Goal: Task Accomplishment & Management: Check status

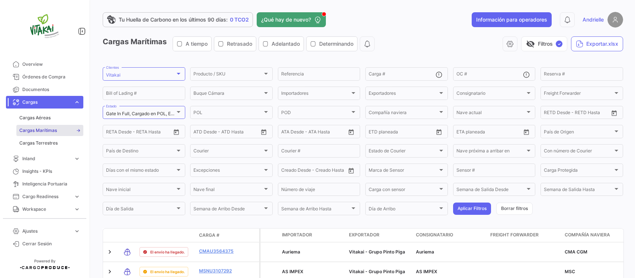
drag, startPoint x: 0, startPoint y: 0, endPoint x: 70, endPoint y: 100, distance: 121.6
click at [74, 100] on span "expand_more" at bounding box center [77, 102] width 7 height 7
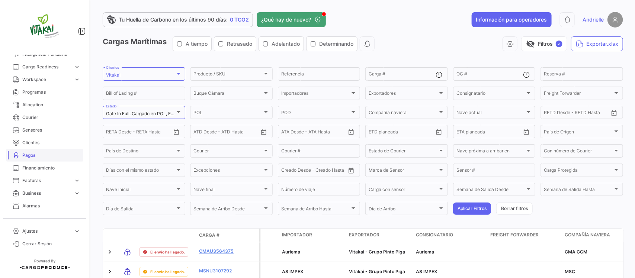
scroll to position [93, 0]
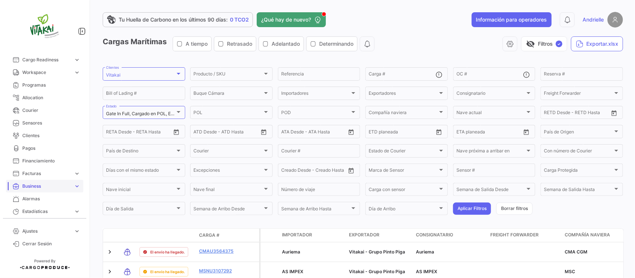
click at [47, 185] on span "Business" at bounding box center [46, 186] width 48 height 7
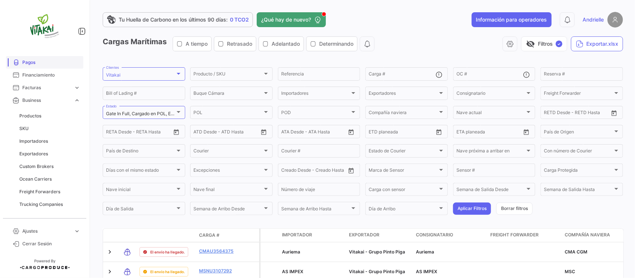
scroll to position [186, 0]
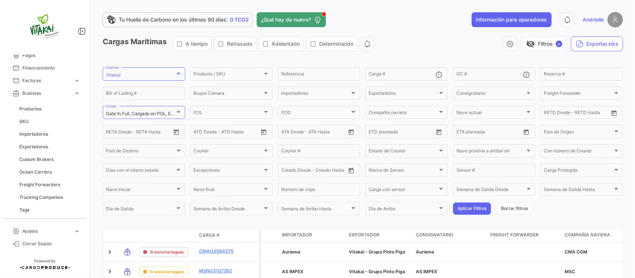
drag, startPoint x: 21, startPoint y: 118, endPoint x: 41, endPoint y: 128, distance: 22.5
click at [22, 118] on link "SKU" at bounding box center [49, 121] width 67 height 11
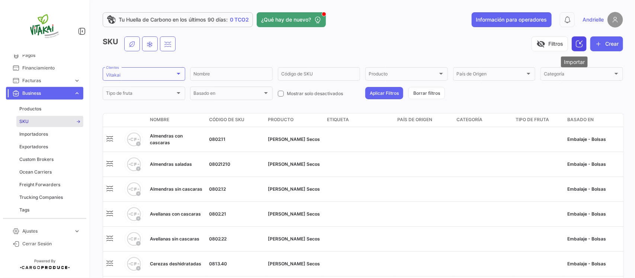
click at [576, 42] on icon at bounding box center [579, 43] width 7 height 7
click at [44, 110] on link "Productos" at bounding box center [49, 108] width 67 height 11
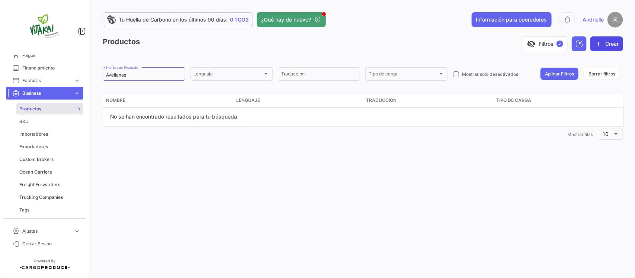
click at [614, 44] on button "Crear" at bounding box center [607, 43] width 33 height 15
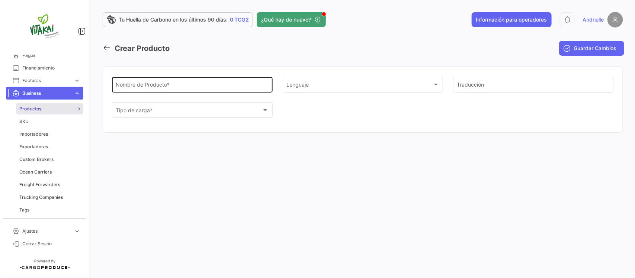
click at [193, 86] on input "Nombre de Producto *" at bounding box center [192, 86] width 153 height 6
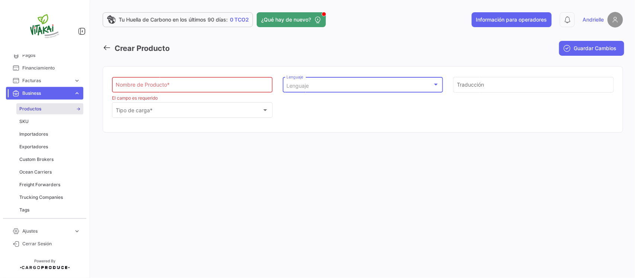
click at [316, 85] on div "Lenguaje" at bounding box center [360, 86] width 146 height 6
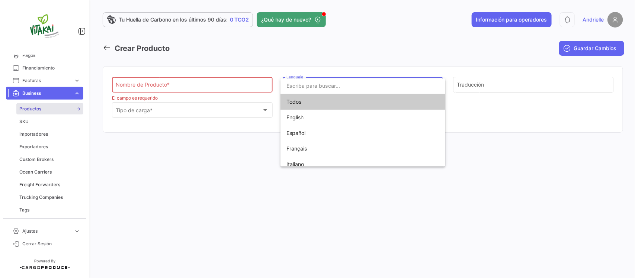
click at [499, 82] on div at bounding box center [317, 139] width 635 height 278
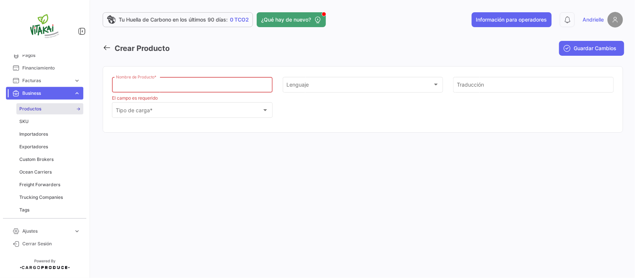
click at [197, 86] on input "Nombre de Producto *" at bounding box center [192, 86] width 153 height 6
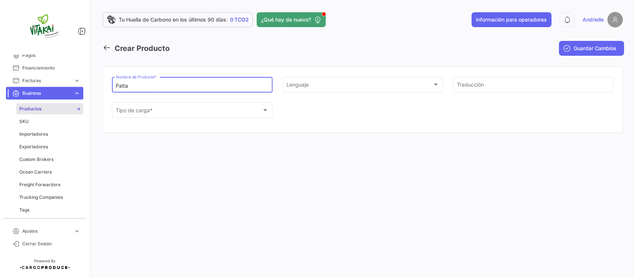
type input "Palta"
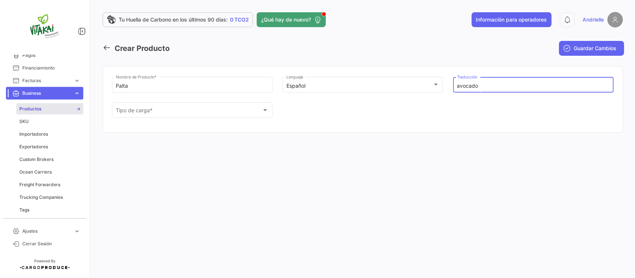
drag, startPoint x: 491, startPoint y: 89, endPoint x: 483, endPoint y: 127, distance: 38.8
click at [455, 86] on div "avocado Traducción" at bounding box center [533, 84] width 161 height 17
type input "avocado"
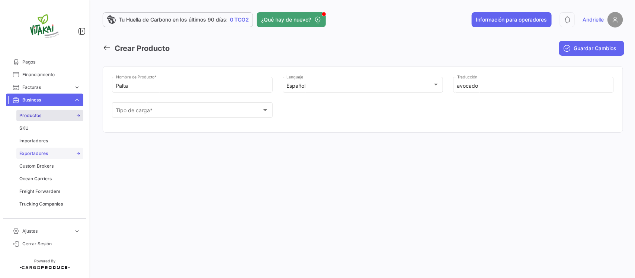
click at [41, 152] on span "Exportadores" at bounding box center [33, 153] width 29 height 7
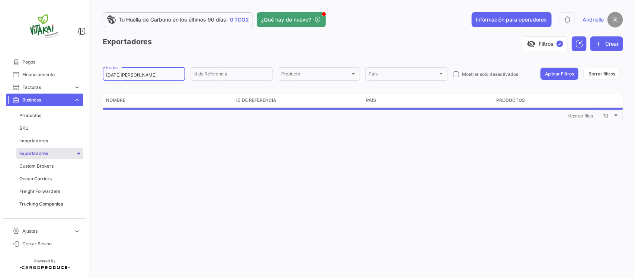
drag, startPoint x: 150, startPoint y: 77, endPoint x: 84, endPoint y: 79, distance: 65.9
click at [81, 78] on mat-sidenav-container "Overview Órdenes de Compra Documentos Cargas expand_more Cargas Aéreas Cargas M…" at bounding box center [317, 139] width 635 height 278
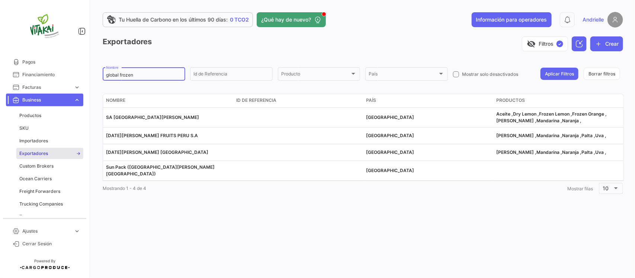
drag, startPoint x: 144, startPoint y: 75, endPoint x: 120, endPoint y: 73, distance: 23.5
click at [120, 73] on input "global frozen" at bounding box center [144, 75] width 76 height 5
type input "global food"
click at [569, 74] on button "Aplicar Filtros" at bounding box center [560, 74] width 38 height 12
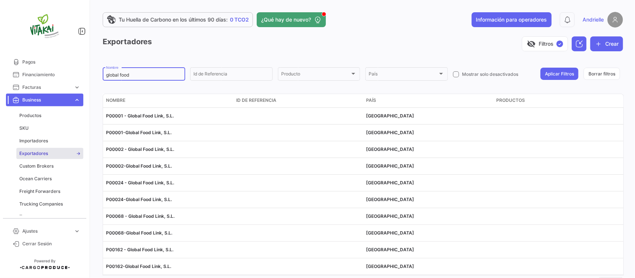
drag, startPoint x: 134, startPoint y: 75, endPoint x: 79, endPoint y: 77, distance: 55.1
click at [97, 77] on div "Tu Huella de Carbono en los últimos 90 [PERSON_NAME]: 0 TCO2 ¿Qué hay de nuevo?…" at bounding box center [363, 139] width 544 height 278
click at [32, 138] on span "Importadores" at bounding box center [33, 141] width 29 height 7
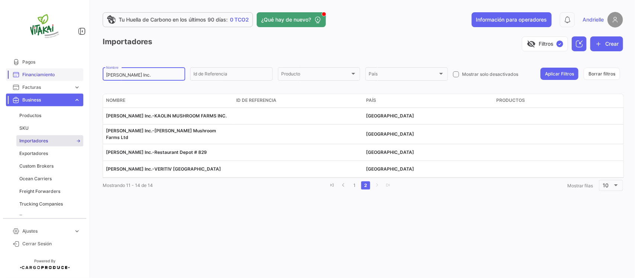
drag, startPoint x: 145, startPoint y: 76, endPoint x: 73, endPoint y: 75, distance: 72.6
click at [73, 75] on mat-sidenav-container "Overview Órdenes de Compra Documentos Cargas expand_more Cargas Aéreas Cargas M…" at bounding box center [317, 139] width 635 height 278
click at [570, 77] on button "Aplicar Filtros" at bounding box center [560, 74] width 38 height 12
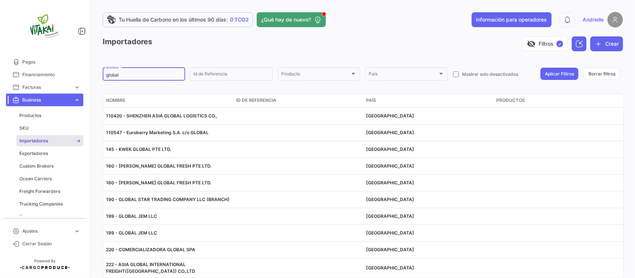
click at [141, 76] on input "global" at bounding box center [144, 75] width 76 height 5
type input "global food"
click at [553, 74] on button "Aplicar Filtros" at bounding box center [560, 74] width 38 height 12
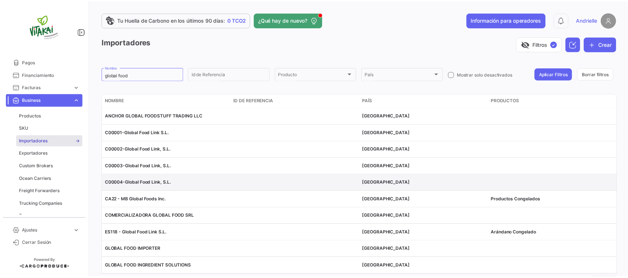
scroll to position [38, 0]
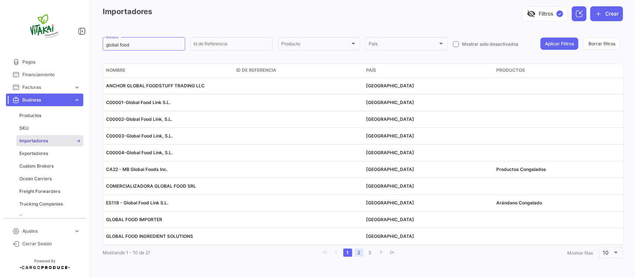
click at [358, 254] on link "2" at bounding box center [359, 253] width 9 height 8
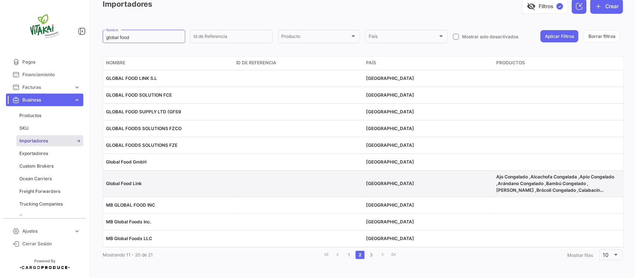
click at [129, 182] on span "Global Food Link" at bounding box center [124, 184] width 36 height 6
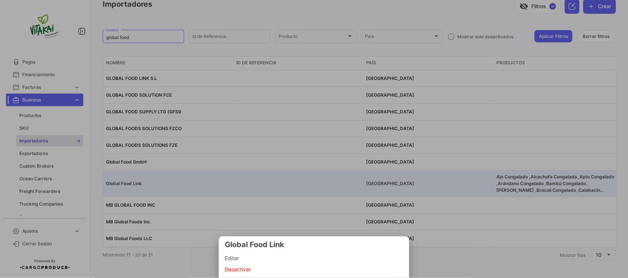
click at [239, 255] on span "Editar" at bounding box center [314, 258] width 179 height 9
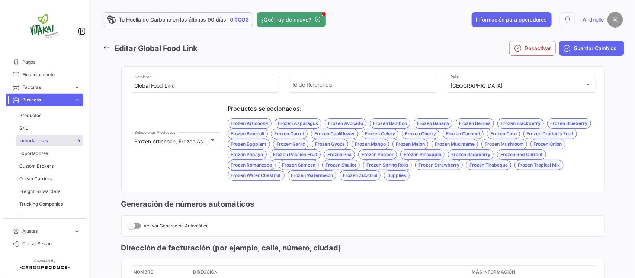
drag, startPoint x: 228, startPoint y: 122, endPoint x: 278, endPoint y: 123, distance: 49.5
click at [278, 123] on div "Productos seleccionados: Frozen Artichoke Frozen Asparagus Frozen Avocado Froze…" at bounding box center [412, 143] width 368 height 76
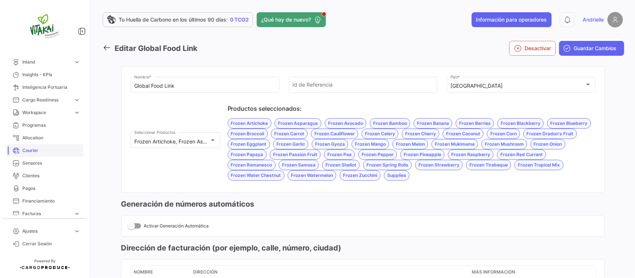
scroll to position [40, 0]
click at [35, 186] on span "Clientes" at bounding box center [51, 189] width 58 height 7
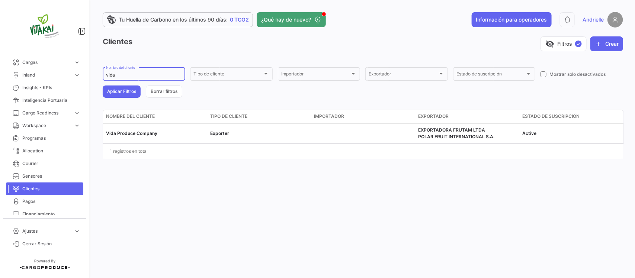
drag, startPoint x: 116, startPoint y: 74, endPoint x: 89, endPoint y: 74, distance: 27.5
click at [87, 73] on mat-sidenav-container "Overview Órdenes de Compra Documentos Cargas expand_more Cargas Aéreas Cargas M…" at bounding box center [317, 139] width 635 height 278
type input "global food"
click at [112, 96] on button "Aplicar Filtros" at bounding box center [122, 92] width 38 height 12
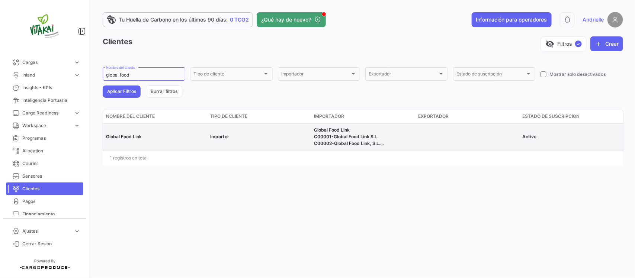
click at [120, 136] on span "Global Food Link" at bounding box center [124, 137] width 36 height 6
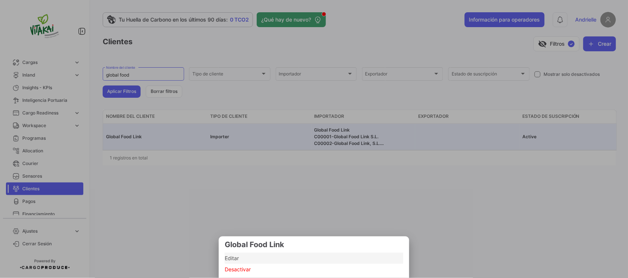
drag, startPoint x: 242, startPoint y: 260, endPoint x: 249, endPoint y: 239, distance: 21.9
click at [242, 259] on span "Editar" at bounding box center [314, 258] width 179 height 9
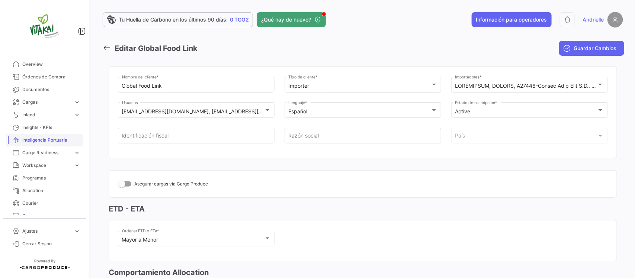
scroll to position [93, 0]
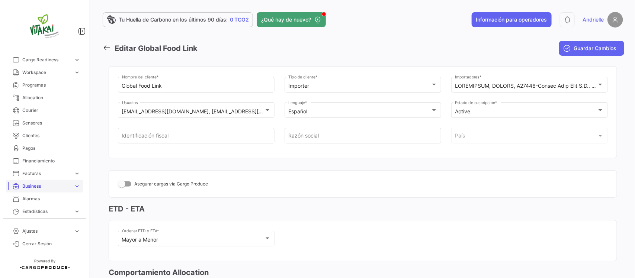
click at [54, 185] on span "Business" at bounding box center [46, 186] width 48 height 7
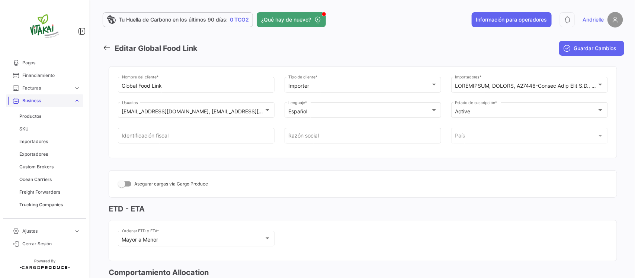
scroll to position [186, 0]
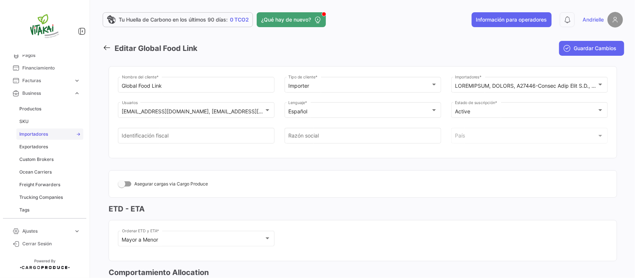
click at [38, 134] on span "Importadores" at bounding box center [33, 134] width 29 height 7
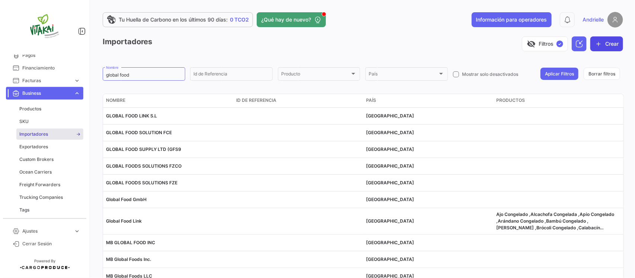
click at [609, 41] on button "Crear" at bounding box center [607, 43] width 33 height 15
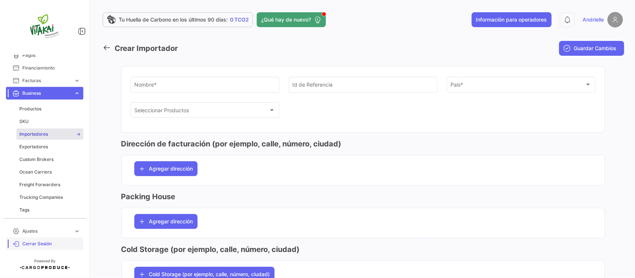
click at [41, 242] on span "Cerrar Sesión" at bounding box center [51, 244] width 58 height 7
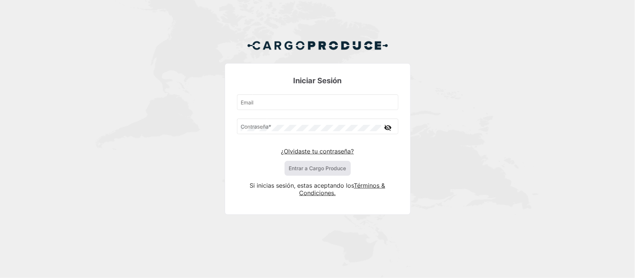
type input "[EMAIL_ADDRESS][DOMAIN_NAME]"
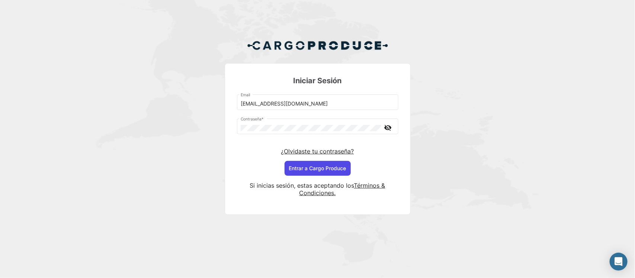
click at [303, 168] on button "Entrar a Cargo Produce" at bounding box center [318, 168] width 66 height 15
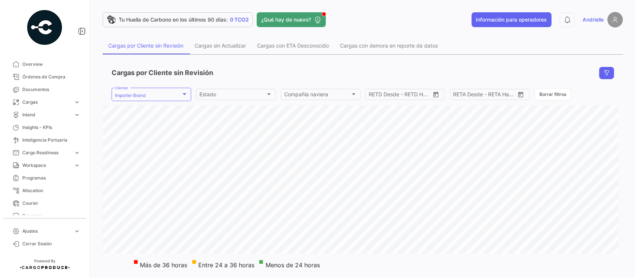
click at [596, 19] on span "Andrielle" at bounding box center [593, 19] width 21 height 7
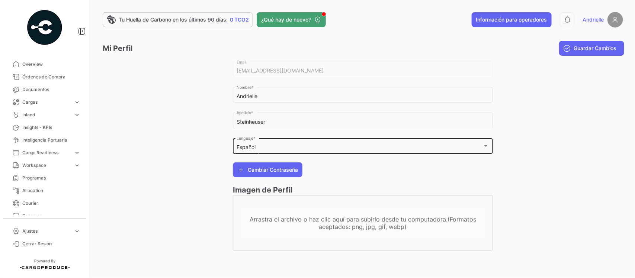
click at [300, 148] on div "Español" at bounding box center [360, 147] width 246 height 6
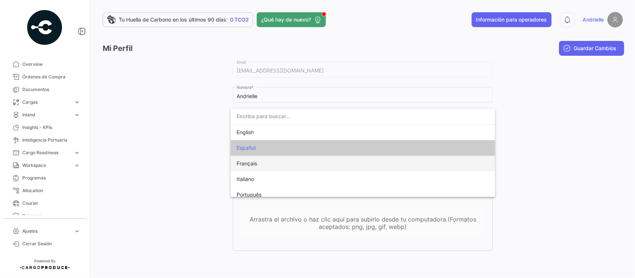
scroll to position [6, 0]
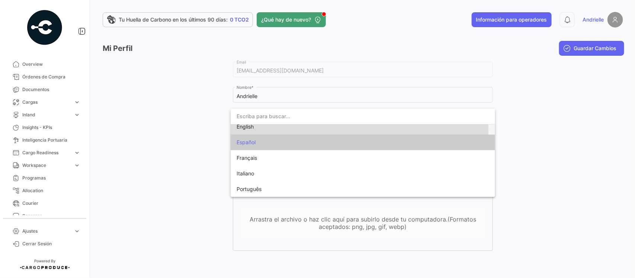
click at [271, 129] on span "English" at bounding box center [289, 127] width 104 height 16
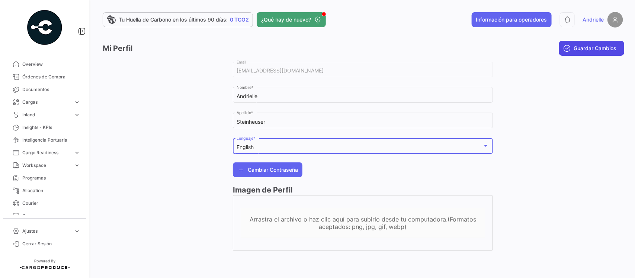
click at [614, 45] on span "Guardar Cambios" at bounding box center [595, 48] width 43 height 7
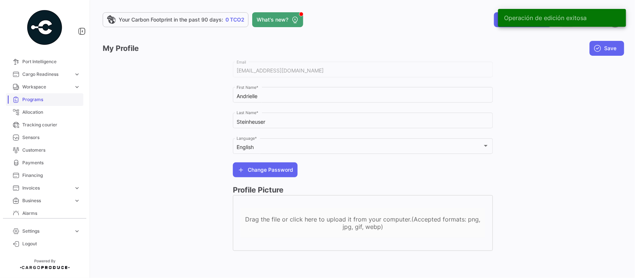
scroll to position [93, 0]
click at [42, 187] on span "Business" at bounding box center [46, 186] width 48 height 7
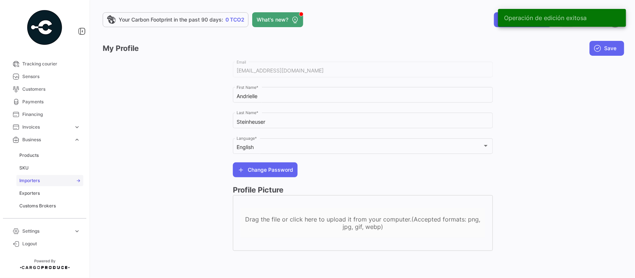
click at [38, 179] on span "Importers" at bounding box center [29, 180] width 20 height 7
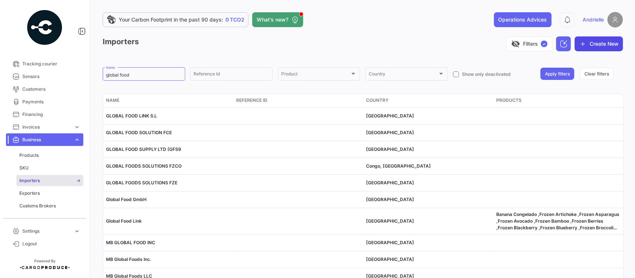
click at [599, 45] on button "Create New" at bounding box center [599, 43] width 48 height 15
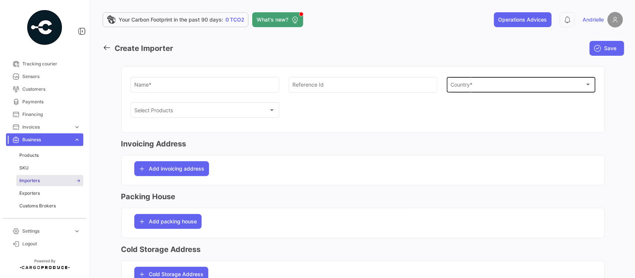
click at [463, 84] on span "Country *" at bounding box center [518, 86] width 134 height 6
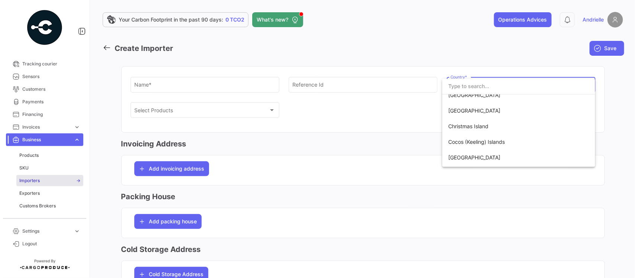
scroll to position [651, 0]
click at [37, 182] on div at bounding box center [317, 139] width 635 height 278
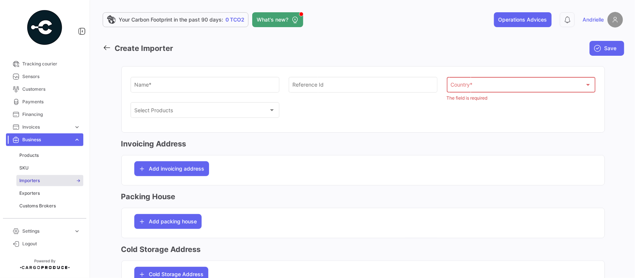
click at [35, 181] on span "Importers" at bounding box center [29, 180] width 20 height 7
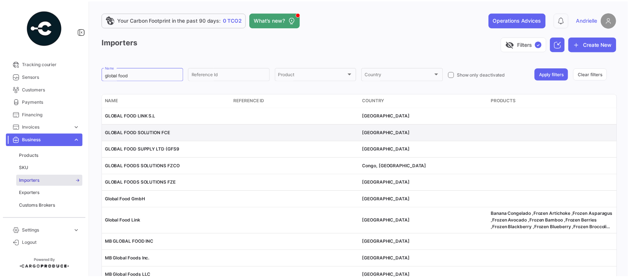
scroll to position [40, 0]
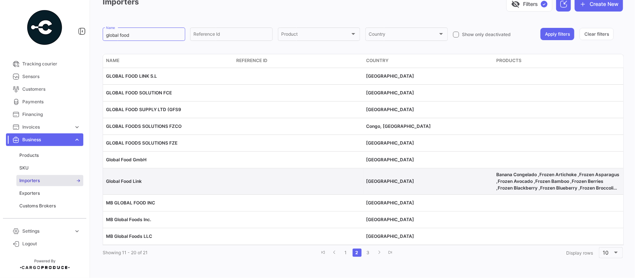
click at [118, 182] on span "Global Food Link" at bounding box center [124, 182] width 36 height 6
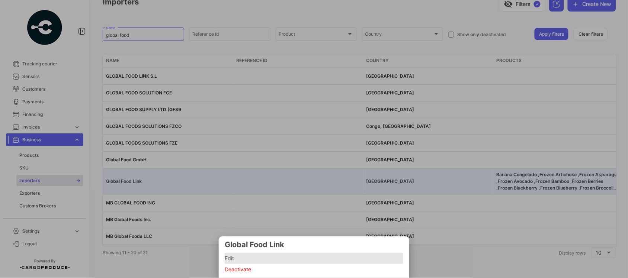
click at [227, 257] on span "Edit" at bounding box center [314, 258] width 179 height 9
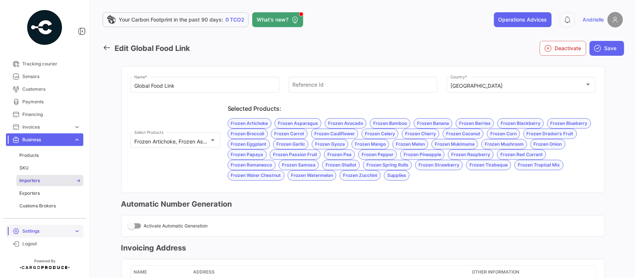
click at [57, 229] on span "Settings" at bounding box center [46, 231] width 48 height 7
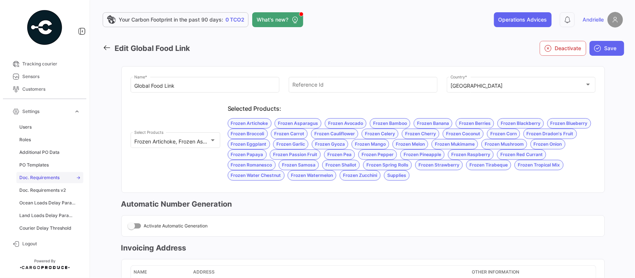
click at [51, 177] on span "Doc. Requirements" at bounding box center [39, 178] width 40 height 7
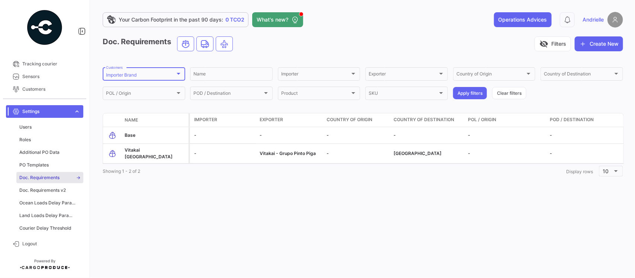
click at [155, 77] on div "Importer Brand" at bounding box center [140, 75] width 69 height 5
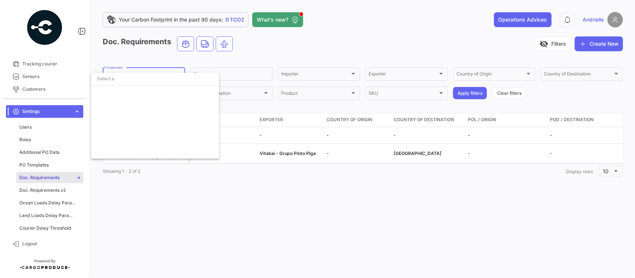
scroll to position [1741, 0]
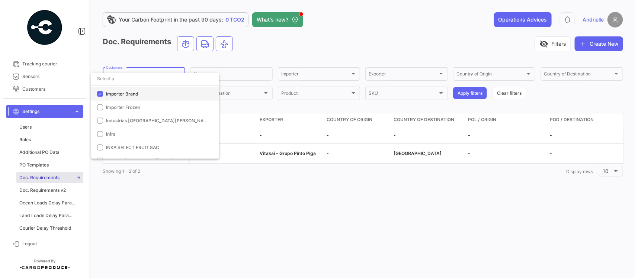
click at [134, 92] on span "Importer Brand" at bounding box center [122, 94] width 32 height 6
click at [133, 83] on input "dropdown search" at bounding box center [155, 78] width 128 height 13
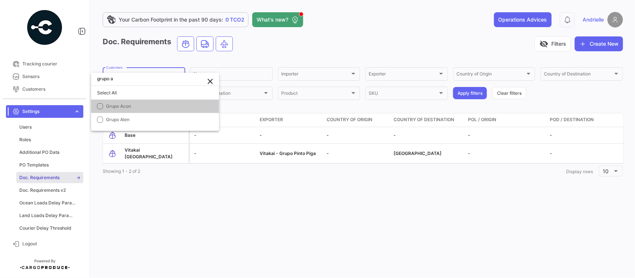
scroll to position [0, 0]
type input "grupo ac"
click at [133, 103] on span "Grupo Acon" at bounding box center [158, 106] width 104 height 7
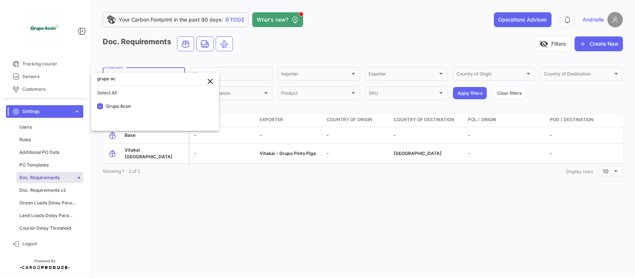
click at [172, 259] on div at bounding box center [317, 139] width 635 height 278
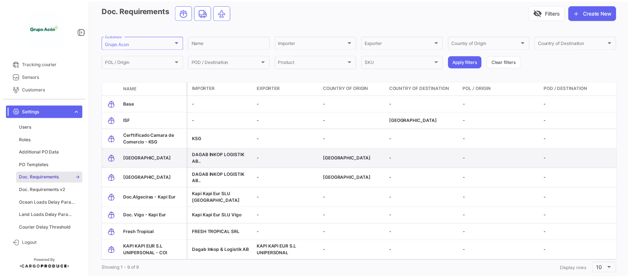
scroll to position [52, 0]
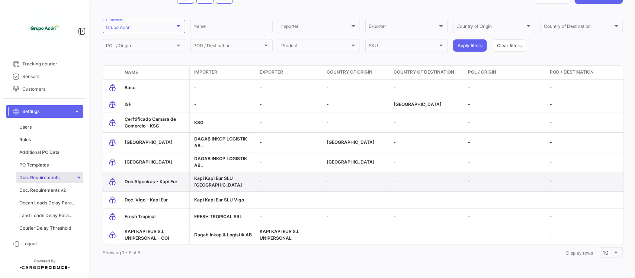
click at [150, 179] on span "Doc.Algeciras - Kapi Eur" at bounding box center [151, 182] width 53 height 6
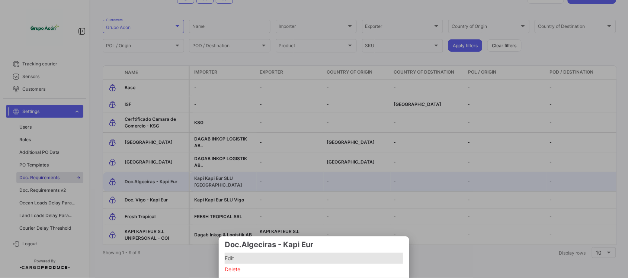
click at [239, 259] on span "Edit" at bounding box center [314, 258] width 179 height 9
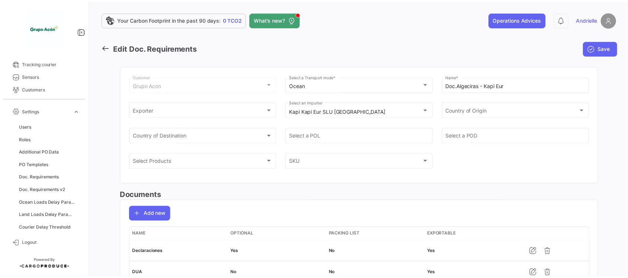
scroll to position [38, 0]
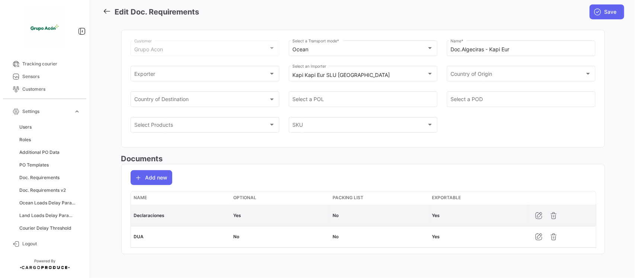
click at [153, 215] on div "Declaraciones" at bounding box center [180, 215] width 93 height 7
click at [149, 216] on div "Declaraciones" at bounding box center [180, 215] width 93 height 7
click at [536, 217] on icon "button" at bounding box center [538, 215] width 7 height 7
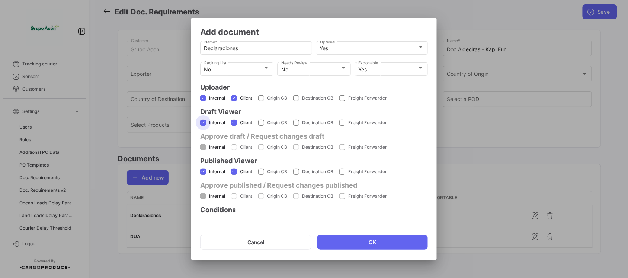
click at [203, 122] on span at bounding box center [203, 123] width 6 height 6
click at [203, 126] on input "Internal" at bounding box center [203, 126] width 0 height 0
click at [204, 122] on span at bounding box center [203, 123] width 6 height 6
click at [203, 126] on input "Internal" at bounding box center [203, 126] width 0 height 0
click at [204, 122] on span at bounding box center [203, 123] width 6 height 6
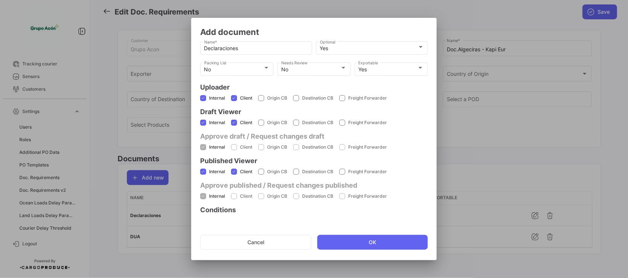
click at [203, 126] on input "Internal" at bounding box center [203, 126] width 0 height 0
checkbox input "false"
click at [233, 122] on span at bounding box center [234, 123] width 6 height 6
click at [234, 126] on input "Client" at bounding box center [234, 126] width 0 height 0
checkbox input "false"
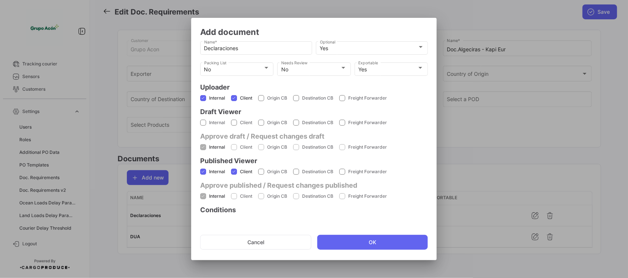
click at [203, 171] on span at bounding box center [203, 172] width 6 height 6
click at [203, 175] on input "Internal" at bounding box center [203, 175] width 0 height 0
checkbox input "false"
click at [231, 172] on span at bounding box center [234, 172] width 6 height 6
click at [234, 175] on input "Client" at bounding box center [234, 175] width 0 height 0
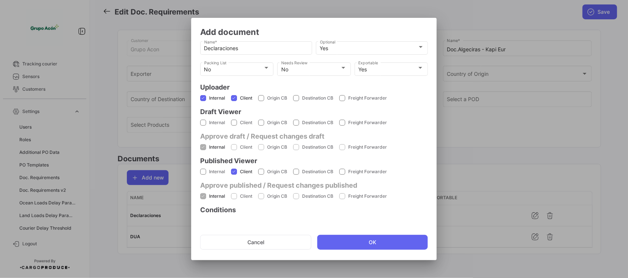
checkbox input "false"
click at [255, 244] on button "Cancel" at bounding box center [255, 242] width 111 height 15
checkbox input "false"
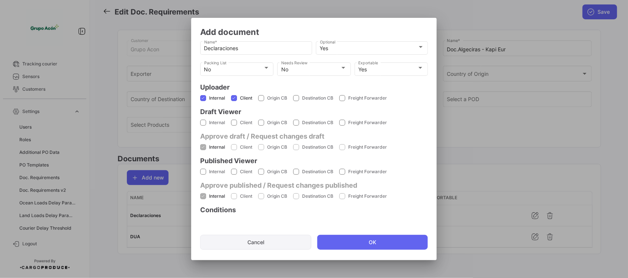
checkbox input "false"
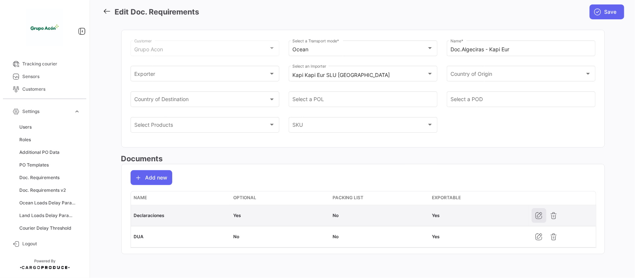
click at [537, 218] on icon "button" at bounding box center [538, 215] width 7 height 7
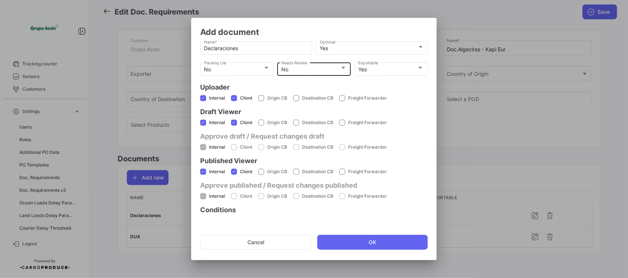
click at [328, 71] on div "No" at bounding box center [310, 70] width 59 height 6
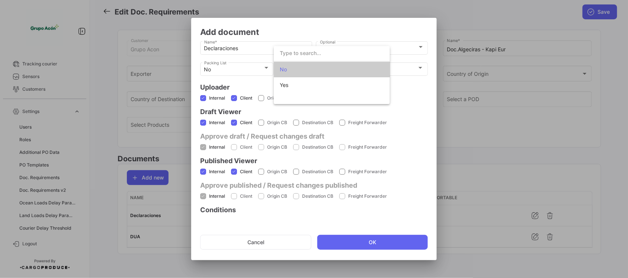
click at [328, 71] on span "No" at bounding box center [332, 70] width 104 height 16
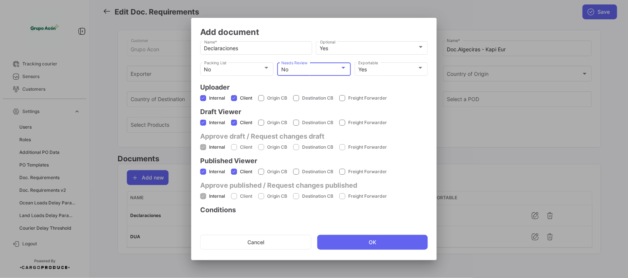
click at [316, 71] on div "No" at bounding box center [310, 70] width 59 height 6
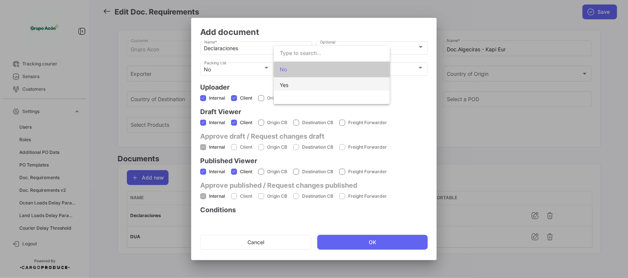
click at [304, 83] on span "Yes" at bounding box center [332, 85] width 104 height 16
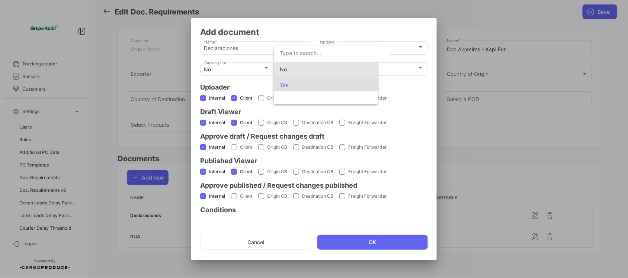
scroll to position [0, 0]
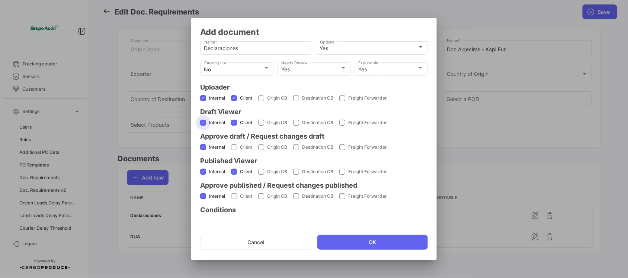
click at [202, 120] on span at bounding box center [203, 123] width 6 height 6
click at [203, 126] on input "Internal" at bounding box center [203, 126] width 0 height 0
checkbox input "false"
click at [236, 123] on span at bounding box center [234, 123] width 6 height 6
click at [234, 126] on input "Client" at bounding box center [234, 126] width 0 height 0
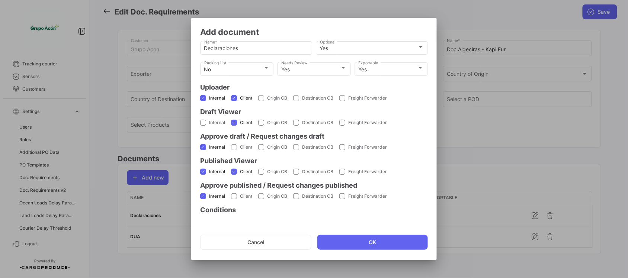
checkbox input "false"
click at [201, 145] on span at bounding box center [203, 147] width 6 height 6
click at [203, 150] on input "Internal" at bounding box center [203, 150] width 0 height 0
checkbox input "false"
drag, startPoint x: 203, startPoint y: 172, endPoint x: 222, endPoint y: 175, distance: 18.9
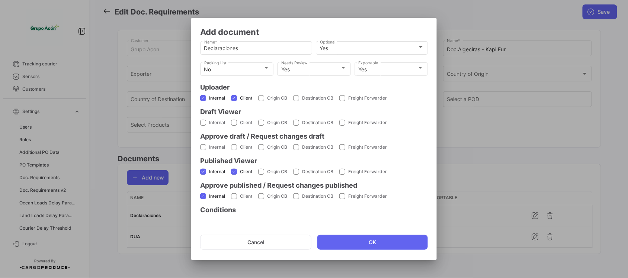
click at [203, 172] on span at bounding box center [203, 172] width 6 height 6
click at [203, 175] on input "Internal" at bounding box center [203, 175] width 0 height 0
checkbox input "false"
click at [234, 170] on span at bounding box center [234, 172] width 6 height 6
click at [234, 175] on input "Client" at bounding box center [234, 175] width 0 height 0
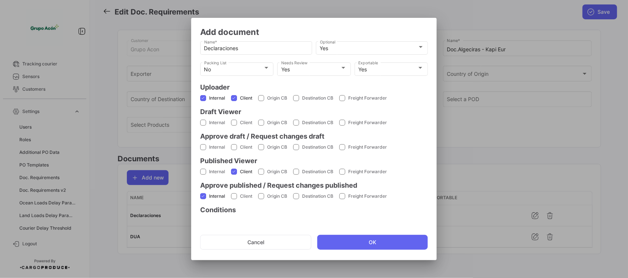
checkbox input "false"
click at [350, 239] on button "OK" at bounding box center [372, 242] width 111 height 15
checkbox input "false"
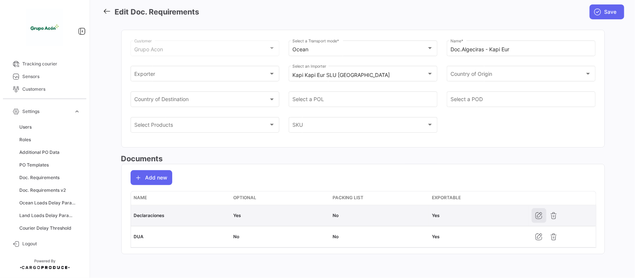
click at [532, 219] on button "button" at bounding box center [539, 215] width 15 height 15
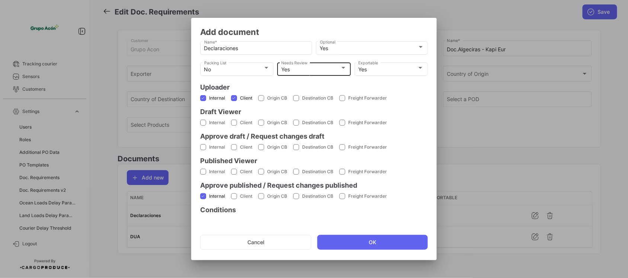
click at [330, 68] on div "Yes" at bounding box center [310, 70] width 59 height 6
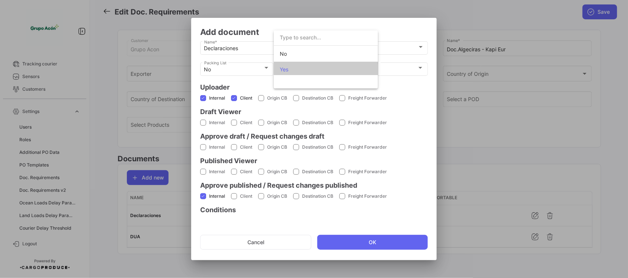
scroll to position [2, 0]
click at [307, 53] on span "No" at bounding box center [332, 52] width 104 height 16
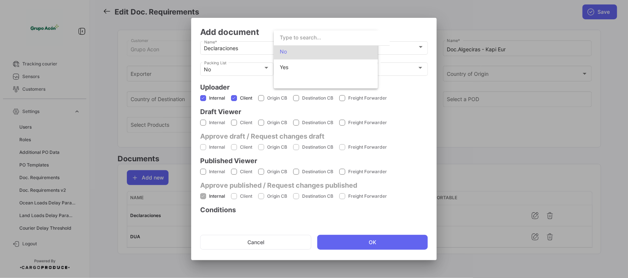
scroll to position [0, 0]
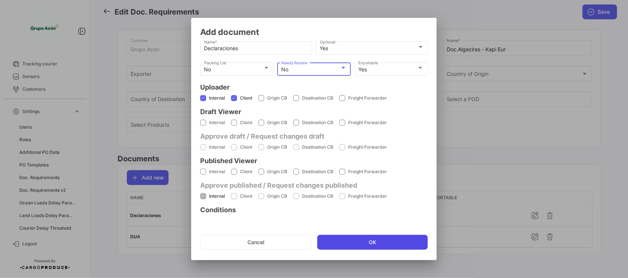
click at [363, 247] on button "OK" at bounding box center [372, 242] width 111 height 15
checkbox input "false"
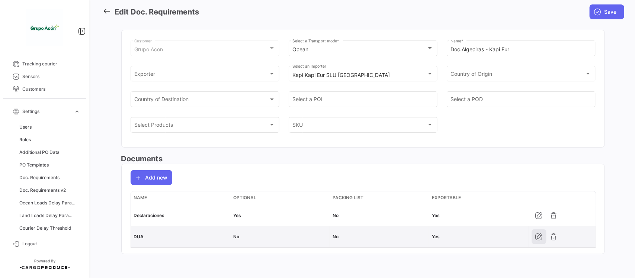
click at [536, 239] on icon "button" at bounding box center [538, 236] width 7 height 7
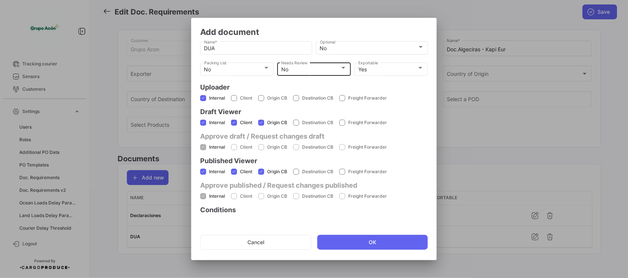
click at [302, 68] on div "No" at bounding box center [310, 70] width 59 height 6
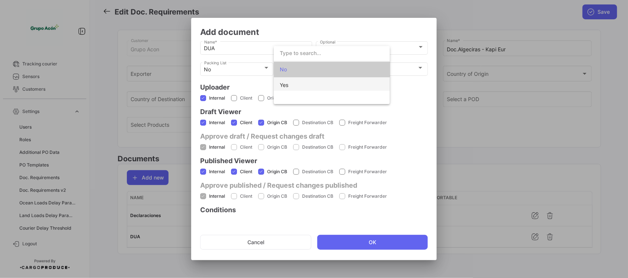
click at [298, 84] on span "Yes" at bounding box center [332, 85] width 104 height 16
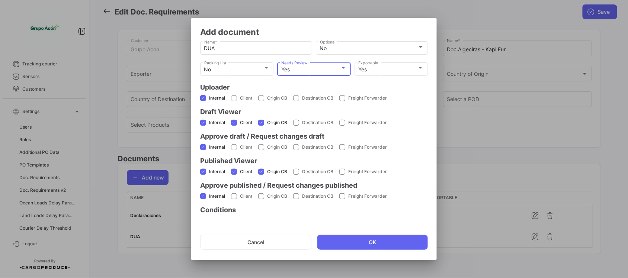
click at [205, 122] on span at bounding box center [203, 123] width 6 height 6
click at [203, 126] on input "Internal" at bounding box center [203, 126] width 0 height 0
checkbox input "false"
click at [236, 123] on span at bounding box center [234, 123] width 6 height 6
click at [234, 126] on input "Client" at bounding box center [234, 126] width 0 height 0
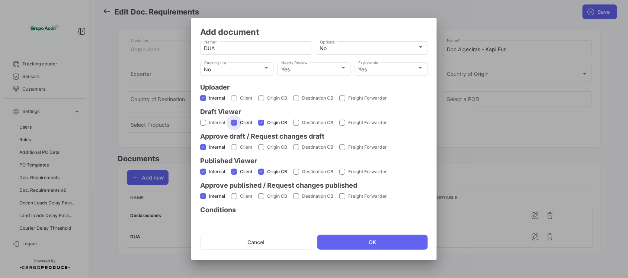
checkbox input "false"
drag, startPoint x: 262, startPoint y: 122, endPoint x: 254, endPoint y: 128, distance: 10.2
click at [262, 122] on span at bounding box center [261, 123] width 6 height 6
click at [261, 126] on input "Origin CB" at bounding box center [261, 126] width 0 height 0
checkbox input "false"
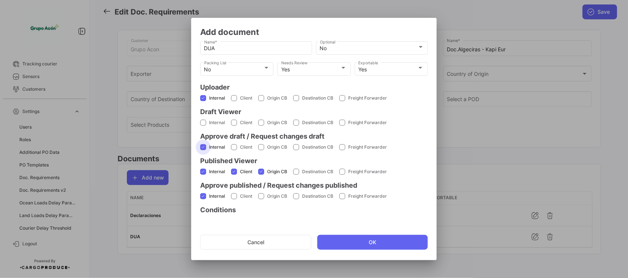
click at [203, 145] on span at bounding box center [203, 147] width 6 height 6
click at [203, 150] on input "Internal" at bounding box center [203, 150] width 0 height 0
checkbox input "false"
click at [204, 167] on mat-checkbox "Internal" at bounding box center [212, 171] width 25 height 19
click at [236, 171] on span at bounding box center [234, 172] width 6 height 6
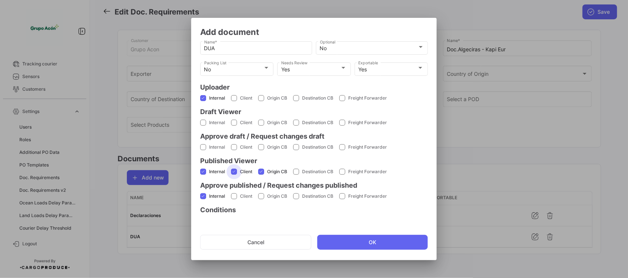
click at [234, 175] on input "Client" at bounding box center [234, 175] width 0 height 0
checkbox input "false"
drag, startPoint x: 262, startPoint y: 171, endPoint x: 194, endPoint y: 176, distance: 67.5
click at [261, 172] on span at bounding box center [261, 172] width 6 height 6
click at [261, 175] on input "Origin CB" at bounding box center [261, 175] width 0 height 0
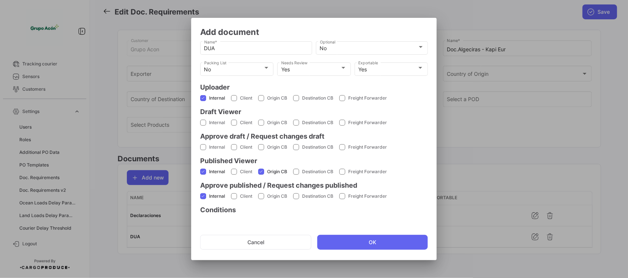
checkbox input "false"
click at [200, 170] on span at bounding box center [203, 172] width 6 height 6
click at [203, 175] on input "Internal" at bounding box center [203, 175] width 0 height 0
checkbox input "false"
click at [203, 198] on span at bounding box center [203, 196] width 6 height 6
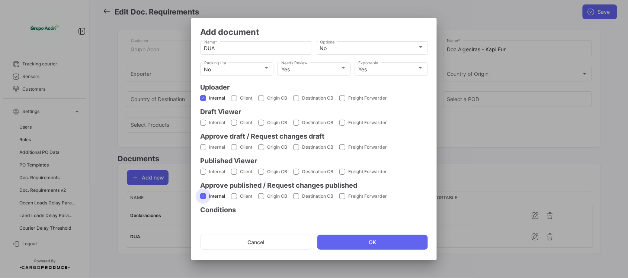
click at [203, 199] on input "Internal" at bounding box center [203, 199] width 0 height 0
click at [200, 193] on span at bounding box center [203, 196] width 6 height 6
click at [203, 199] on input "Internal" at bounding box center [203, 199] width 0 height 0
checkbox input "true"
click at [348, 246] on button "OK" at bounding box center [372, 242] width 111 height 15
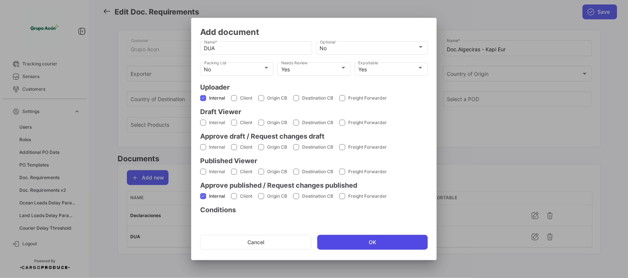
checkbox input "false"
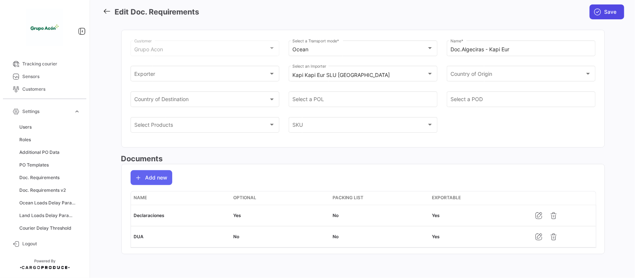
click at [607, 10] on span "Save" at bounding box center [611, 11] width 12 height 7
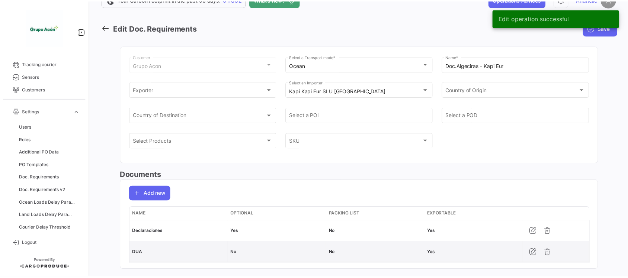
scroll to position [38, 0]
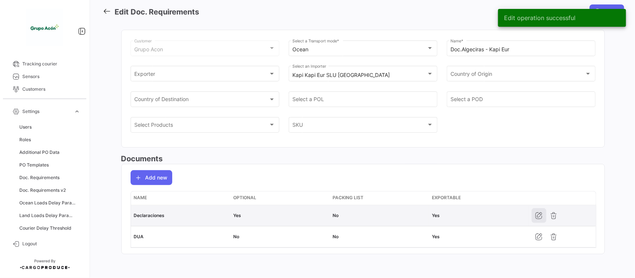
click at [535, 216] on icon "button" at bounding box center [538, 215] width 7 height 7
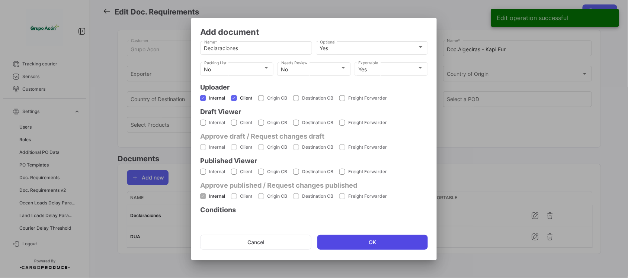
click at [393, 245] on button "OK" at bounding box center [372, 242] width 111 height 15
checkbox input "false"
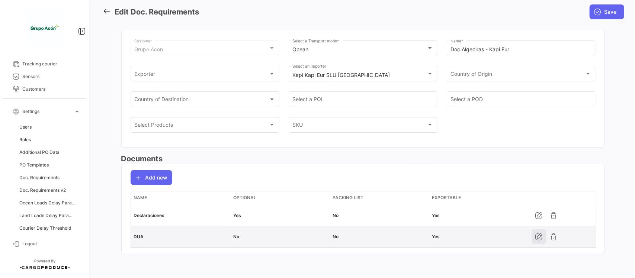
click at [537, 239] on icon "button" at bounding box center [538, 236] width 7 height 7
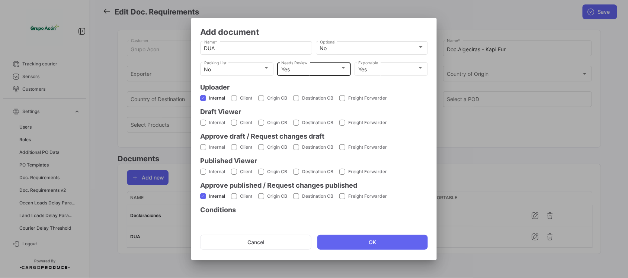
click at [324, 70] on div "Yes" at bounding box center [310, 70] width 59 height 6
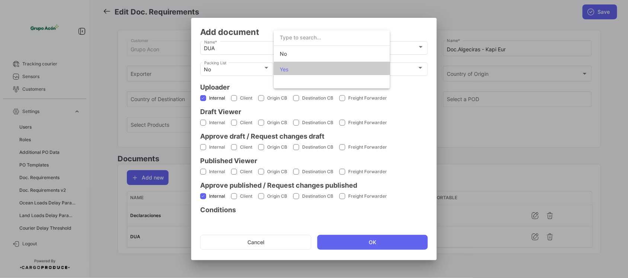
scroll to position [2, 0]
drag, startPoint x: 298, startPoint y: 50, endPoint x: 312, endPoint y: 88, distance: 39.9
click at [299, 51] on span "No" at bounding box center [332, 52] width 104 height 16
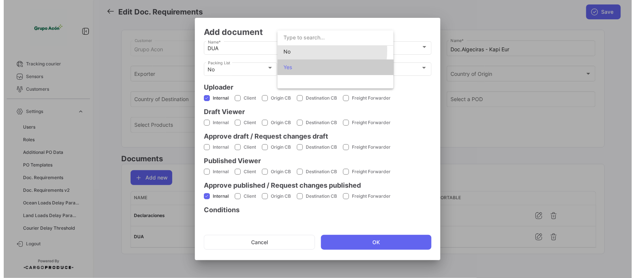
scroll to position [0, 0]
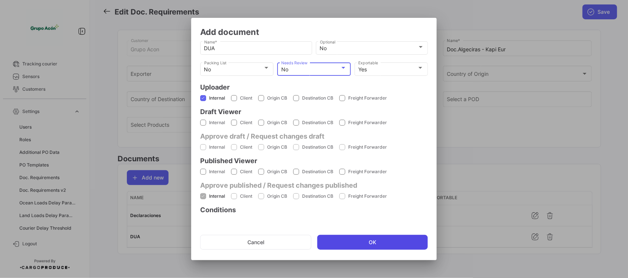
click at [345, 244] on button "OK" at bounding box center [372, 242] width 111 height 15
checkbox input "false"
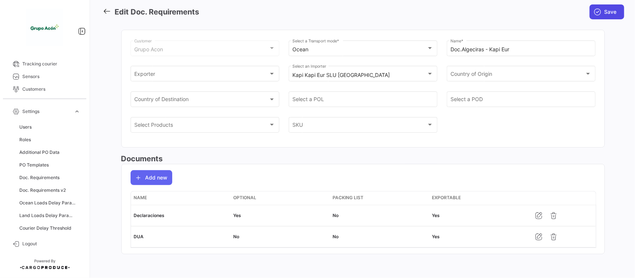
click at [596, 12] on icon "submit" at bounding box center [597, 11] width 7 height 7
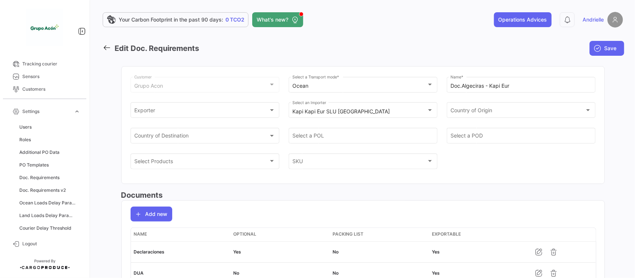
drag, startPoint x: 107, startPoint y: 44, endPoint x: 143, endPoint y: 58, distance: 39.1
click at [107, 45] on icon at bounding box center [107, 48] width 8 height 8
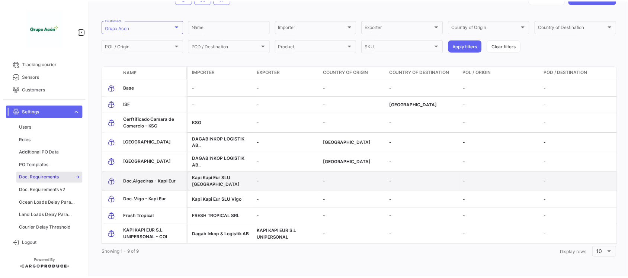
scroll to position [52, 0]
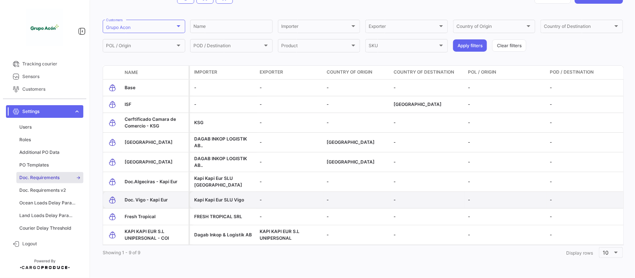
click at [155, 197] on span "Doc. Vigo - Kapi Eur" at bounding box center [146, 200] width 43 height 6
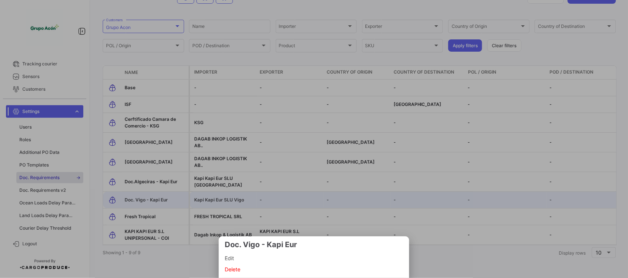
click at [241, 258] on span "Edit" at bounding box center [314, 258] width 179 height 9
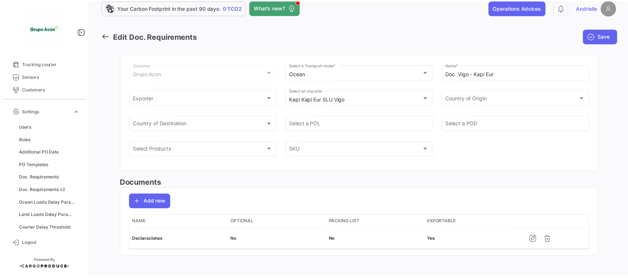
scroll to position [16, 0]
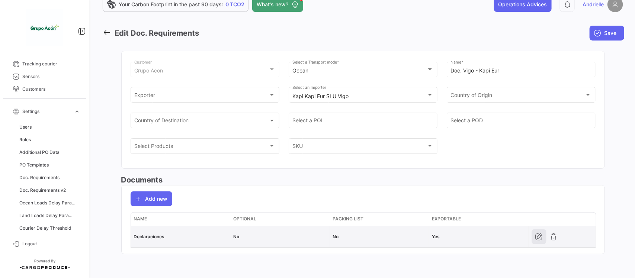
click at [532, 236] on button "button" at bounding box center [539, 237] width 15 height 15
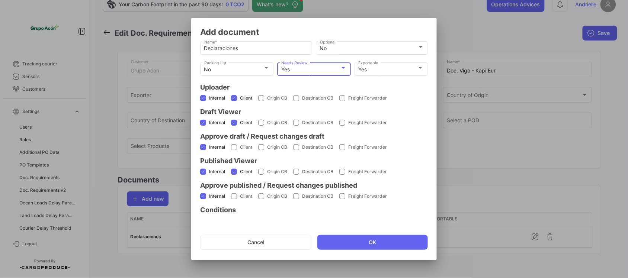
click at [317, 69] on div "Yes" at bounding box center [310, 70] width 59 height 6
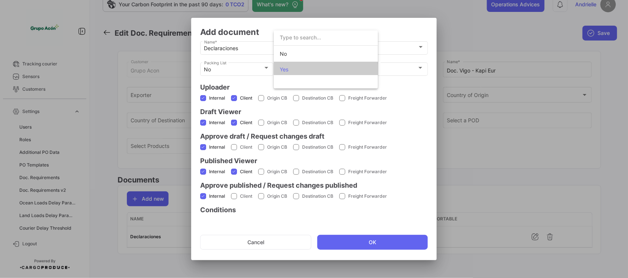
scroll to position [2, 0]
click at [300, 51] on span "No" at bounding box center [332, 52] width 104 height 16
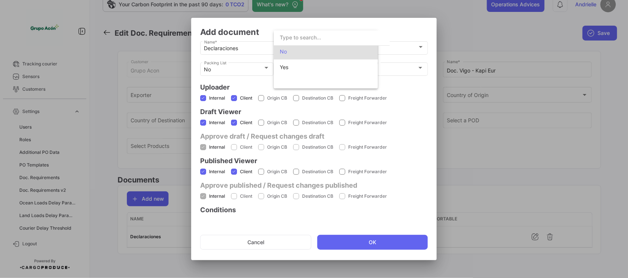
scroll to position [0, 0]
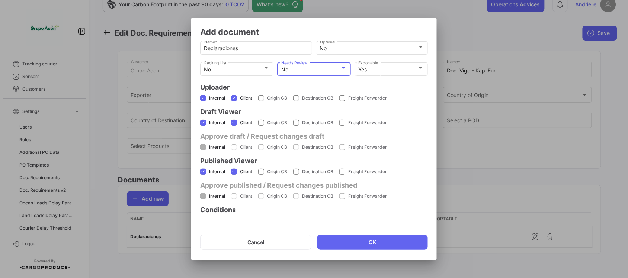
click at [317, 67] on div "No" at bounding box center [310, 70] width 59 height 6
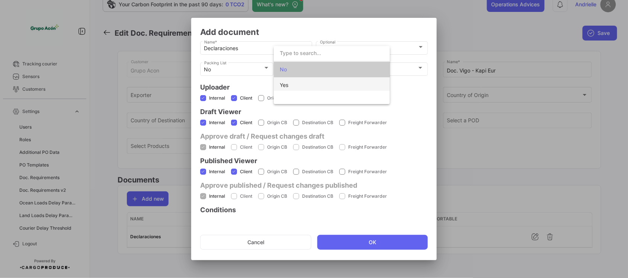
click at [302, 83] on span "Yes" at bounding box center [332, 85] width 104 height 16
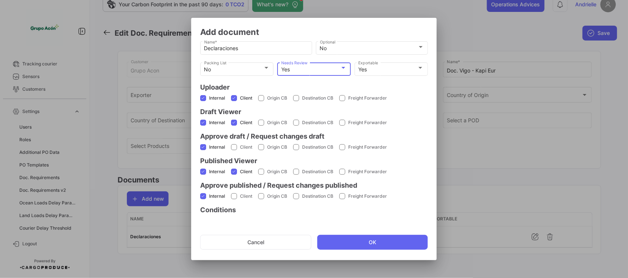
drag, startPoint x: 206, startPoint y: 122, endPoint x: 222, endPoint y: 123, distance: 16.4
click at [208, 123] on label "Internal" at bounding box center [212, 122] width 25 height 7
click at [203, 126] on input "Internal" at bounding box center [203, 126] width 0 height 0
checkbox input "false"
click at [233, 122] on span at bounding box center [234, 123] width 6 height 6
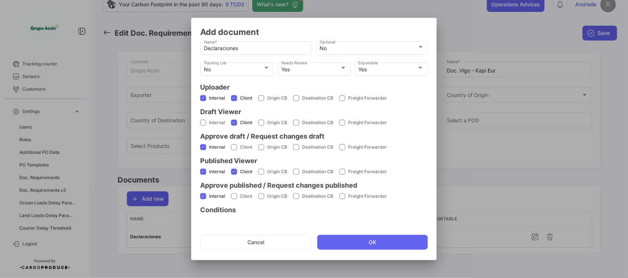
click at [234, 126] on input "Client" at bounding box center [234, 126] width 0 height 0
checkbox input "false"
drag, startPoint x: 197, startPoint y: 145, endPoint x: 204, endPoint y: 147, distance: 6.7
click at [198, 145] on mat-dialog-content "Declaraciones Name * No Optional No Packing List Yes Needs Review Yes Exportabl…" at bounding box center [314, 130] width 246 height 181
click at [206, 148] on span at bounding box center [203, 147] width 6 height 6
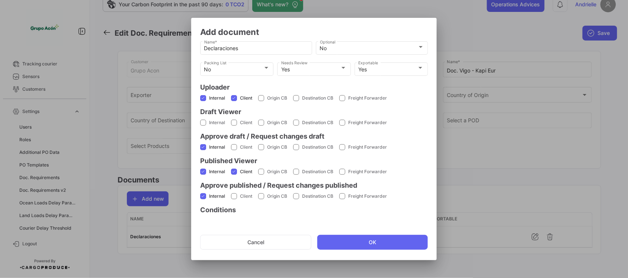
click at [203, 150] on input "Internal" at bounding box center [203, 150] width 0 height 0
checkbox input "false"
click at [202, 173] on span at bounding box center [203, 172] width 6 height 6
click at [203, 175] on input "Internal" at bounding box center [203, 175] width 0 height 0
checkbox input "false"
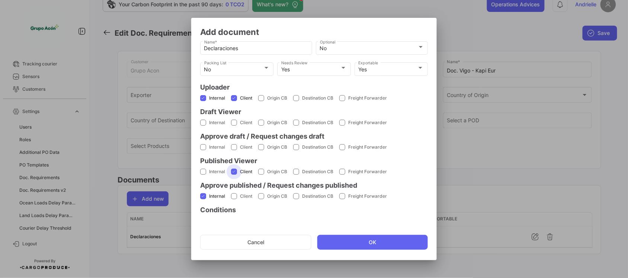
click at [237, 169] on span at bounding box center [234, 172] width 6 height 6
click at [234, 175] on input "Client" at bounding box center [234, 175] width 0 height 0
checkbox input "false"
click at [299, 68] on div "Yes" at bounding box center [310, 70] width 59 height 6
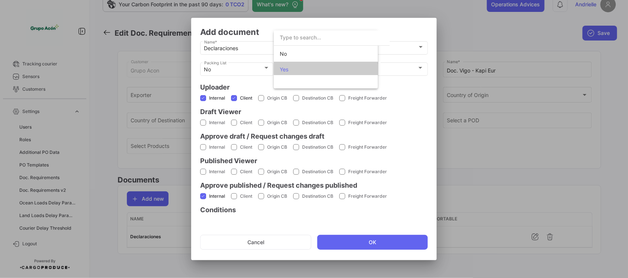
scroll to position [2, 0]
click at [295, 51] on span "No" at bounding box center [332, 52] width 104 height 16
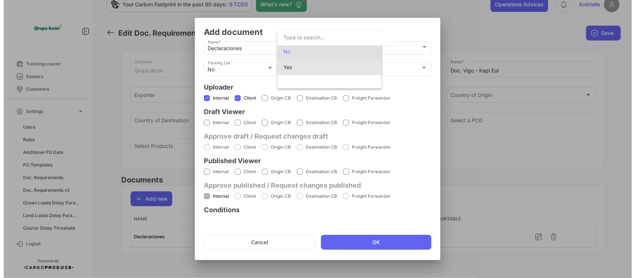
scroll to position [0, 0]
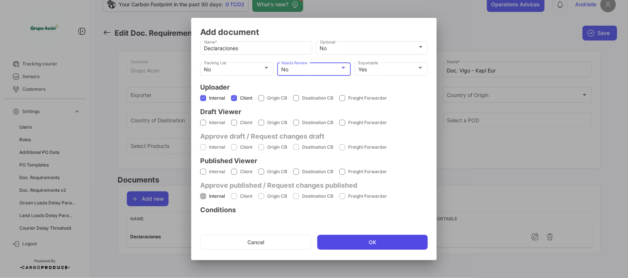
click at [371, 244] on button "OK" at bounding box center [372, 242] width 111 height 15
checkbox input "false"
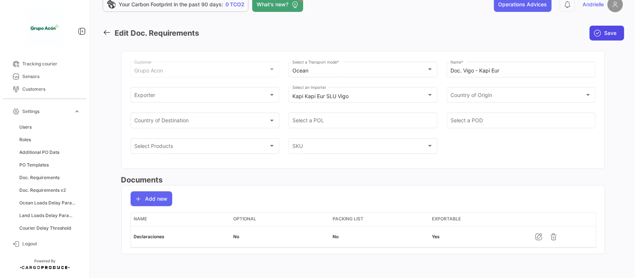
click at [607, 34] on span "Save" at bounding box center [611, 32] width 12 height 7
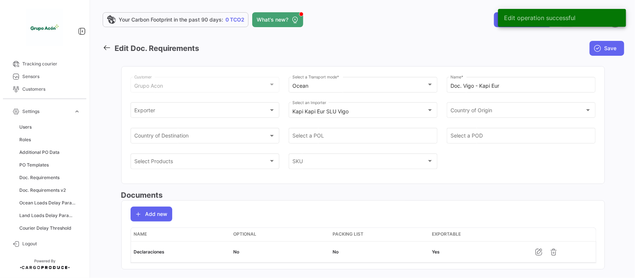
click at [107, 47] on icon at bounding box center [107, 48] width 8 height 8
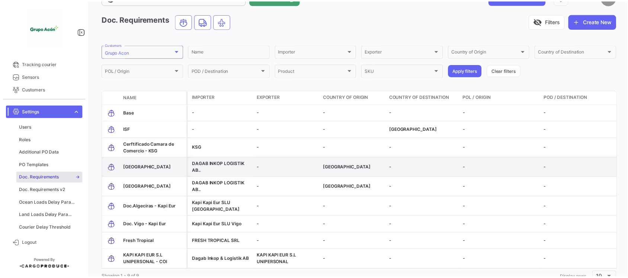
scroll to position [52, 0]
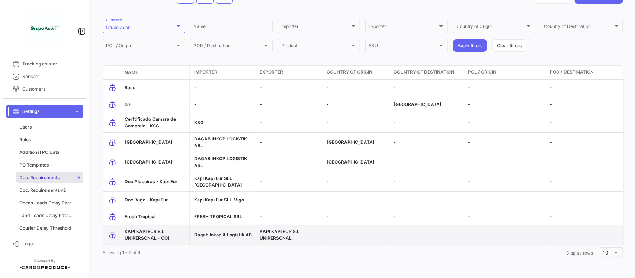
click at [147, 229] on span "KAPI KAPI EUR S.L UNIPERSONAL - COI" at bounding box center [147, 235] width 44 height 12
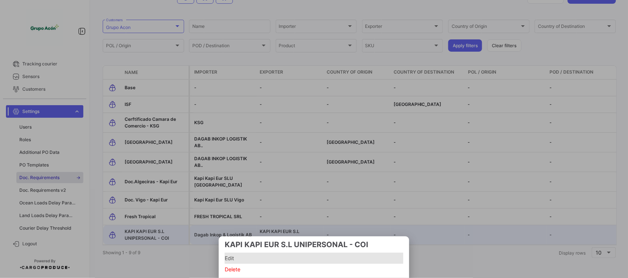
click at [233, 255] on span "Edit" at bounding box center [314, 258] width 179 height 9
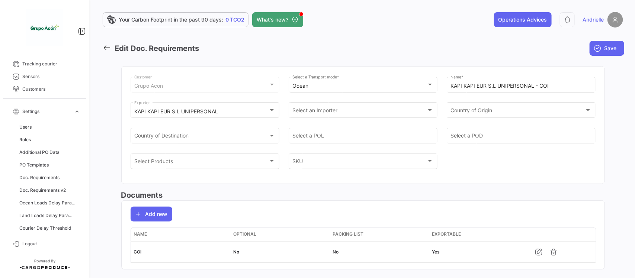
scroll to position [16, 0]
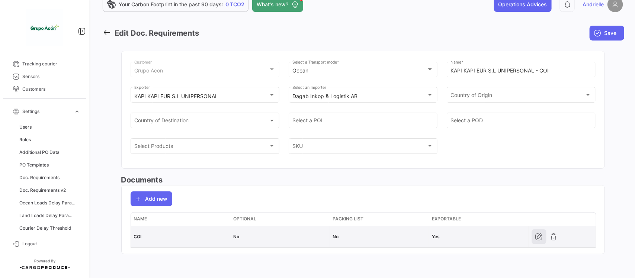
click at [538, 242] on button "button" at bounding box center [539, 237] width 15 height 15
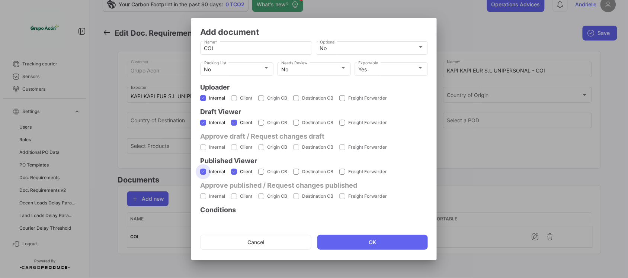
drag, startPoint x: 205, startPoint y: 172, endPoint x: 223, endPoint y: 172, distance: 17.9
click at [205, 172] on span at bounding box center [203, 172] width 6 height 6
click at [203, 175] on input "Internal" at bounding box center [203, 175] width 0 height 0
checkbox input "false"
drag, startPoint x: 235, startPoint y: 172, endPoint x: 217, endPoint y: 183, distance: 21.6
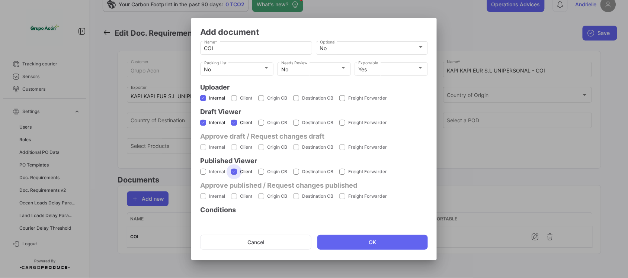
click at [234, 172] on span at bounding box center [234, 172] width 6 height 6
click at [234, 175] on input "Client" at bounding box center [234, 175] width 0 height 0
checkbox input "false"
click at [204, 197] on span at bounding box center [203, 196] width 6 height 6
click at [237, 196] on span at bounding box center [234, 196] width 6 height 6
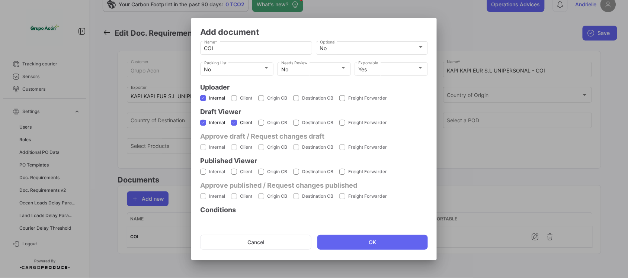
click at [282, 214] on h4 "Conditions" at bounding box center [314, 210] width 228 height 10
drag, startPoint x: 202, startPoint y: 124, endPoint x: 235, endPoint y: 126, distance: 32.8
click at [203, 123] on span at bounding box center [203, 123] width 6 height 6
click at [203, 126] on input "Internal" at bounding box center [203, 126] width 0 height 0
checkbox input "false"
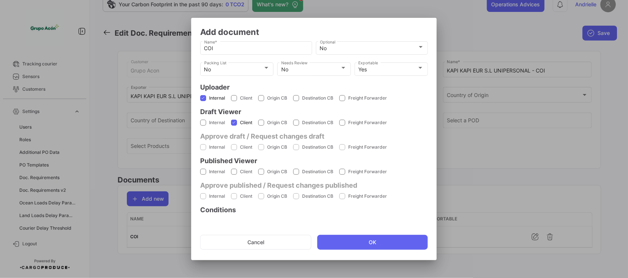
click at [235, 126] on mat-checkbox "Client" at bounding box center [241, 122] width 21 height 19
click at [237, 123] on span at bounding box center [234, 123] width 6 height 6
click at [234, 126] on input "Client" at bounding box center [234, 126] width 0 height 0
checkbox input "false"
click at [361, 241] on button "OK" at bounding box center [372, 242] width 111 height 15
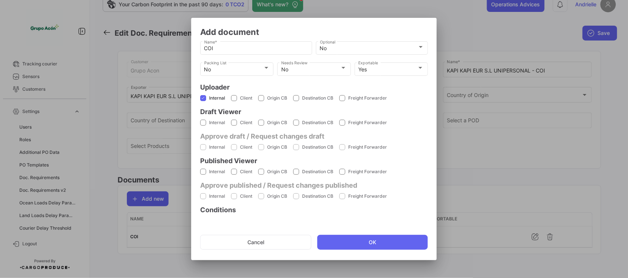
checkbox input "false"
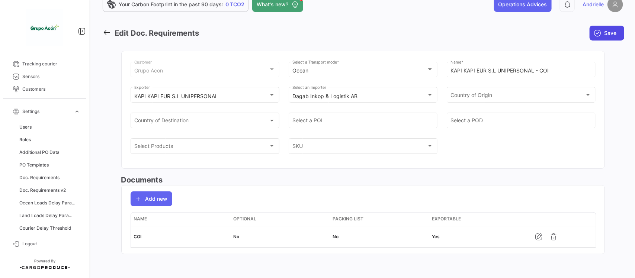
click at [605, 33] on span "Save" at bounding box center [611, 32] width 12 height 7
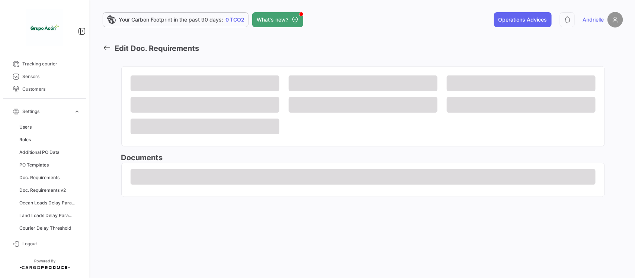
scroll to position [0, 0]
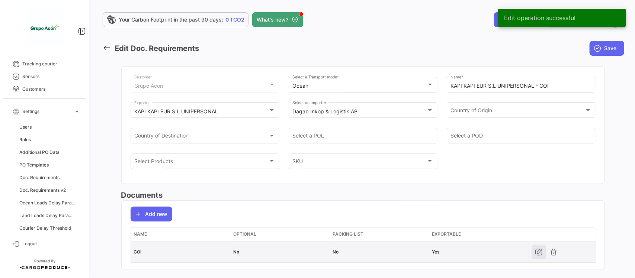
click at [535, 254] on icon "button" at bounding box center [538, 252] width 7 height 7
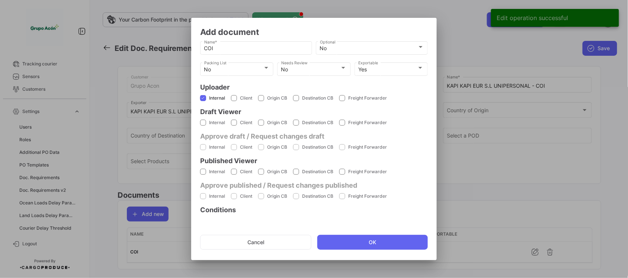
click at [204, 171] on span at bounding box center [203, 172] width 6 height 6
click at [203, 175] on input "Internal" at bounding box center [203, 175] width 0 height 0
checkbox input "true"
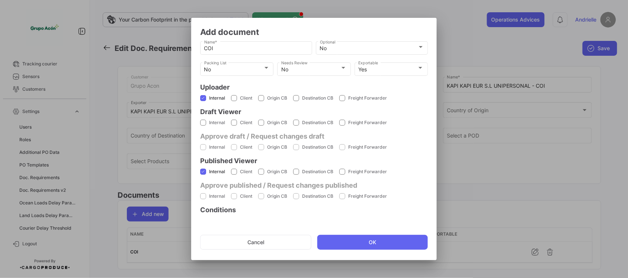
drag, startPoint x: 233, startPoint y: 170, endPoint x: 233, endPoint y: 188, distance: 18.2
click at [233, 170] on span at bounding box center [234, 172] width 6 height 6
click at [234, 175] on input "Client" at bounding box center [234, 175] width 0 height 0
checkbox input "true"
click at [203, 122] on span at bounding box center [203, 123] width 6 height 6
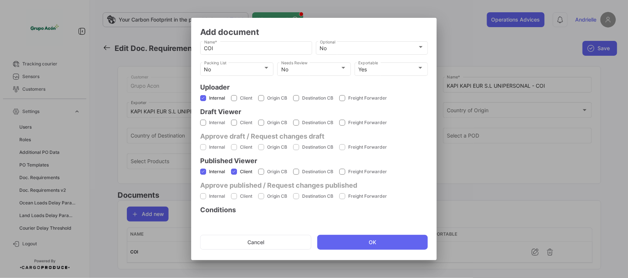
click at [203, 126] on input "Internal" at bounding box center [203, 126] width 0 height 0
checkbox input "true"
click at [236, 123] on span at bounding box center [234, 123] width 6 height 6
click at [234, 126] on input "Client" at bounding box center [234, 126] width 0 height 0
click at [236, 123] on span at bounding box center [234, 123] width 6 height 6
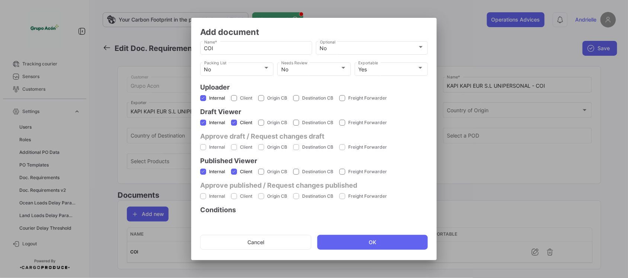
click at [234, 126] on input "Client" at bounding box center [234, 126] width 0 height 0
click at [236, 123] on span at bounding box center [234, 123] width 6 height 6
click at [234, 126] on input "Client" at bounding box center [234, 126] width 0 height 0
checkbox input "true"
click at [353, 243] on button "OK" at bounding box center [372, 242] width 111 height 15
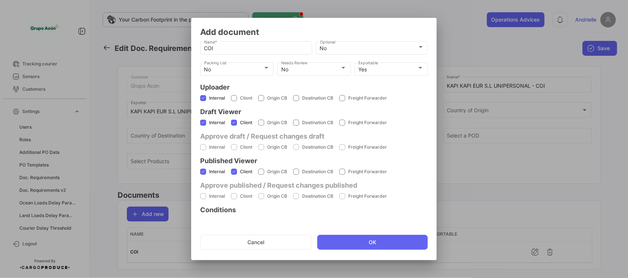
checkbox input "false"
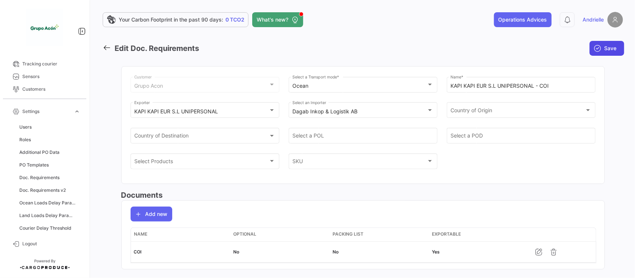
click at [610, 49] on span "Save" at bounding box center [611, 48] width 12 height 7
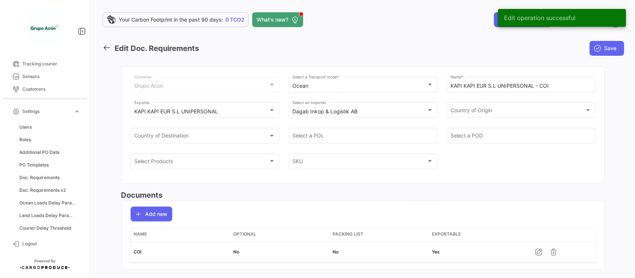
click at [106, 45] on icon at bounding box center [107, 48] width 8 height 8
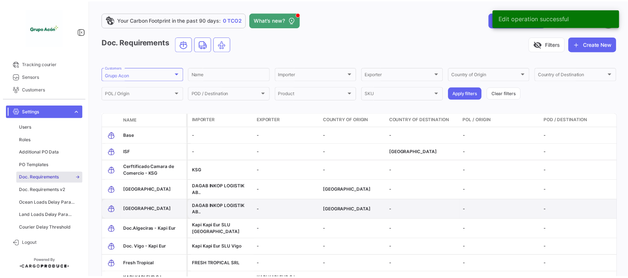
scroll to position [47, 0]
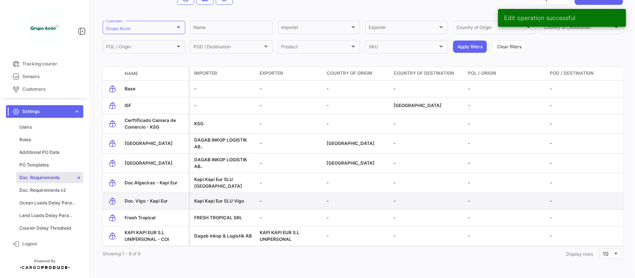
click at [163, 198] on span "Doc. Vigo - Kapi Eur" at bounding box center [146, 201] width 43 height 6
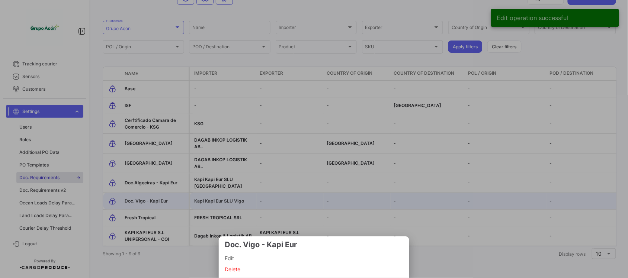
click at [236, 259] on span "Edit" at bounding box center [314, 258] width 179 height 9
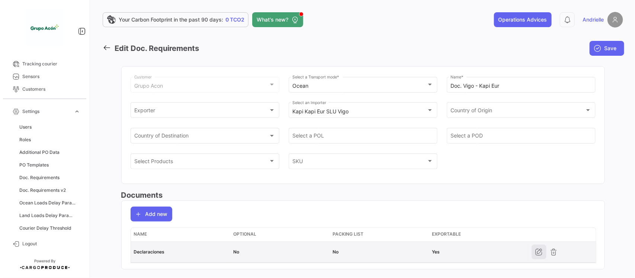
click at [532, 253] on button "button" at bounding box center [539, 252] width 15 height 15
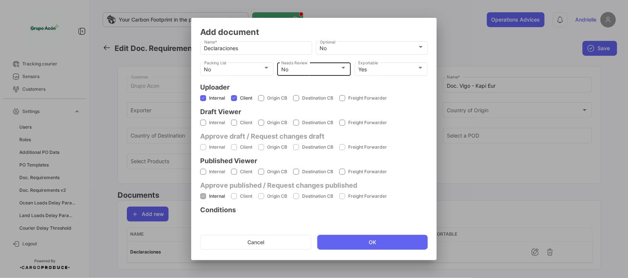
click at [309, 67] on div "No" at bounding box center [310, 70] width 59 height 6
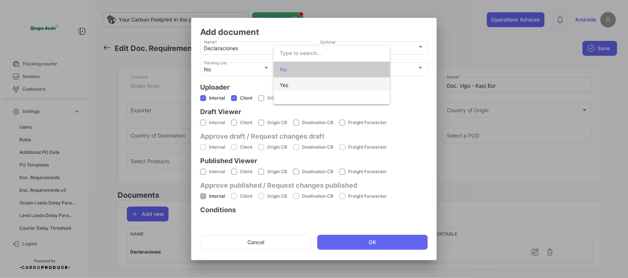
click at [300, 88] on span "Yes" at bounding box center [332, 85] width 104 height 16
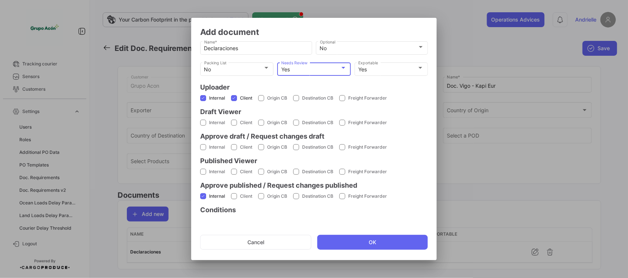
click at [206, 198] on span at bounding box center [203, 196] width 6 height 6
click at [203, 199] on input "Internal" at bounding box center [203, 199] width 0 height 0
checkbox input "false"
click at [204, 171] on span at bounding box center [203, 172] width 6 height 6
click at [203, 175] on input "Internal" at bounding box center [203, 175] width 0 height 0
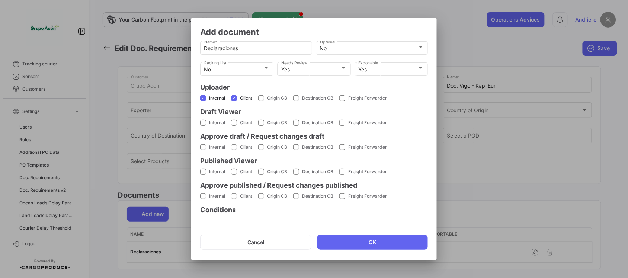
checkbox input "true"
click at [233, 173] on span at bounding box center [234, 172] width 6 height 6
click at [234, 175] on input "Client" at bounding box center [234, 175] width 0 height 0
checkbox input "true"
click at [200, 122] on span at bounding box center [203, 123] width 6 height 6
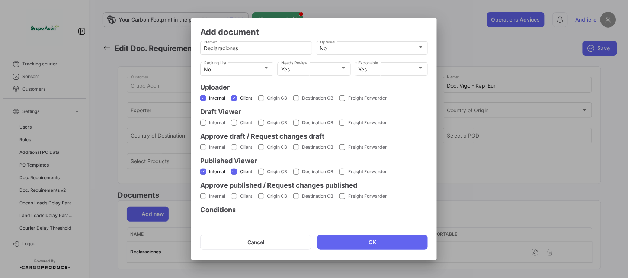
click at [203, 126] on input "Internal" at bounding box center [203, 126] width 0 height 0
checkbox input "true"
click at [235, 126] on mat-checkbox "Client" at bounding box center [241, 122] width 21 height 19
click at [233, 122] on span at bounding box center [234, 123] width 6 height 6
click at [234, 126] on input "Client" at bounding box center [234, 126] width 0 height 0
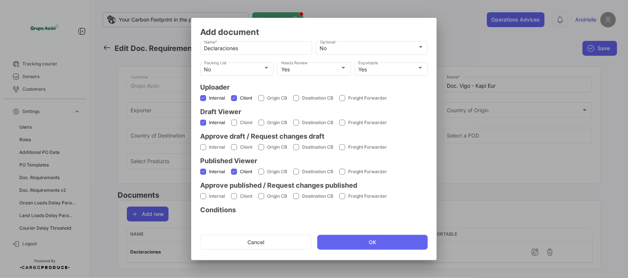
checkbox input "true"
click at [309, 68] on div "Yes" at bounding box center [310, 70] width 59 height 6
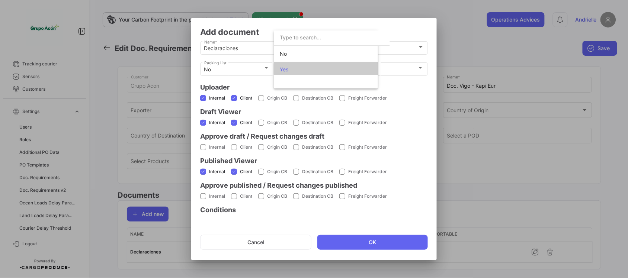
scroll to position [2, 0]
click at [304, 56] on span "No" at bounding box center [332, 52] width 104 height 16
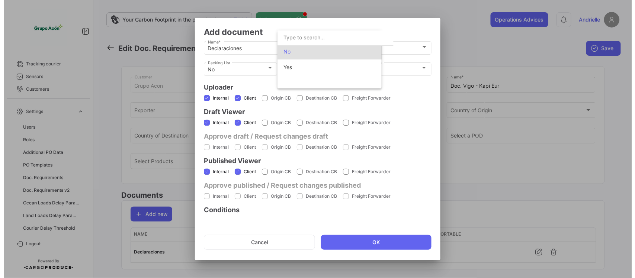
scroll to position [0, 0]
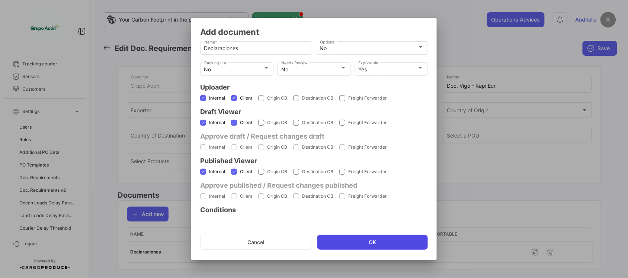
click at [394, 241] on button "OK" at bounding box center [372, 242] width 111 height 15
checkbox input "false"
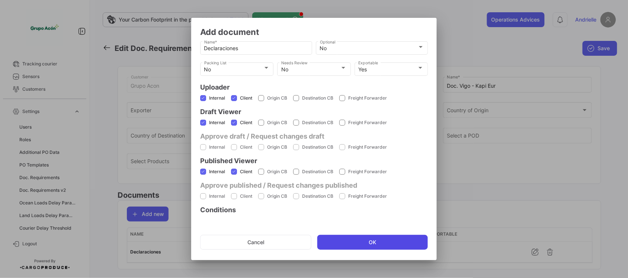
checkbox input "false"
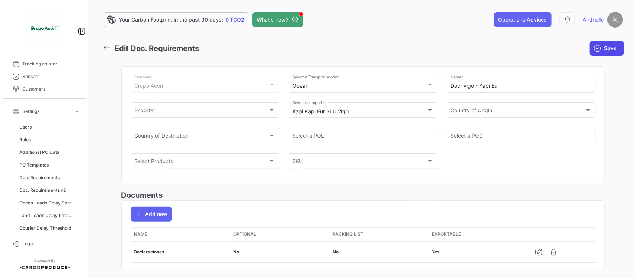
click at [605, 52] on button "Save" at bounding box center [607, 48] width 35 height 15
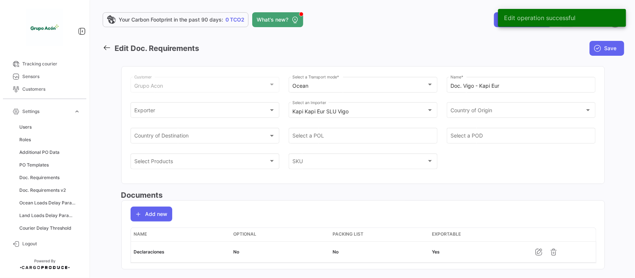
scroll to position [16, 0]
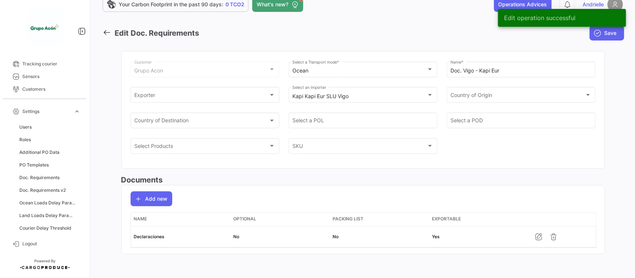
click at [106, 28] on icon at bounding box center [107, 32] width 8 height 8
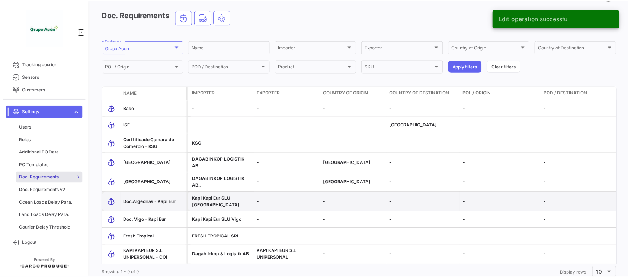
scroll to position [52, 0]
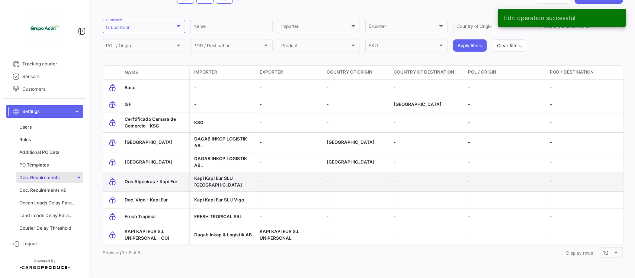
click at [153, 179] on span "Doc.Algeciras - Kapi Eur" at bounding box center [151, 182] width 53 height 6
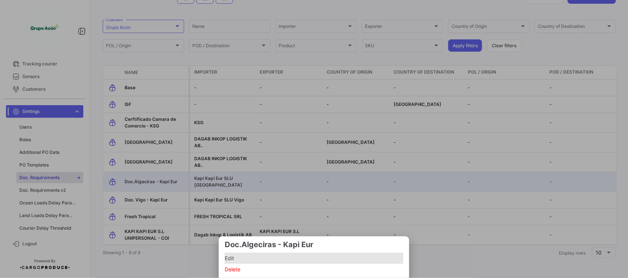
click at [244, 257] on span "Edit" at bounding box center [314, 258] width 179 height 9
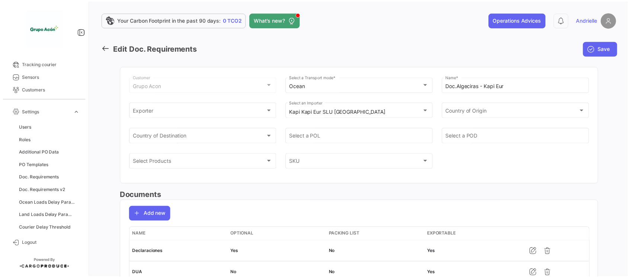
scroll to position [38, 0]
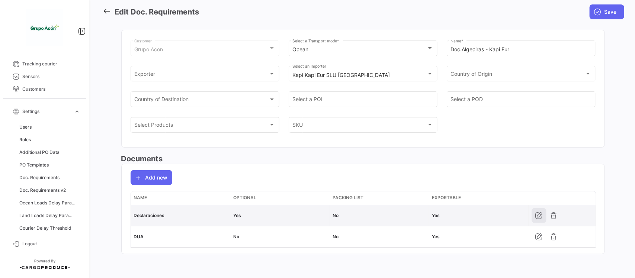
click at [538, 216] on icon "button" at bounding box center [538, 215] width 7 height 7
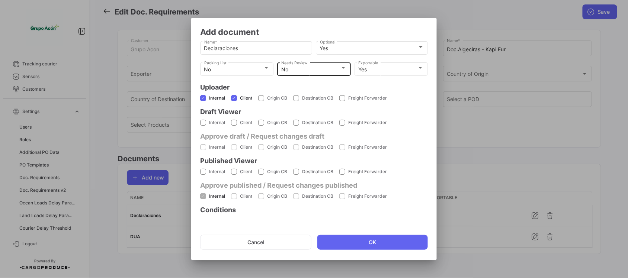
click at [319, 68] on div "No" at bounding box center [310, 70] width 59 height 6
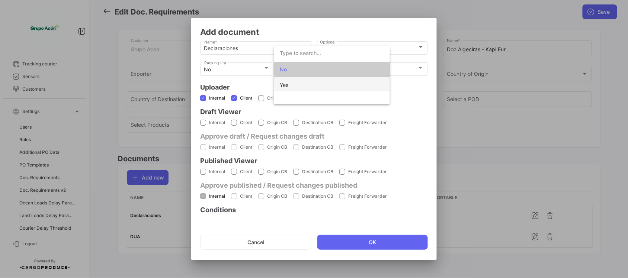
click at [305, 86] on span "Yes" at bounding box center [332, 85] width 104 height 16
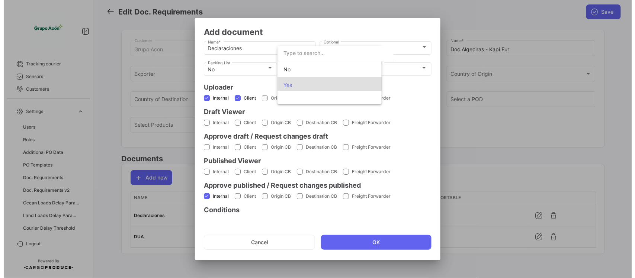
scroll to position [0, 0]
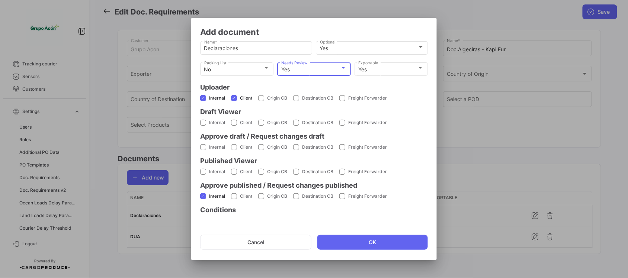
click at [201, 198] on span at bounding box center [203, 196] width 6 height 6
click at [203, 199] on input "Internal" at bounding box center [203, 199] width 0 height 0
checkbox input "false"
click at [205, 122] on span at bounding box center [203, 123] width 6 height 6
click at [203, 126] on input "Internal" at bounding box center [203, 126] width 0 height 0
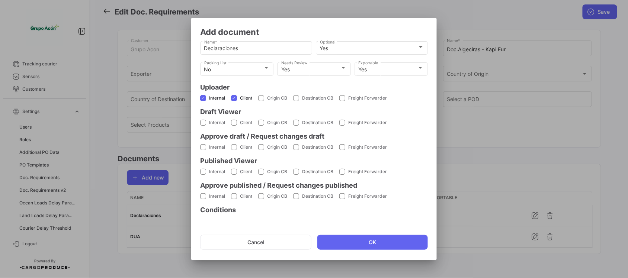
checkbox input "true"
click at [233, 124] on span at bounding box center [234, 123] width 6 height 6
click at [234, 126] on input "Client" at bounding box center [234, 126] width 0 height 0
checkbox input "true"
click at [203, 170] on span at bounding box center [203, 172] width 6 height 6
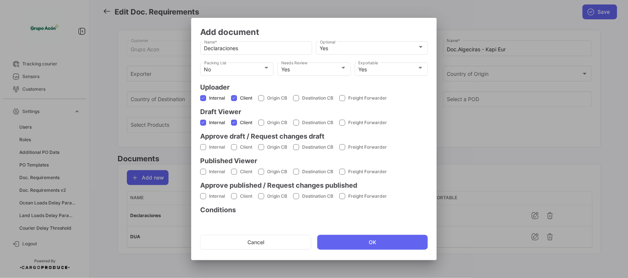
click at [203, 175] on input "Internal" at bounding box center [203, 175] width 0 height 0
checkbox input "true"
click at [230, 171] on section "Internal Client Origin CB Destination CB Freight Forwarder" at bounding box center [314, 171] width 228 height 19
click at [233, 171] on span at bounding box center [234, 172] width 6 height 6
click at [234, 175] on input "Client" at bounding box center [234, 175] width 0 height 0
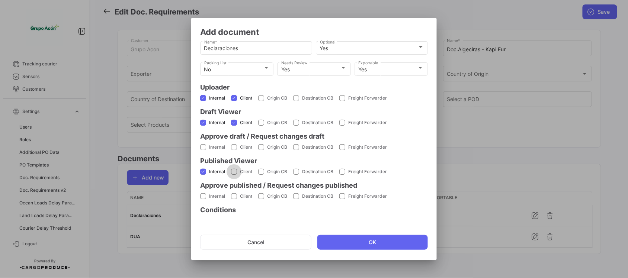
checkbox input "true"
click at [364, 244] on button "OK" at bounding box center [372, 242] width 111 height 15
checkbox input "false"
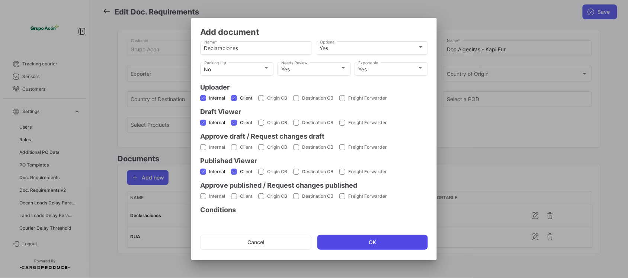
checkbox input "false"
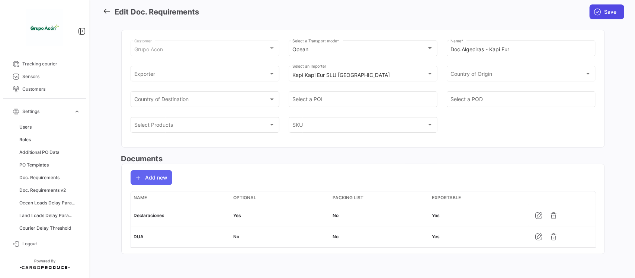
click at [605, 10] on span "Save" at bounding box center [611, 11] width 12 height 7
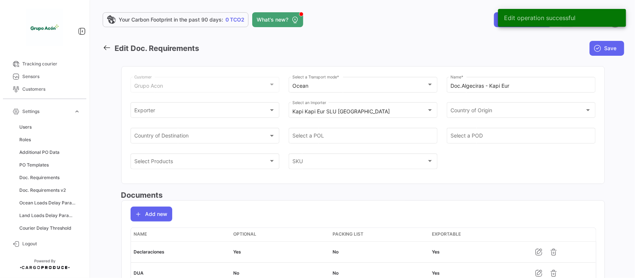
click at [107, 45] on icon at bounding box center [107, 48] width 8 height 8
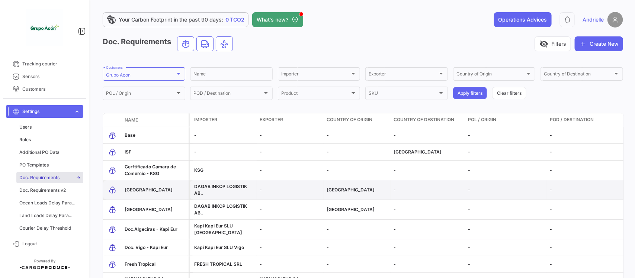
click at [134, 188] on span "[GEOGRAPHIC_DATA]" at bounding box center [149, 190] width 48 height 6
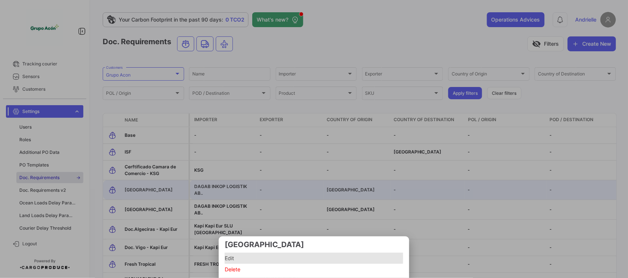
click at [227, 258] on span "Edit" at bounding box center [314, 258] width 179 height 9
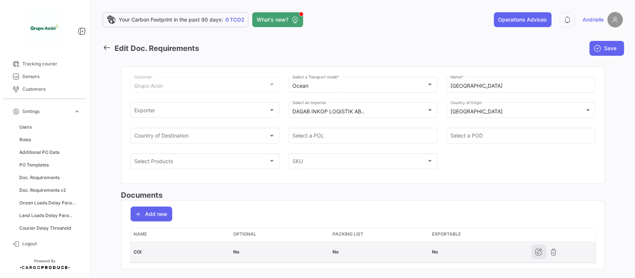
click at [535, 252] on icon "button" at bounding box center [538, 252] width 7 height 7
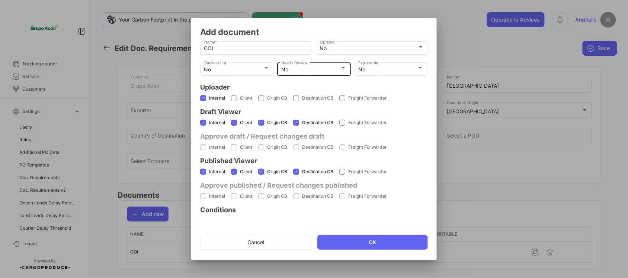
click at [317, 64] on div "No Needs Review" at bounding box center [313, 68] width 65 height 15
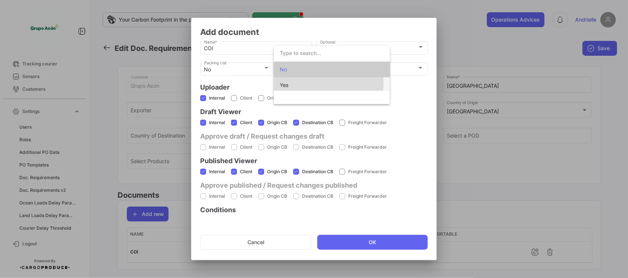
click at [304, 84] on span "Yes" at bounding box center [332, 85] width 104 height 16
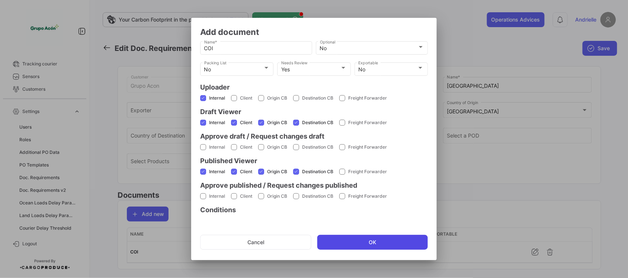
click at [352, 243] on button "OK" at bounding box center [372, 242] width 111 height 15
checkbox input "false"
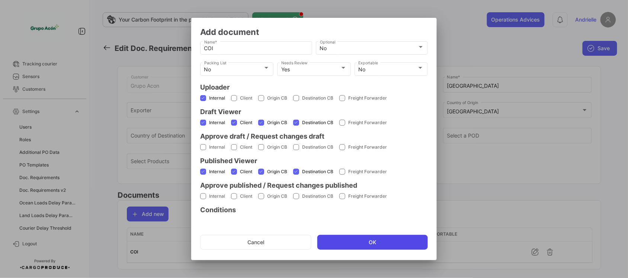
checkbox input "false"
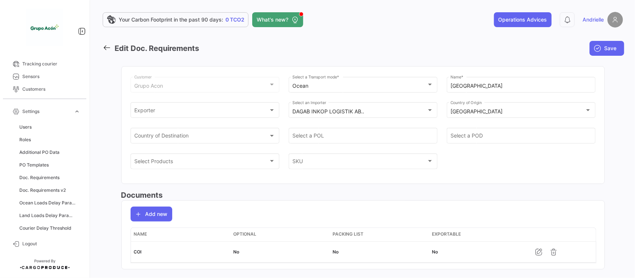
click at [607, 49] on span "Save" at bounding box center [611, 48] width 12 height 7
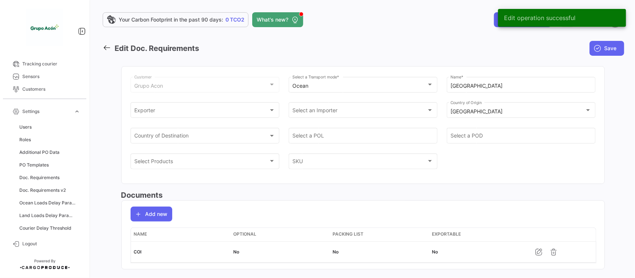
click at [108, 47] on icon at bounding box center [107, 48] width 8 height 8
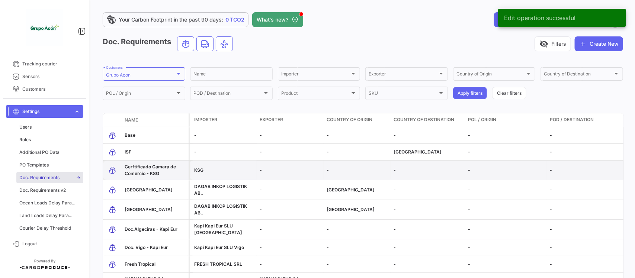
click at [145, 170] on div "Cerftificado Camara de Comercio - KSG" at bounding box center [155, 170] width 61 height 13
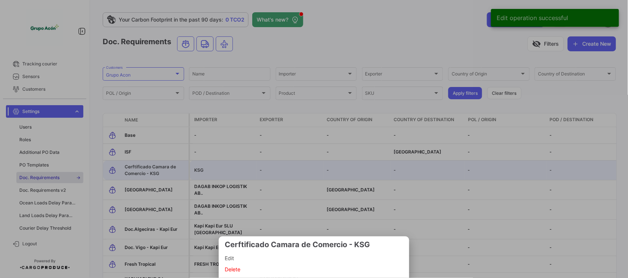
click at [231, 259] on span "Edit" at bounding box center [314, 258] width 179 height 9
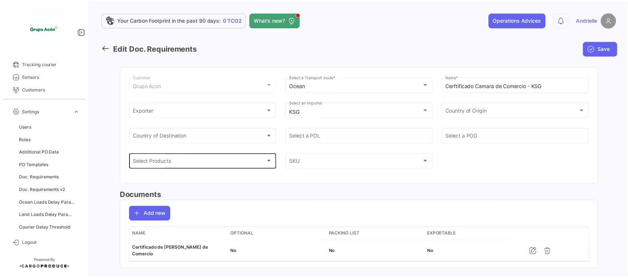
scroll to position [16, 0]
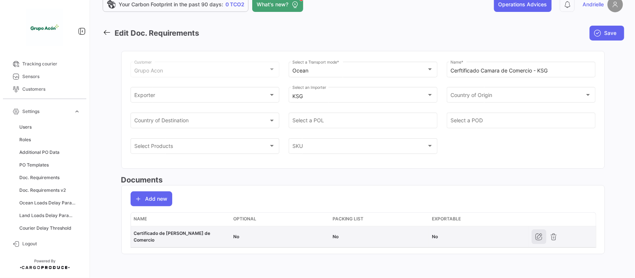
click at [536, 234] on icon "button" at bounding box center [538, 236] width 7 height 7
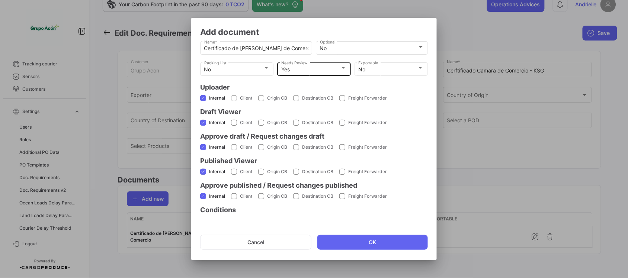
click at [288, 71] on mat-select-trigger "Yes" at bounding box center [285, 69] width 9 height 6
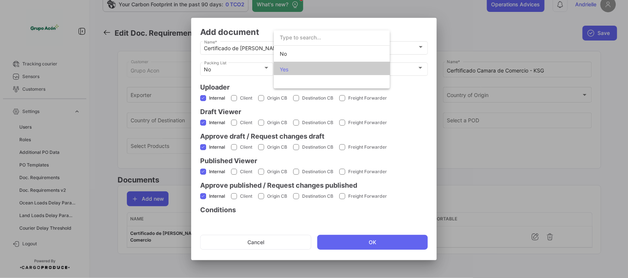
scroll to position [2, 0]
click at [296, 57] on span "No" at bounding box center [332, 52] width 104 height 16
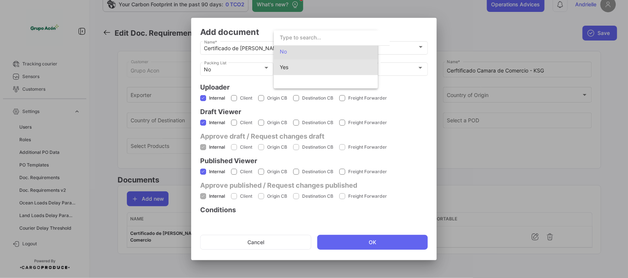
scroll to position [0, 0]
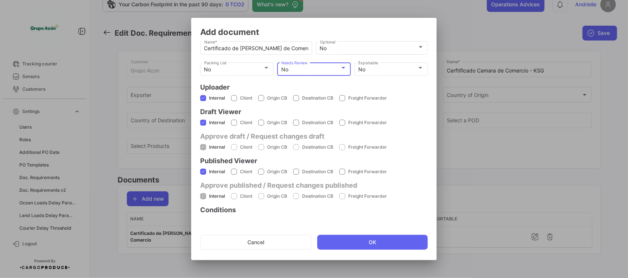
click at [296, 68] on div "No" at bounding box center [310, 70] width 59 height 6
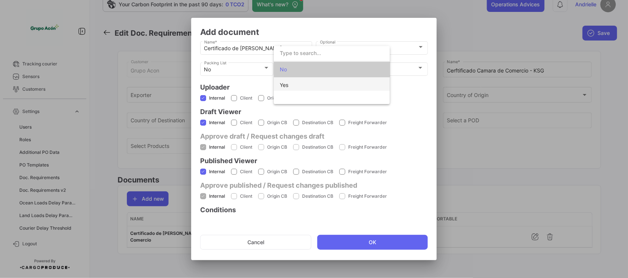
click at [297, 83] on span "Yes" at bounding box center [332, 85] width 104 height 16
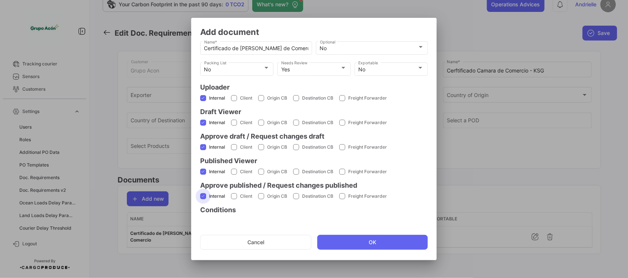
click at [201, 194] on span at bounding box center [203, 196] width 6 height 6
click at [203, 199] on input "Internal" at bounding box center [203, 199] width 0 height 0
checkbox input "false"
drag, startPoint x: 203, startPoint y: 143, endPoint x: 215, endPoint y: 145, distance: 11.7
click at [203, 144] on label "Internal" at bounding box center [212, 147] width 25 height 7
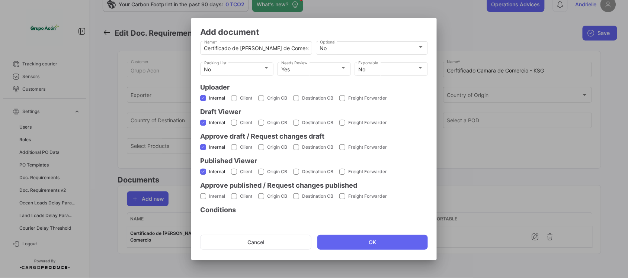
click at [203, 150] on input "Internal" at bounding box center [203, 150] width 0 height 0
checkbox input "false"
click at [356, 242] on button "OK" at bounding box center [372, 242] width 111 height 15
checkbox input "false"
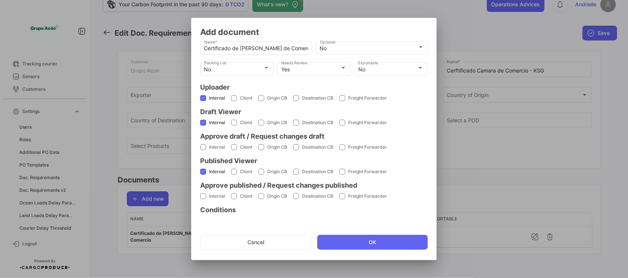
checkbox input "false"
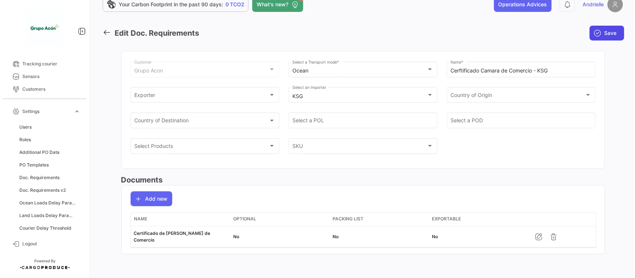
click at [605, 29] on span "Save" at bounding box center [611, 32] width 12 height 7
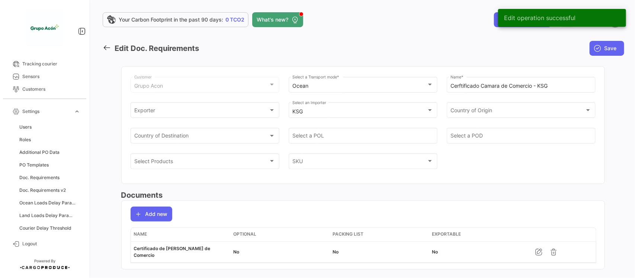
click at [107, 47] on icon at bounding box center [107, 48] width 8 height 8
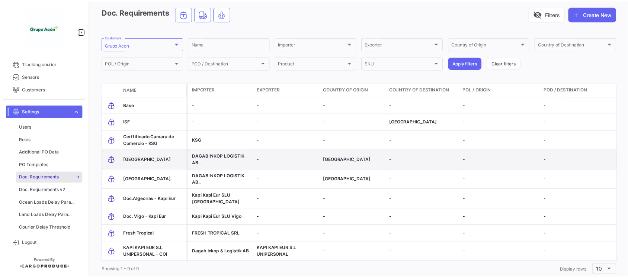
scroll to position [47, 0]
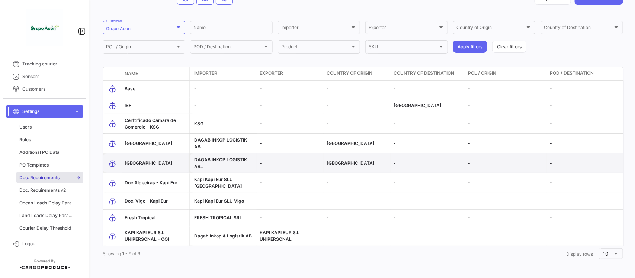
click at [165, 164] on span "[GEOGRAPHIC_DATA]" at bounding box center [149, 163] width 48 height 6
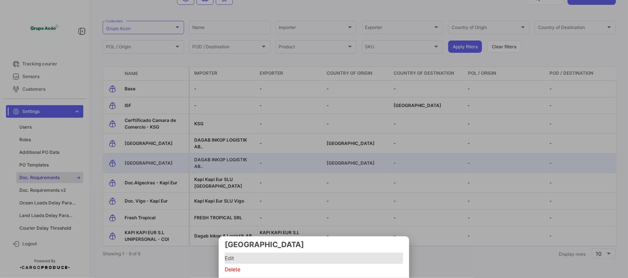
click at [250, 257] on span "Edit" at bounding box center [314, 258] width 179 height 9
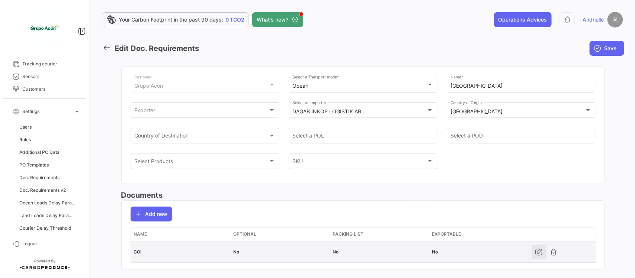
click at [535, 255] on icon "button" at bounding box center [538, 252] width 7 height 7
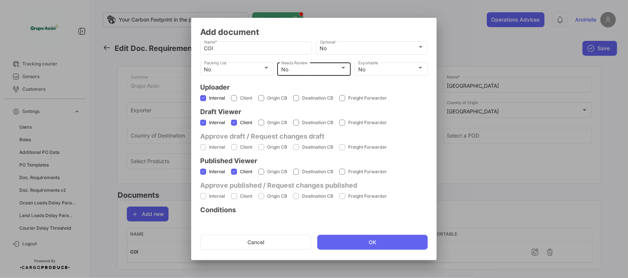
click at [306, 69] on div "No" at bounding box center [310, 70] width 59 height 6
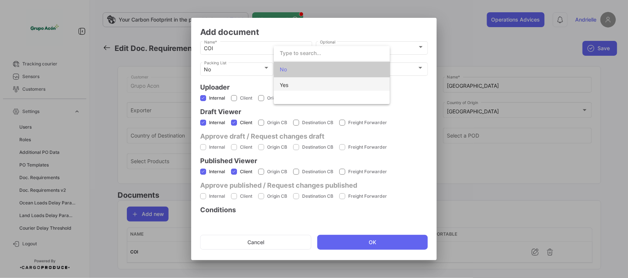
click at [297, 86] on span "Yes" at bounding box center [332, 85] width 104 height 16
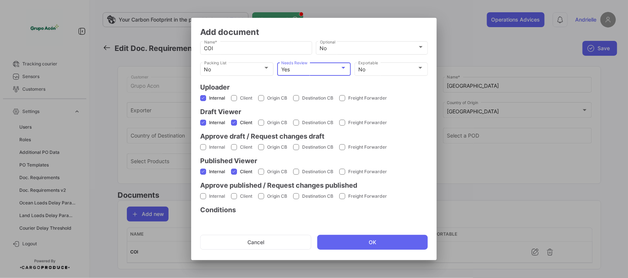
click at [306, 67] on div "Yes" at bounding box center [310, 70] width 59 height 6
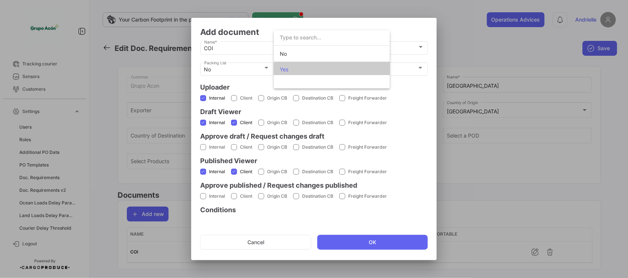
scroll to position [2, 0]
click at [304, 55] on span "No" at bounding box center [332, 52] width 104 height 16
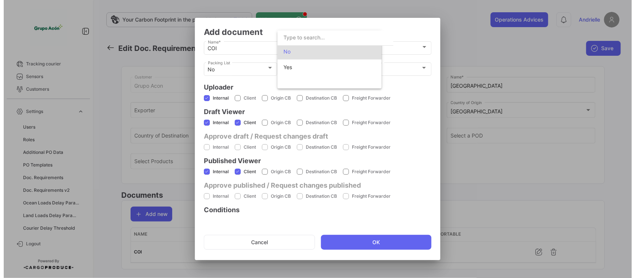
scroll to position [0, 0]
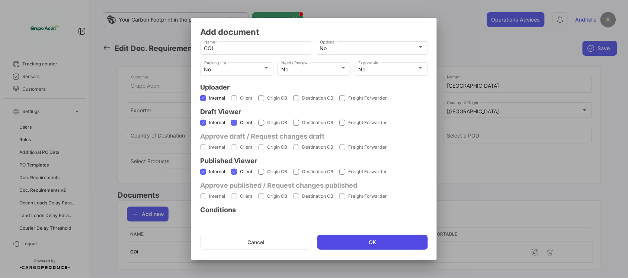
click at [345, 241] on button "OK" at bounding box center [372, 242] width 111 height 15
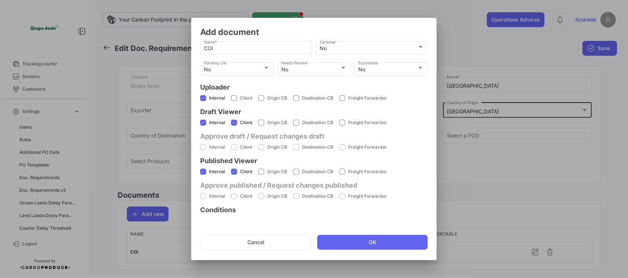
checkbox input "false"
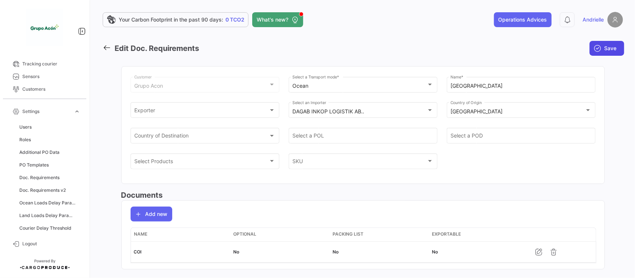
click at [598, 49] on button "Save" at bounding box center [607, 48] width 35 height 15
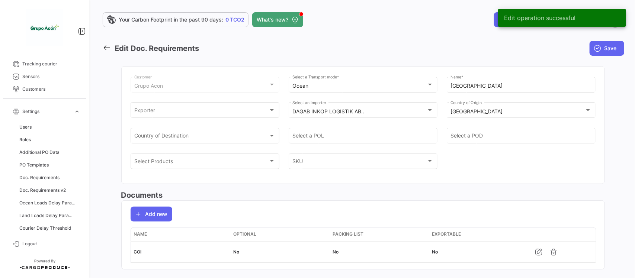
click at [108, 45] on icon at bounding box center [107, 48] width 8 height 8
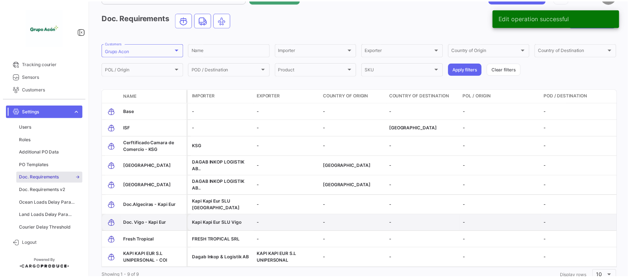
scroll to position [47, 0]
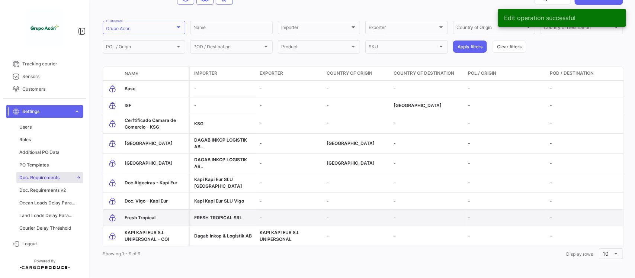
click at [143, 217] on span "Fresh Tropical" at bounding box center [140, 218] width 31 height 6
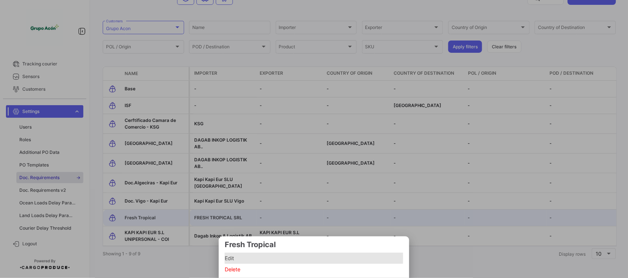
click at [230, 258] on span "Edit" at bounding box center [314, 258] width 179 height 9
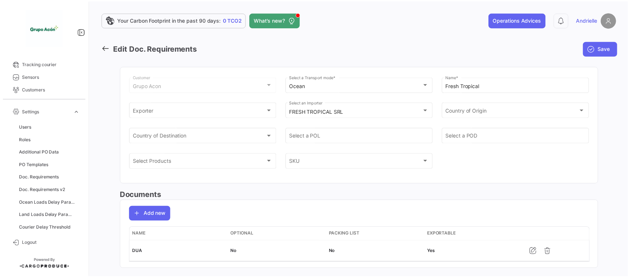
scroll to position [16, 0]
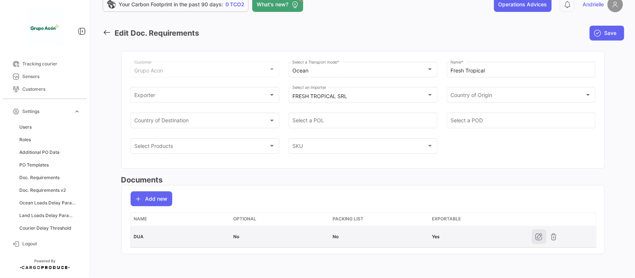
click at [535, 237] on icon "button" at bounding box center [538, 236] width 7 height 7
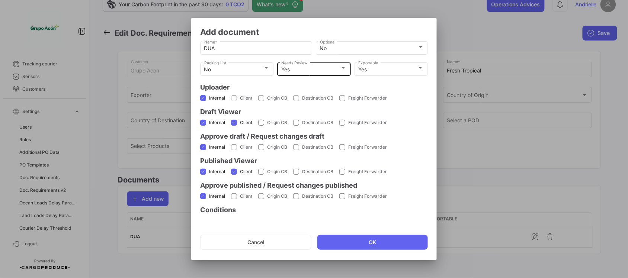
click at [323, 65] on div "Yes Needs Review" at bounding box center [313, 68] width 65 height 15
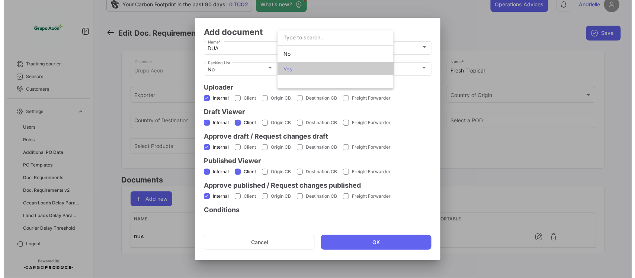
scroll to position [2, 0]
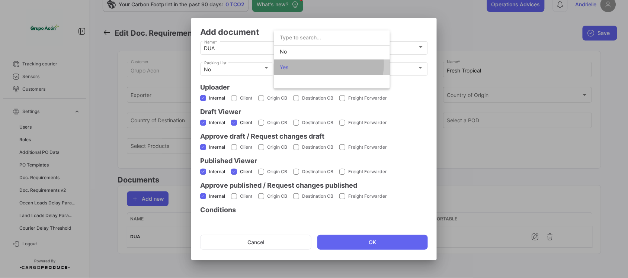
click at [323, 64] on span "Yes" at bounding box center [332, 68] width 104 height 16
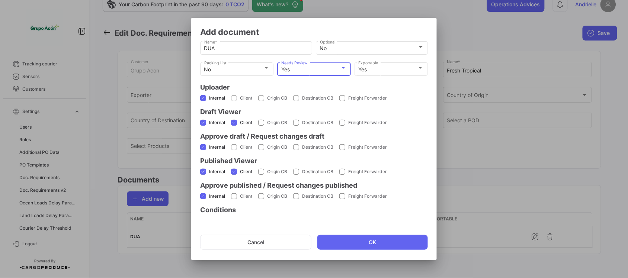
click at [201, 196] on span at bounding box center [203, 196] width 6 height 6
click at [203, 199] on input "Internal" at bounding box center [203, 199] width 0 height 0
checkbox input "false"
click at [205, 145] on span at bounding box center [203, 147] width 6 height 6
click at [203, 150] on input "Internal" at bounding box center [203, 150] width 0 height 0
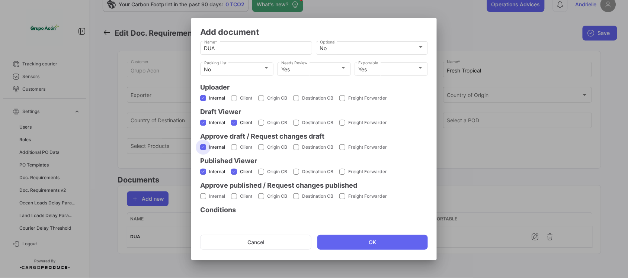
checkbox input "false"
click at [378, 243] on button "OK" at bounding box center [372, 242] width 111 height 15
checkbox input "false"
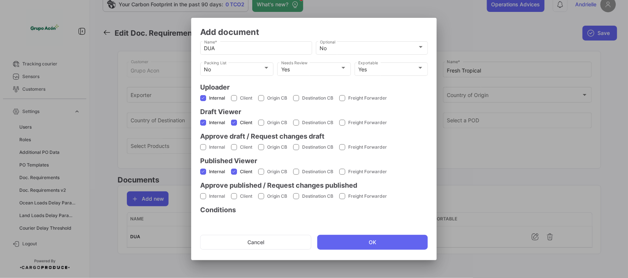
checkbox input "false"
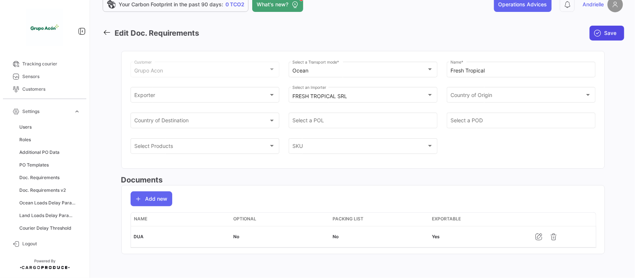
click at [605, 29] on span "Save" at bounding box center [611, 32] width 12 height 7
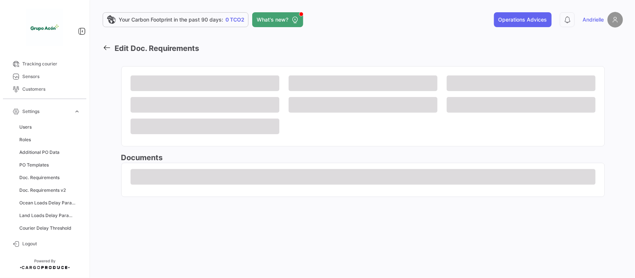
scroll to position [0, 0]
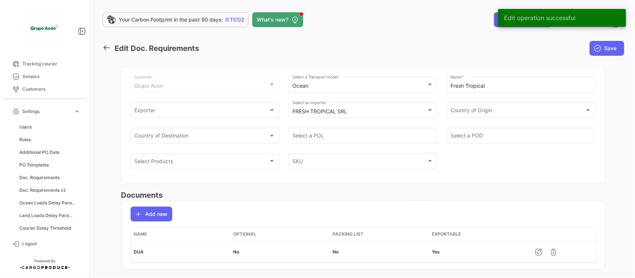
click at [110, 49] on icon at bounding box center [107, 48] width 8 height 8
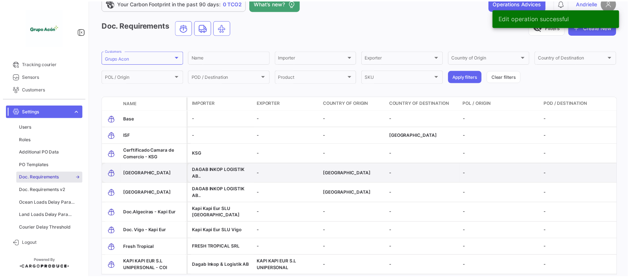
scroll to position [47, 0]
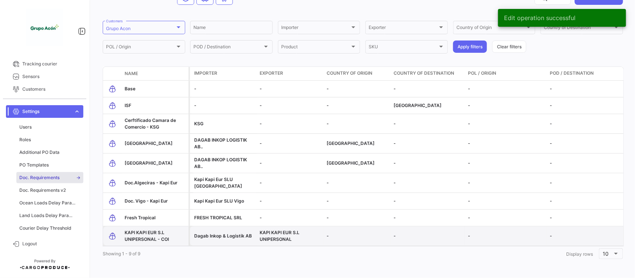
click at [145, 231] on span "KAPI KAPI EUR S.L UNIPERSONAL - COI" at bounding box center [147, 236] width 44 height 12
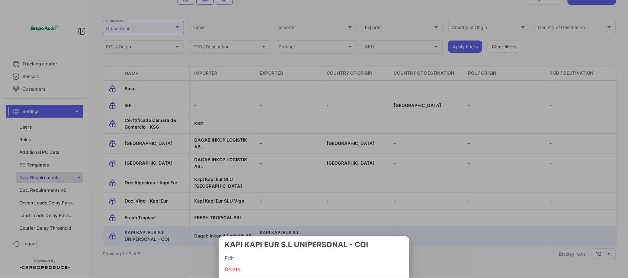
click at [231, 258] on span "Edit" at bounding box center [314, 258] width 179 height 9
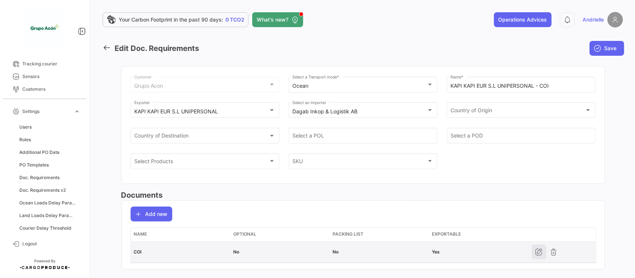
click at [535, 252] on icon "button" at bounding box center [538, 252] width 7 height 7
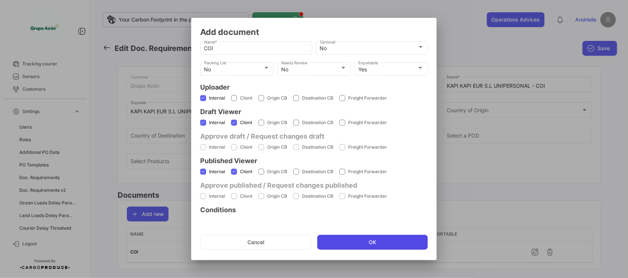
click at [397, 241] on button "OK" at bounding box center [372, 242] width 111 height 15
checkbox input "false"
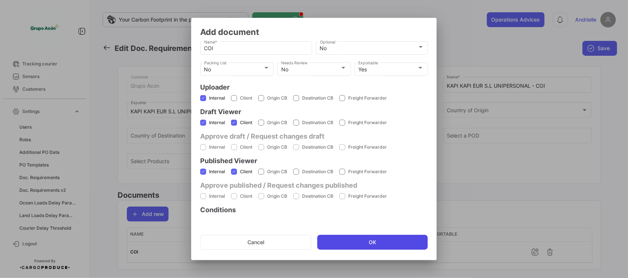
checkbox input "false"
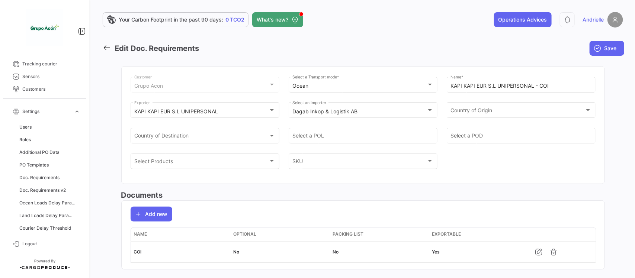
click at [109, 47] on icon at bounding box center [107, 48] width 8 height 8
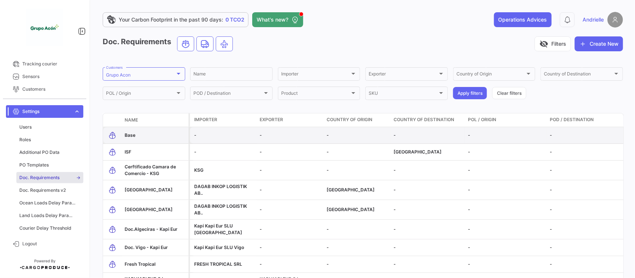
click at [131, 135] on span "Base" at bounding box center [130, 135] width 11 height 6
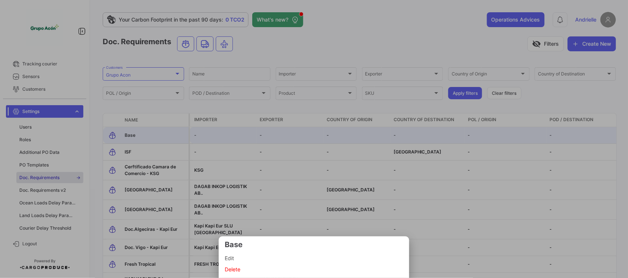
click at [240, 257] on span "Edit" at bounding box center [314, 258] width 179 height 9
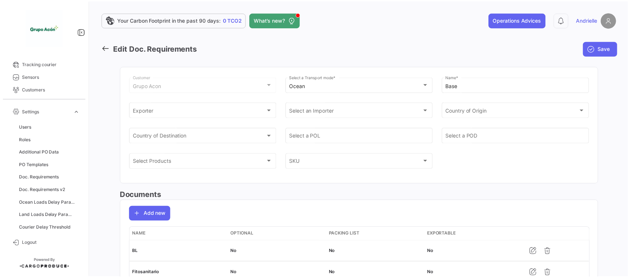
scroll to position [80, 0]
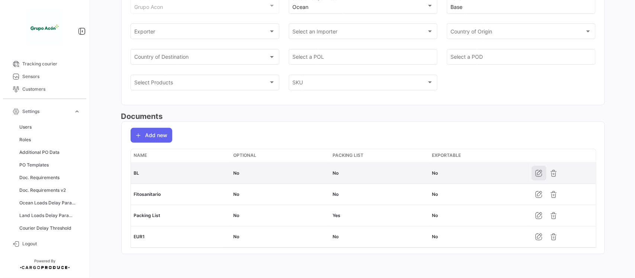
click at [535, 175] on icon "button" at bounding box center [538, 173] width 7 height 7
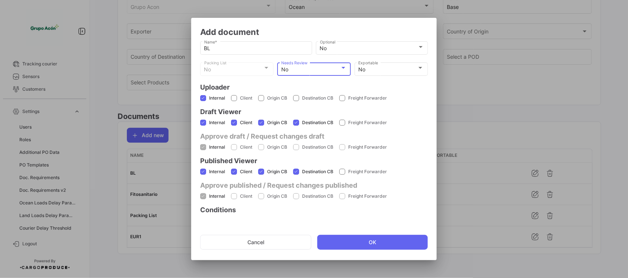
click at [311, 67] on div "No" at bounding box center [310, 70] width 59 height 6
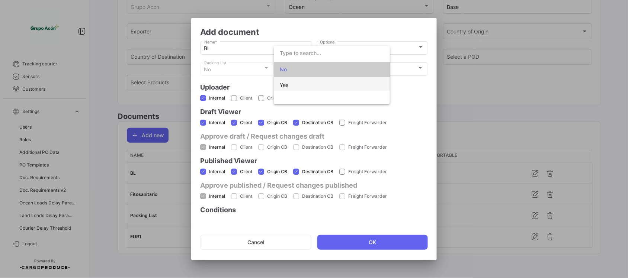
click at [298, 85] on span "Yes" at bounding box center [332, 85] width 104 height 16
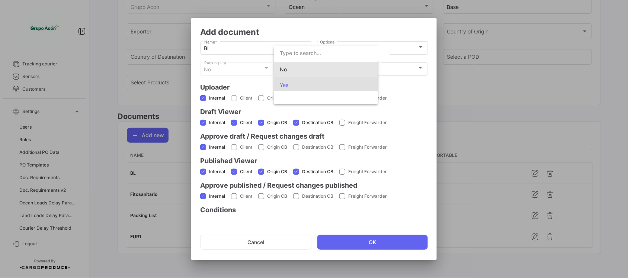
scroll to position [0, 0]
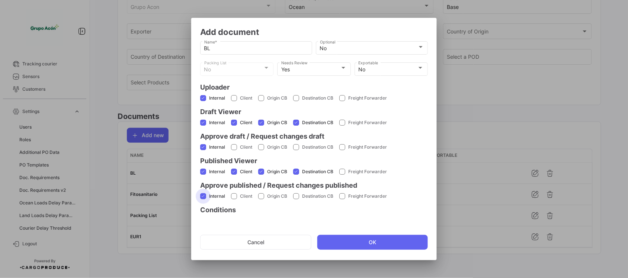
click at [203, 197] on span at bounding box center [203, 196] width 6 height 6
click at [203, 199] on input "Internal" at bounding box center [203, 199] width 0 height 0
checkbox input "false"
click at [203, 140] on mat-checkbox "Internal" at bounding box center [212, 146] width 25 height 19
click at [204, 147] on span at bounding box center [203, 147] width 6 height 6
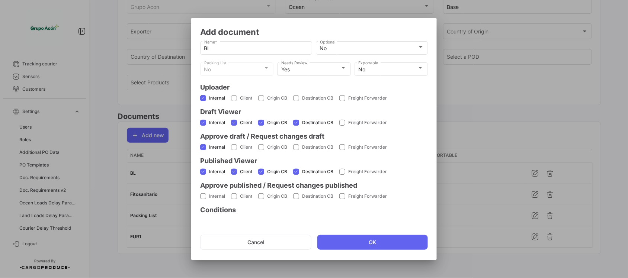
click at [203, 150] on input "Internal" at bounding box center [203, 150] width 0 height 0
checkbox input "false"
click at [363, 245] on button "OK" at bounding box center [372, 242] width 111 height 15
checkbox input "false"
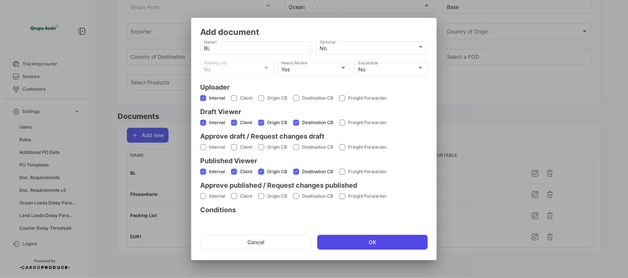
checkbox input "false"
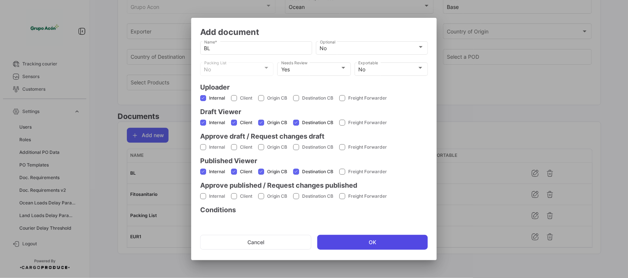
checkbox input "false"
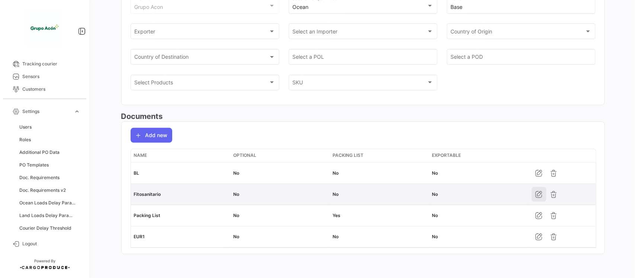
click at [533, 193] on button "button" at bounding box center [539, 194] width 15 height 15
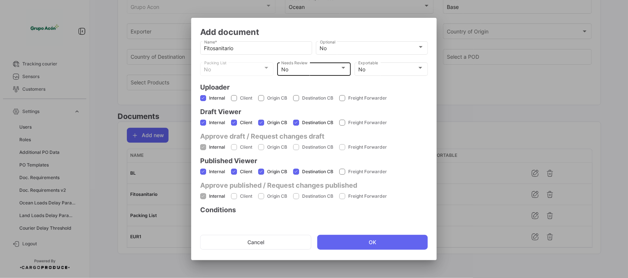
click at [306, 67] on div "No" at bounding box center [310, 70] width 59 height 6
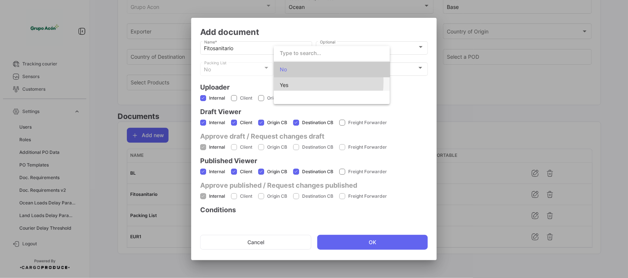
click at [301, 82] on span "Yes" at bounding box center [332, 85] width 104 height 16
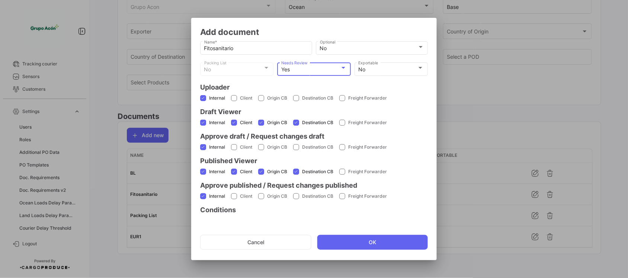
click at [205, 145] on span at bounding box center [203, 147] width 6 height 6
click at [203, 150] on input "Internal" at bounding box center [203, 150] width 0 height 0
checkbox input "false"
click at [206, 194] on span at bounding box center [203, 196] width 6 height 6
click at [203, 199] on input "Internal" at bounding box center [203, 199] width 0 height 0
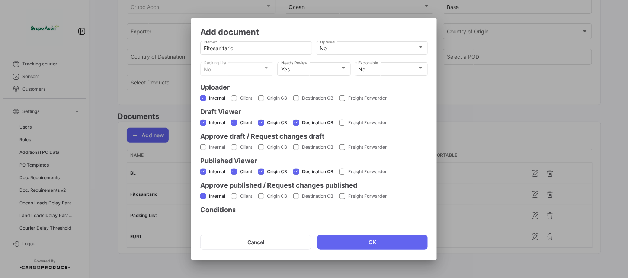
checkbox input "false"
click at [378, 242] on button "OK" at bounding box center [372, 242] width 111 height 15
checkbox input "false"
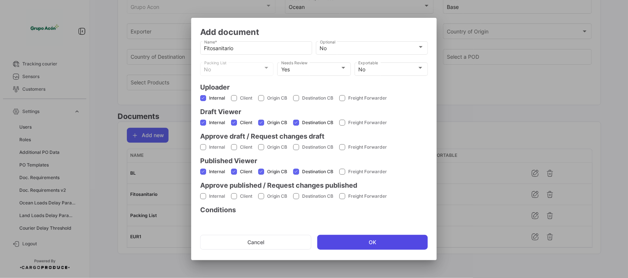
checkbox input "false"
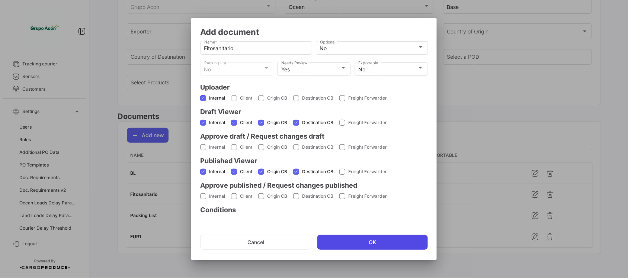
checkbox input "false"
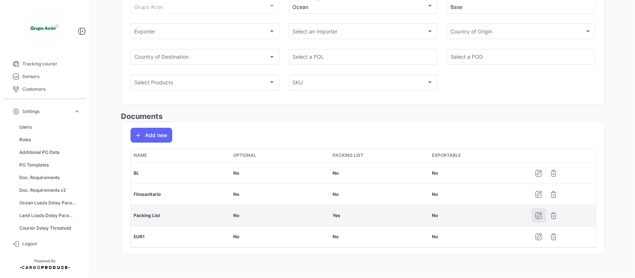
click at [536, 214] on icon "button" at bounding box center [538, 215] width 7 height 7
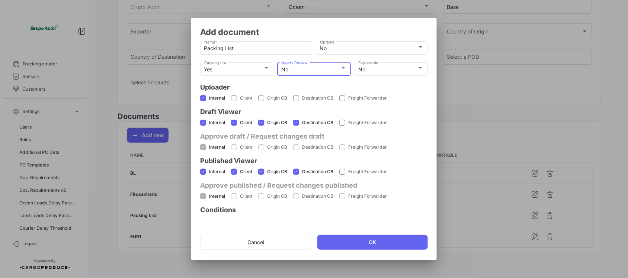
click at [301, 71] on div "No" at bounding box center [310, 70] width 59 height 6
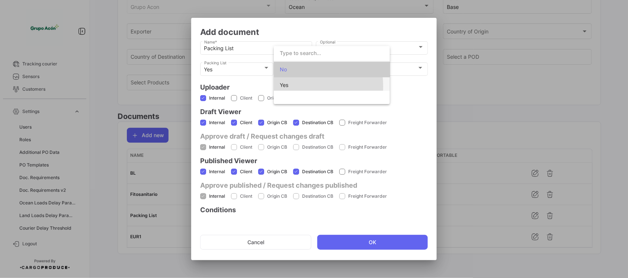
click at [298, 86] on span "Yes" at bounding box center [332, 85] width 104 height 16
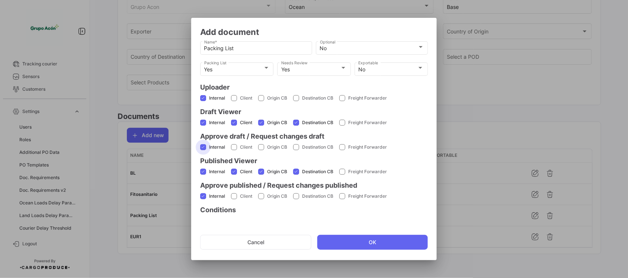
click at [202, 147] on span at bounding box center [203, 147] width 6 height 6
click at [203, 150] on input "Internal" at bounding box center [203, 150] width 0 height 0
checkbox input "false"
click at [201, 170] on span at bounding box center [203, 172] width 6 height 6
click at [203, 175] on input "Internal" at bounding box center [203, 175] width 0 height 0
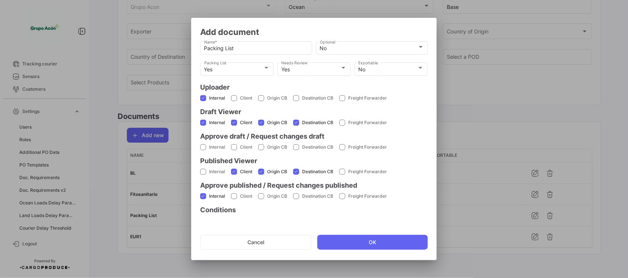
click at [203, 170] on span at bounding box center [203, 172] width 6 height 6
click at [203, 175] on input "Internal" at bounding box center [203, 175] width 0 height 0
checkbox input "true"
click at [204, 195] on span at bounding box center [203, 196] width 6 height 6
click at [203, 199] on input "Internal" at bounding box center [203, 199] width 0 height 0
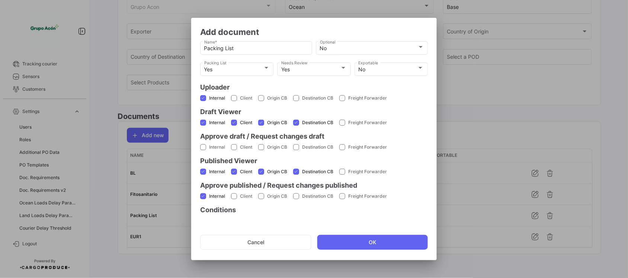
checkbox input "false"
click at [369, 247] on button "OK" at bounding box center [372, 242] width 111 height 15
checkbox input "false"
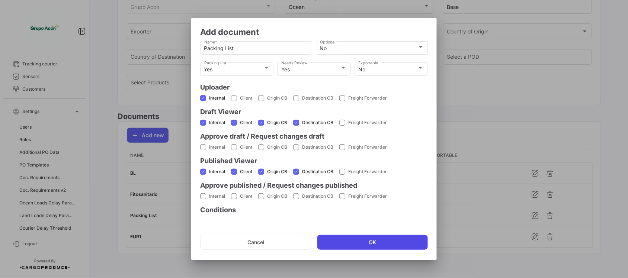
checkbox input "false"
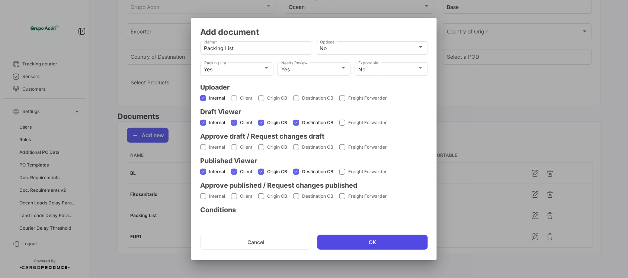
checkbox input "false"
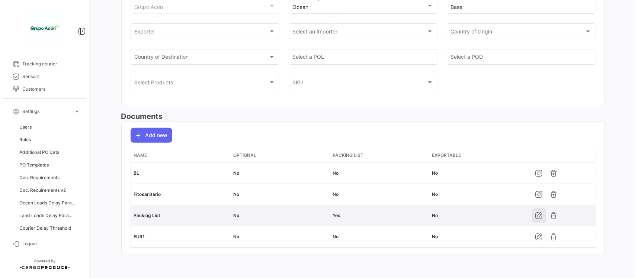
click at [536, 215] on icon "button" at bounding box center [538, 215] width 7 height 7
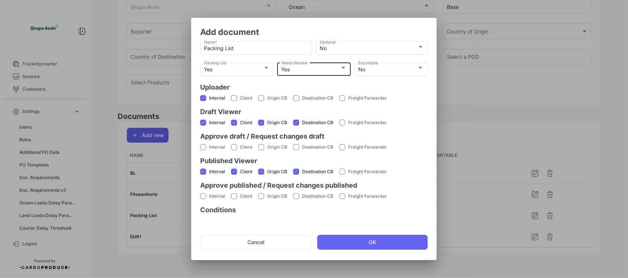
click at [333, 69] on div "Yes" at bounding box center [310, 70] width 59 height 6
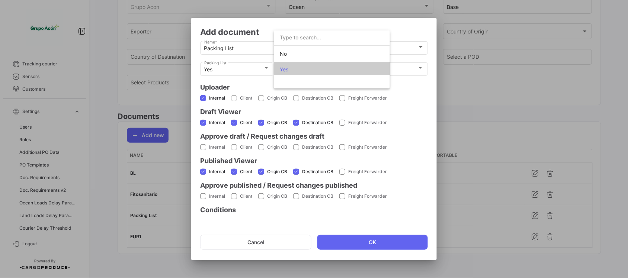
scroll to position [2, 0]
click at [301, 48] on span "No" at bounding box center [332, 52] width 104 height 16
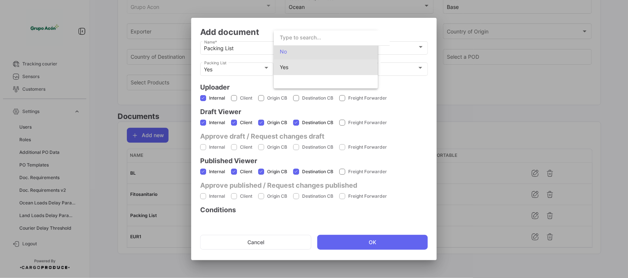
scroll to position [0, 0]
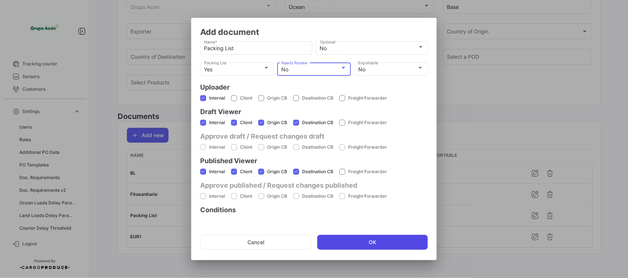
click at [339, 241] on button "OK" at bounding box center [372, 242] width 111 height 15
checkbox input "false"
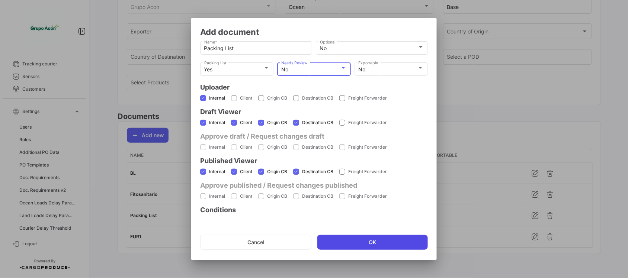
checkbox input "false"
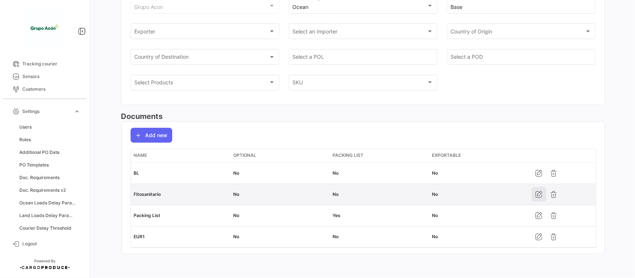
click at [536, 196] on icon "button" at bounding box center [538, 194] width 7 height 7
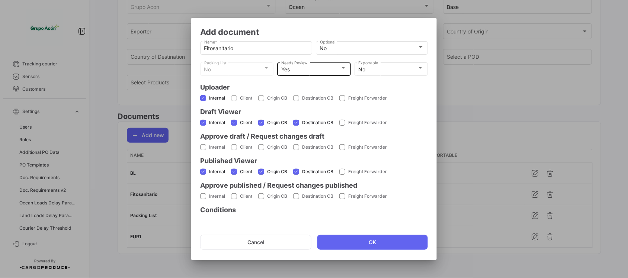
click at [306, 69] on div "Yes" at bounding box center [310, 70] width 59 height 6
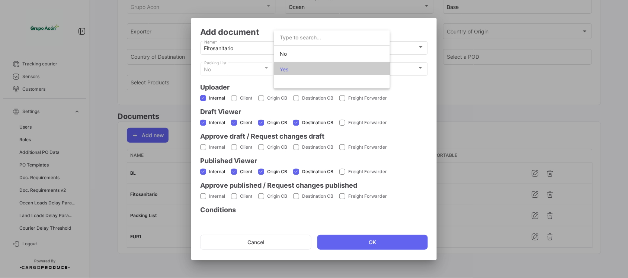
scroll to position [2, 0]
click at [291, 51] on span "No" at bounding box center [332, 52] width 104 height 16
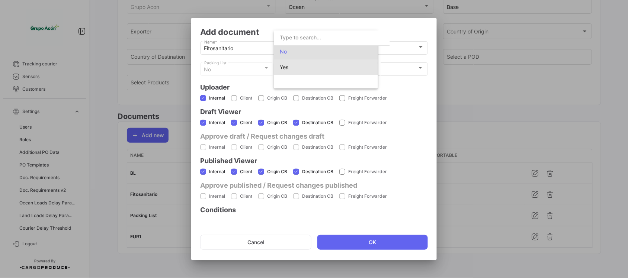
scroll to position [0, 0]
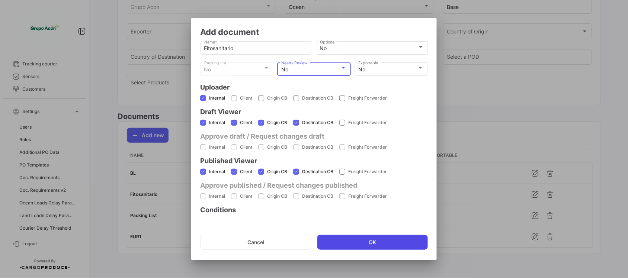
click at [352, 241] on button "OK" at bounding box center [372, 242] width 111 height 15
checkbox input "false"
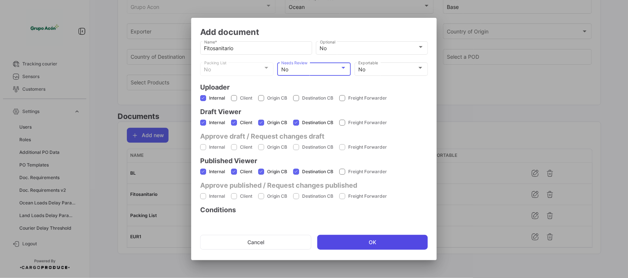
checkbox input "false"
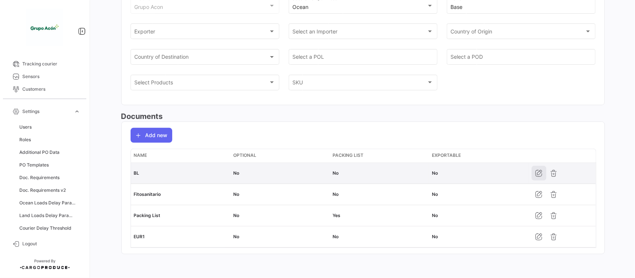
click at [535, 173] on icon "button" at bounding box center [538, 173] width 7 height 7
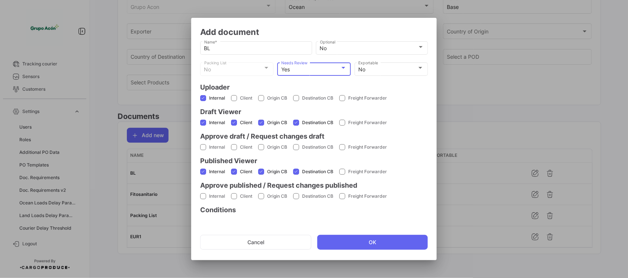
click at [324, 67] on div "Yes" at bounding box center [310, 70] width 59 height 6
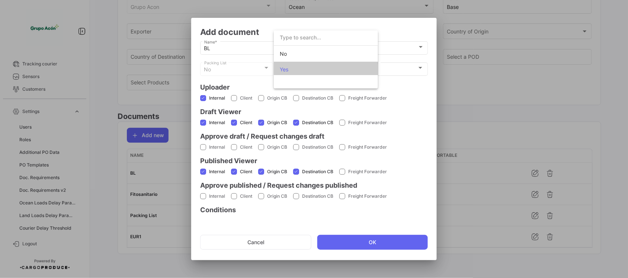
scroll to position [2, 0]
click at [281, 51] on span "No" at bounding box center [283, 51] width 7 height 6
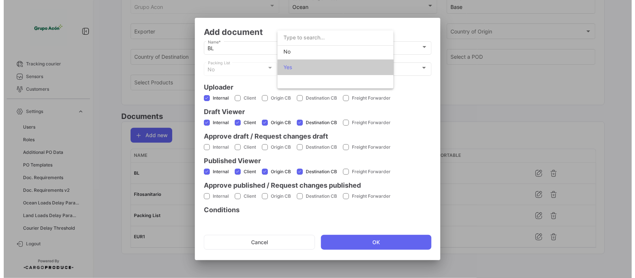
scroll to position [0, 0]
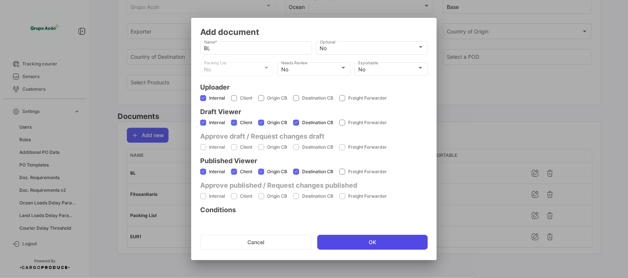
click at [366, 244] on button "OK" at bounding box center [372, 242] width 111 height 15
checkbox input "false"
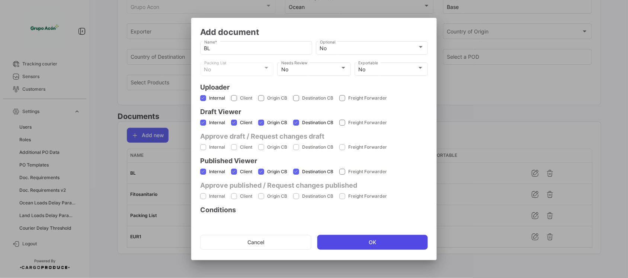
checkbox input "false"
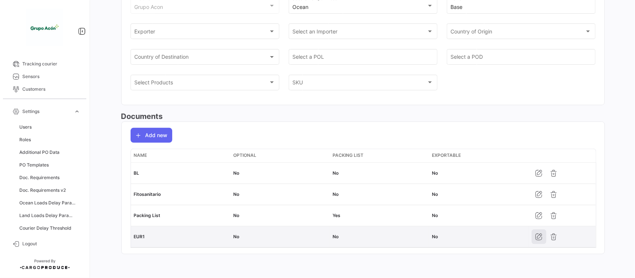
click at [535, 237] on icon "button" at bounding box center [538, 236] width 7 height 7
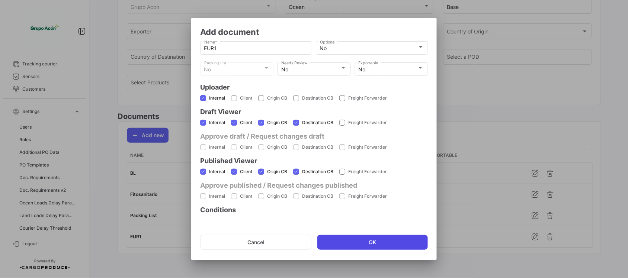
click at [367, 243] on button "OK" at bounding box center [372, 242] width 111 height 15
checkbox input "false"
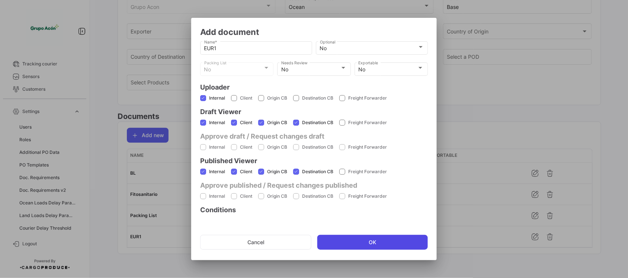
checkbox input "false"
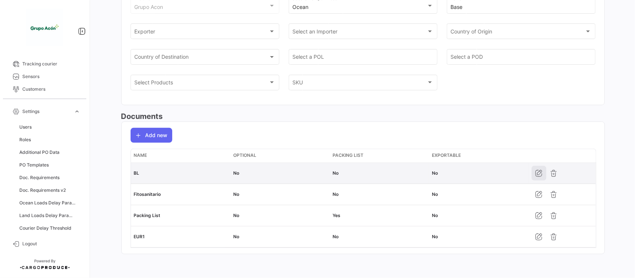
click at [535, 173] on icon "button" at bounding box center [538, 173] width 7 height 7
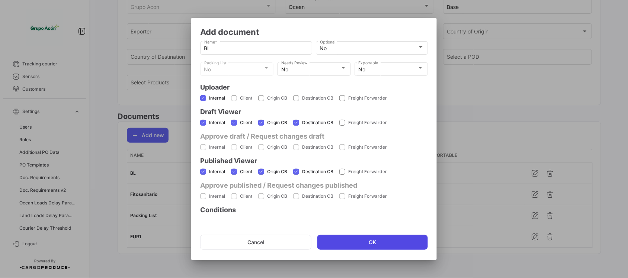
click at [365, 245] on button "OK" at bounding box center [372, 242] width 111 height 15
checkbox input "false"
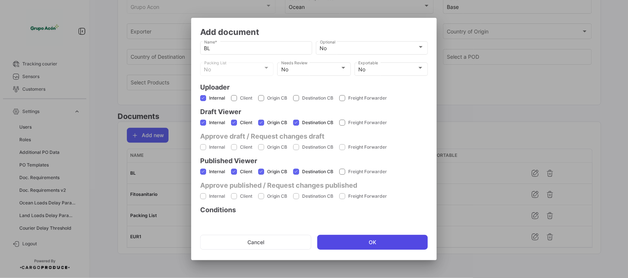
checkbox input "false"
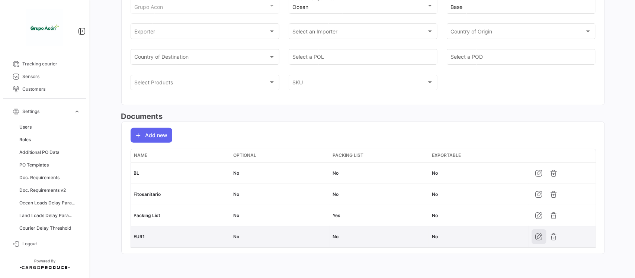
click at [537, 237] on icon "button" at bounding box center [538, 236] width 7 height 7
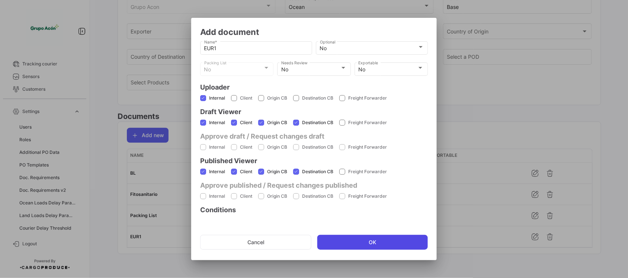
click at [335, 241] on button "OK" at bounding box center [372, 242] width 111 height 15
checkbox input "false"
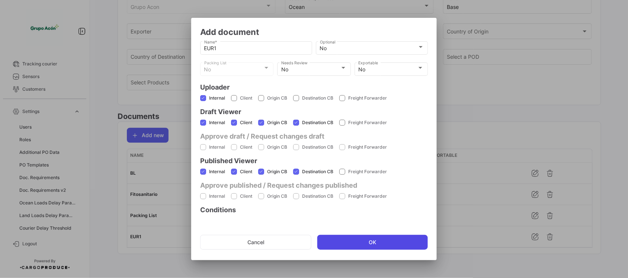
checkbox input "false"
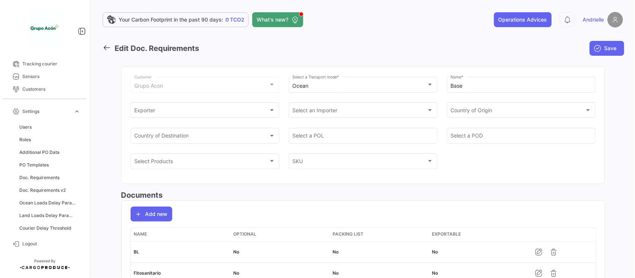
click at [605, 47] on span "Save" at bounding box center [611, 48] width 12 height 7
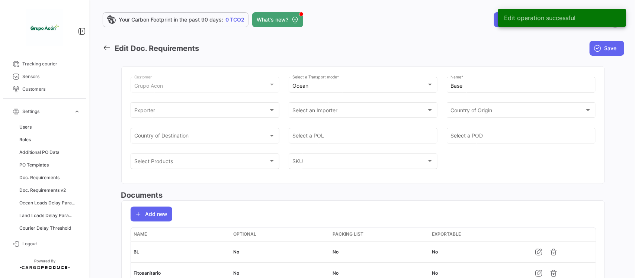
click at [105, 45] on icon at bounding box center [107, 48] width 8 height 8
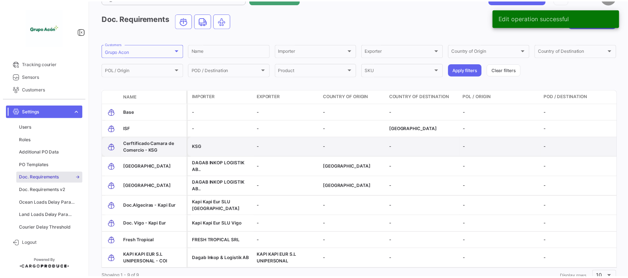
scroll to position [47, 0]
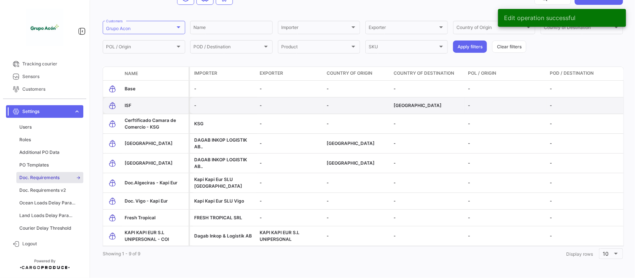
click at [125, 105] on span "ISF" at bounding box center [128, 106] width 7 height 6
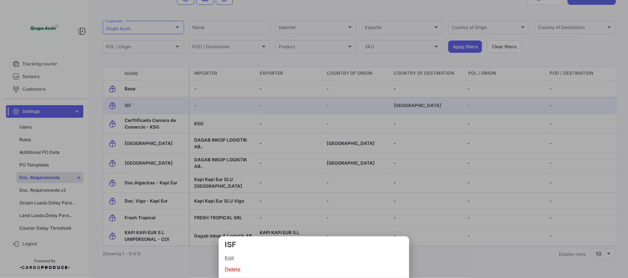
click at [242, 256] on span "Edit" at bounding box center [314, 258] width 179 height 9
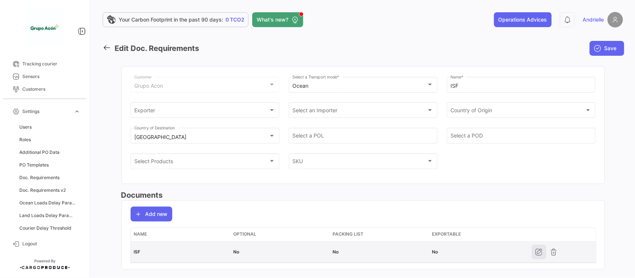
click at [535, 250] on icon "button" at bounding box center [538, 252] width 7 height 7
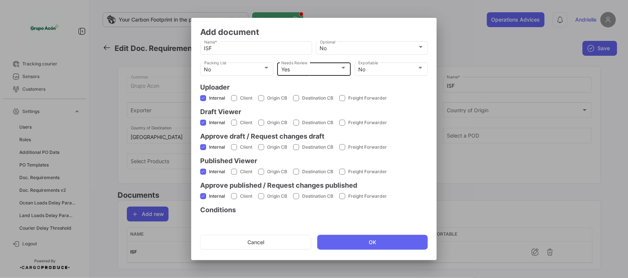
click at [302, 65] on div "Yes Needs Review" at bounding box center [313, 68] width 65 height 15
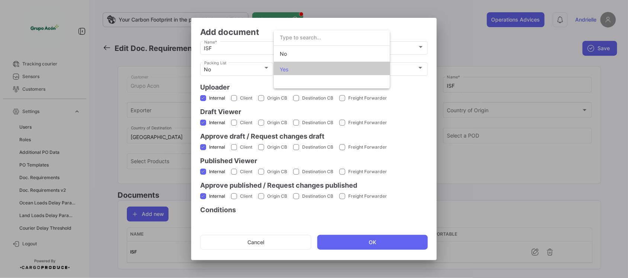
scroll to position [2, 0]
click at [304, 66] on span "Yes" at bounding box center [332, 68] width 104 height 16
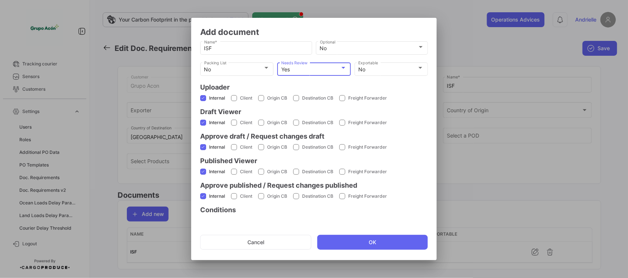
click at [204, 196] on span at bounding box center [203, 196] width 6 height 6
click at [203, 199] on input "Internal" at bounding box center [203, 199] width 0 height 0
click at [204, 147] on span at bounding box center [203, 147] width 6 height 6
click at [203, 150] on input "Internal" at bounding box center [203, 150] width 0 height 0
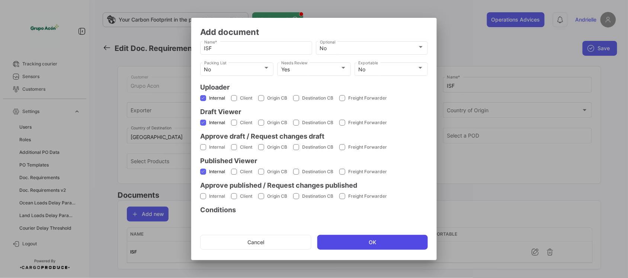
click at [362, 242] on button "OK" at bounding box center [372, 242] width 111 height 15
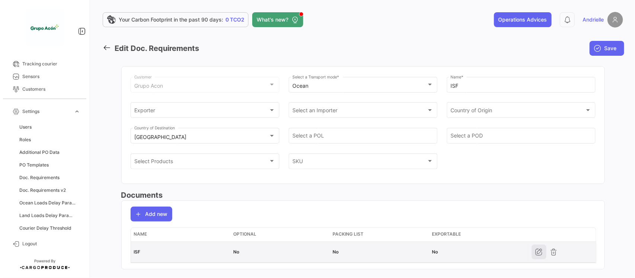
click at [536, 252] on icon "button" at bounding box center [538, 252] width 7 height 7
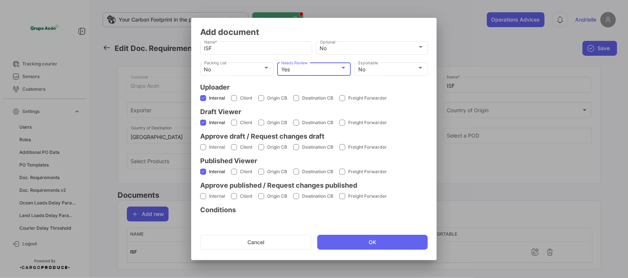
click at [324, 71] on div "Yes" at bounding box center [310, 70] width 59 height 6
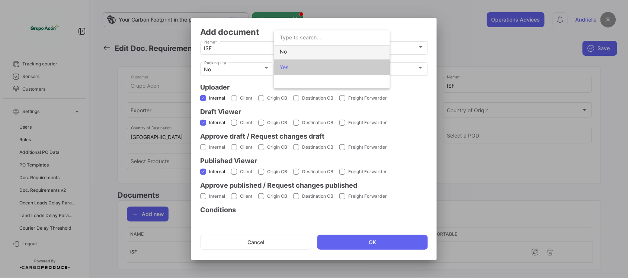
click at [304, 54] on span "No" at bounding box center [332, 52] width 104 height 16
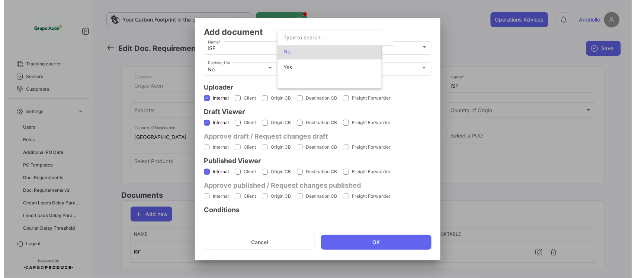
scroll to position [0, 0]
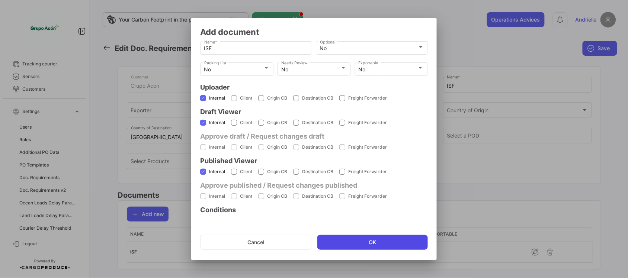
click at [382, 243] on button "OK" at bounding box center [372, 242] width 111 height 15
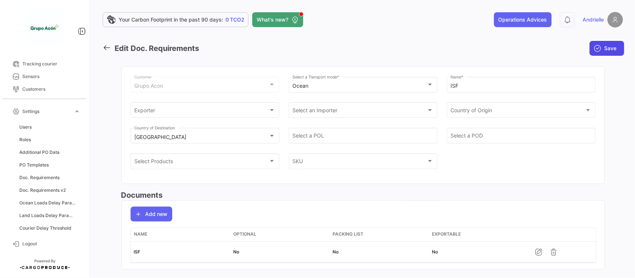
click at [598, 48] on button "Save" at bounding box center [607, 48] width 35 height 15
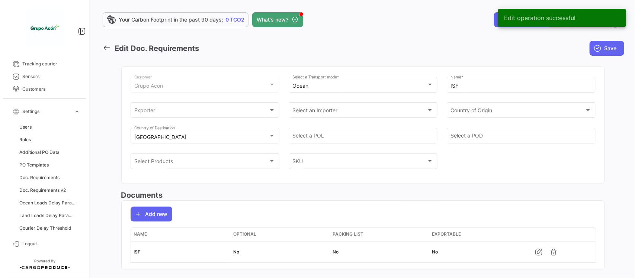
click at [105, 46] on icon at bounding box center [107, 48] width 8 height 8
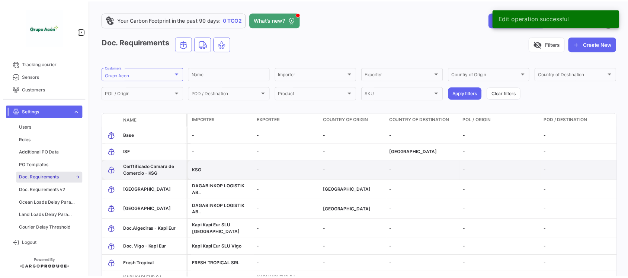
scroll to position [52, 0]
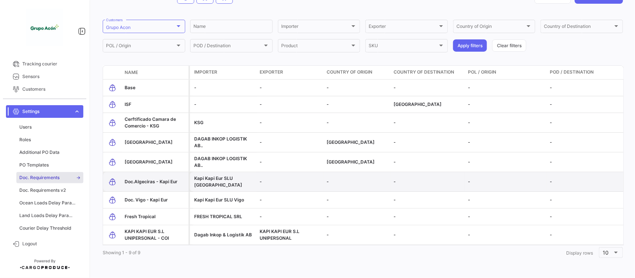
click at [151, 179] on span "Doc.Algeciras - Kapi Eur" at bounding box center [151, 182] width 53 height 6
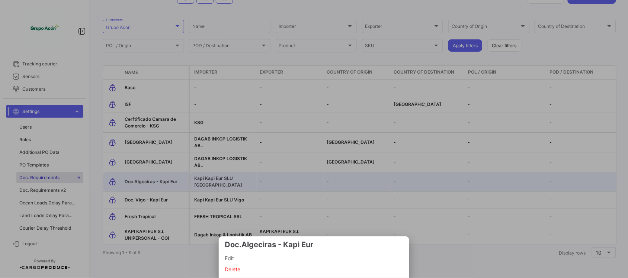
click at [234, 258] on span "Edit" at bounding box center [314, 258] width 179 height 9
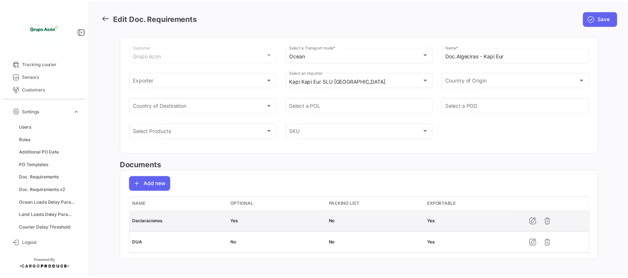
scroll to position [38, 0]
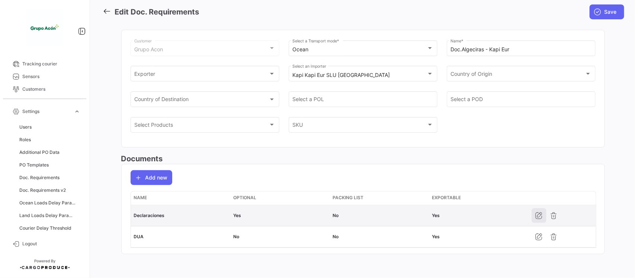
click at [537, 218] on icon "button" at bounding box center [538, 215] width 7 height 7
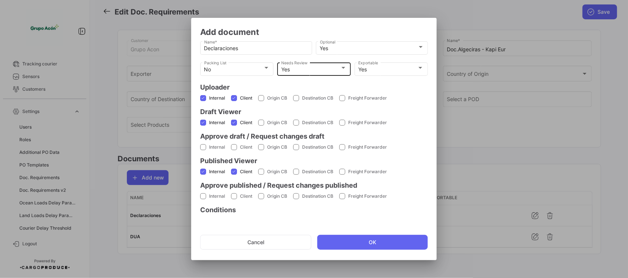
click at [322, 70] on div "Yes" at bounding box center [310, 70] width 59 height 6
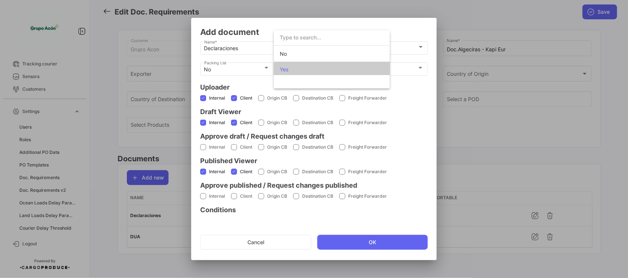
scroll to position [2, 0]
click at [297, 52] on span "No" at bounding box center [332, 52] width 104 height 16
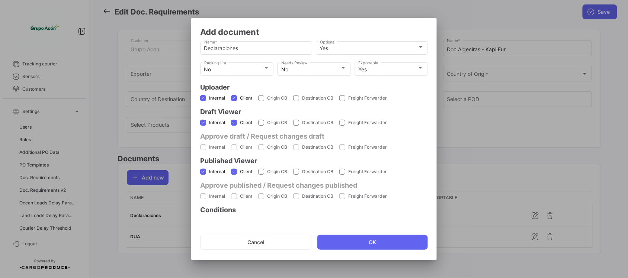
click at [352, 244] on button "OK" at bounding box center [372, 242] width 111 height 15
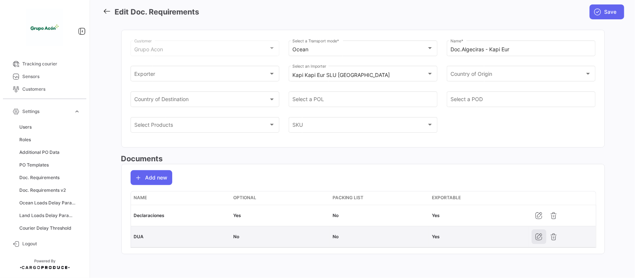
click at [536, 236] on icon "button" at bounding box center [538, 236] width 7 height 7
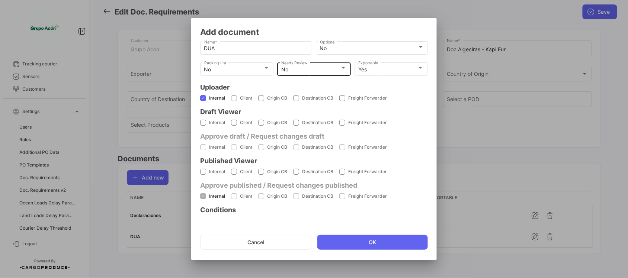
click at [309, 71] on div "No" at bounding box center [310, 70] width 59 height 6
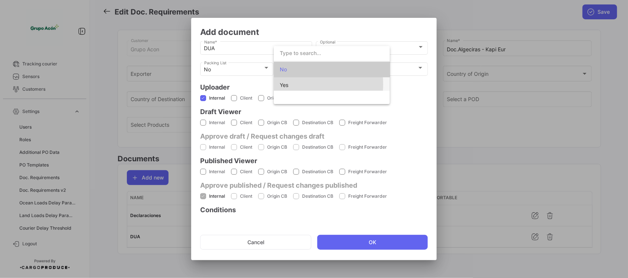
click at [294, 84] on span "Yes" at bounding box center [332, 85] width 104 height 16
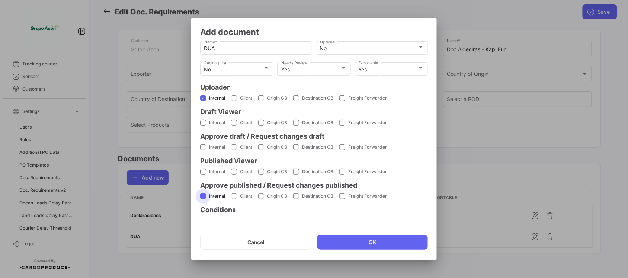
click at [202, 197] on span at bounding box center [203, 196] width 6 height 6
click at [203, 199] on input "Internal" at bounding box center [203, 199] width 0 height 0
click at [202, 121] on span at bounding box center [203, 123] width 6 height 6
click at [203, 126] on input "Internal" at bounding box center [203, 126] width 0 height 0
click at [236, 125] on label "Client" at bounding box center [241, 122] width 21 height 7
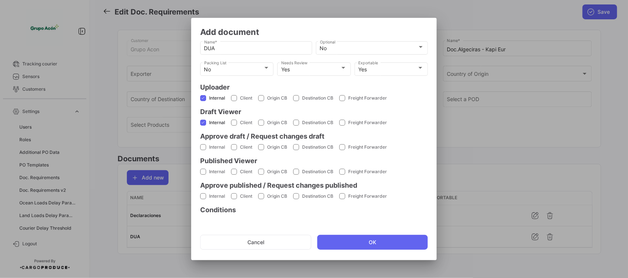
click at [234, 126] on input "Client" at bounding box center [234, 126] width 0 height 0
click at [202, 172] on span at bounding box center [203, 172] width 6 height 6
click at [203, 175] on input "Internal" at bounding box center [203, 175] width 0 height 0
click at [236, 170] on span at bounding box center [234, 172] width 6 height 6
click at [234, 175] on input "Client" at bounding box center [234, 175] width 0 height 0
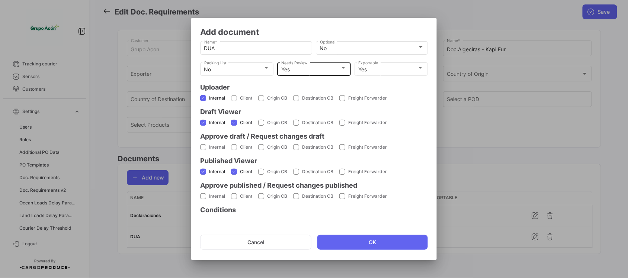
click at [315, 69] on div "Yes" at bounding box center [310, 70] width 59 height 6
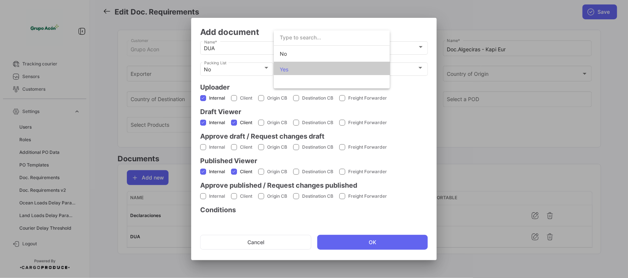
scroll to position [2, 0]
click at [304, 54] on span "No" at bounding box center [332, 52] width 104 height 16
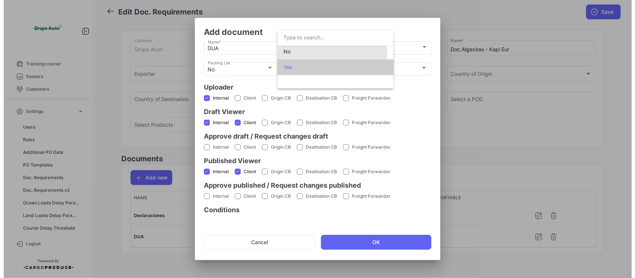
scroll to position [0, 0]
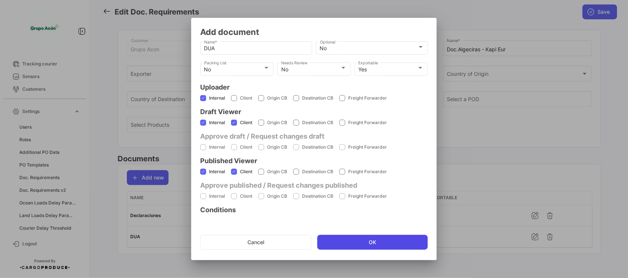
click at [375, 242] on button "OK" at bounding box center [372, 242] width 111 height 15
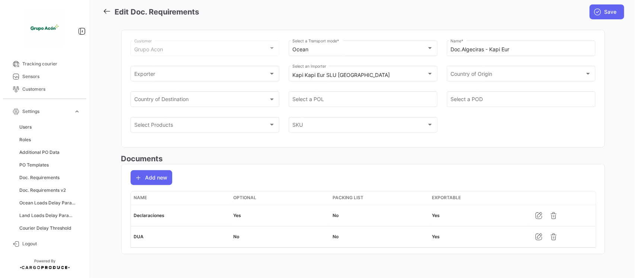
drag, startPoint x: 611, startPoint y: 7, endPoint x: 605, endPoint y: 9, distance: 6.1
click at [609, 8] on span "Save" at bounding box center [611, 11] width 12 height 7
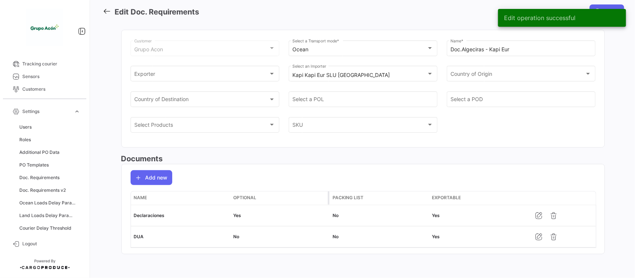
scroll to position [38, 0]
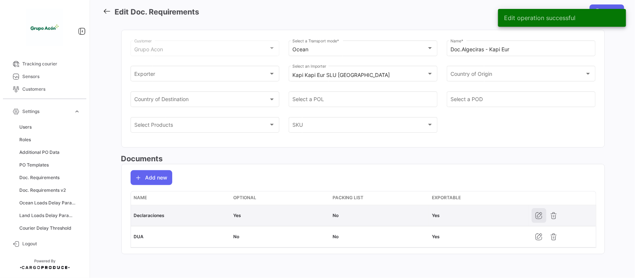
click at [536, 215] on icon "button" at bounding box center [538, 215] width 7 height 7
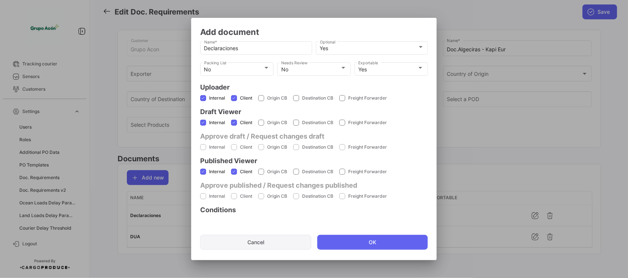
click at [280, 244] on button "Cancel" at bounding box center [255, 242] width 111 height 15
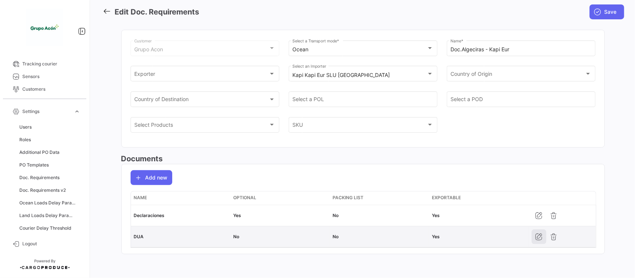
click at [537, 239] on icon "button" at bounding box center [538, 236] width 7 height 7
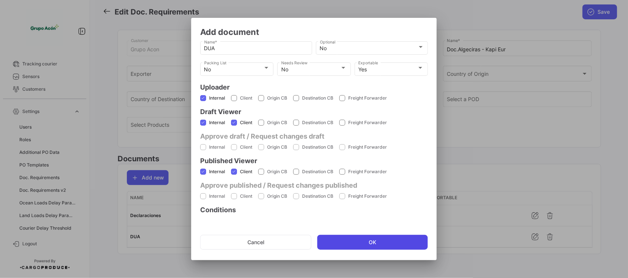
click at [377, 246] on button "OK" at bounding box center [372, 242] width 111 height 15
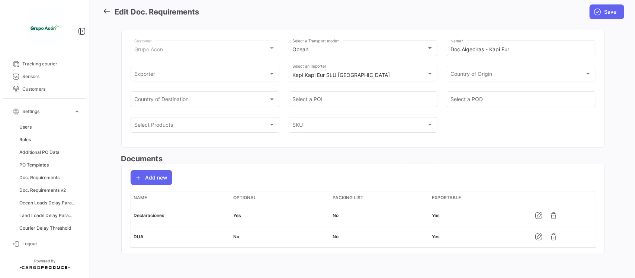
click at [605, 14] on span "Save" at bounding box center [611, 11] width 12 height 7
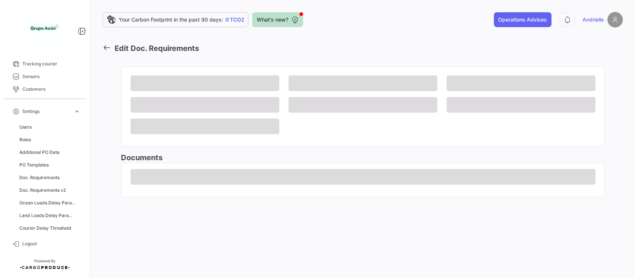
scroll to position [0, 0]
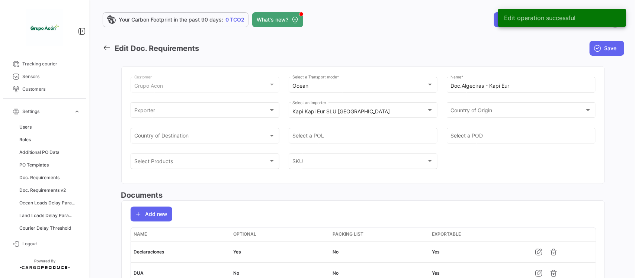
click at [107, 47] on icon at bounding box center [107, 48] width 8 height 8
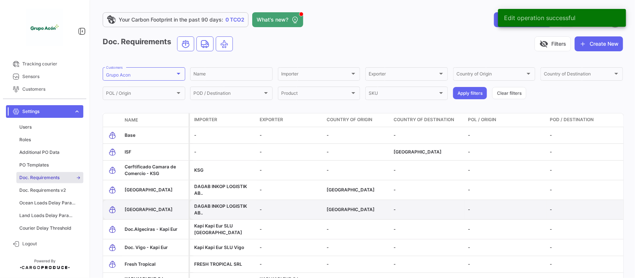
click at [162, 211] on span "[GEOGRAPHIC_DATA]" at bounding box center [149, 210] width 48 height 6
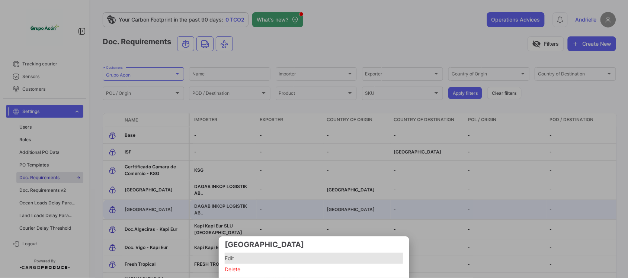
click at [230, 257] on span "Edit" at bounding box center [314, 258] width 179 height 9
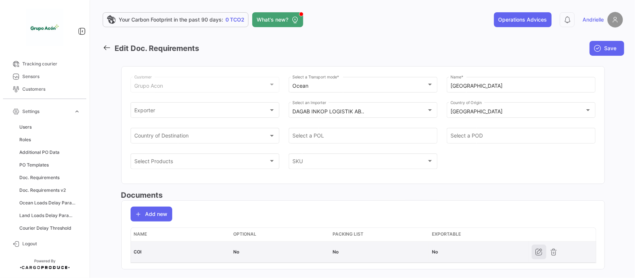
click at [537, 255] on icon "button" at bounding box center [538, 252] width 7 height 7
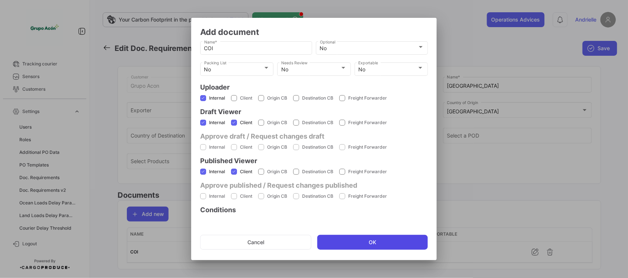
click at [355, 244] on button "OK" at bounding box center [372, 242] width 111 height 15
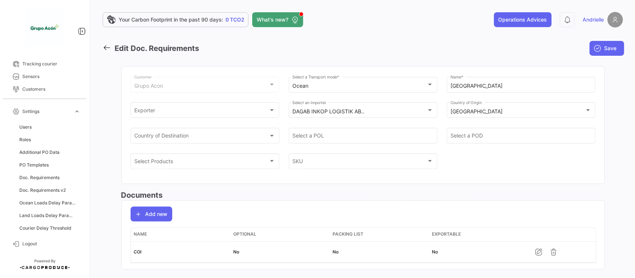
click at [108, 46] on icon at bounding box center [107, 48] width 8 height 8
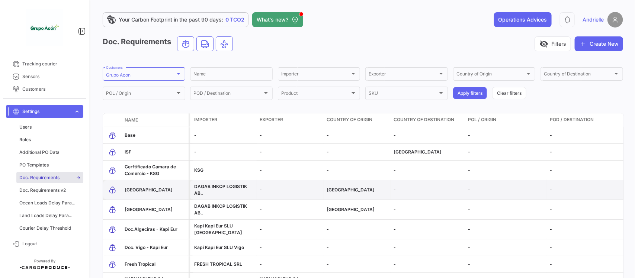
click at [136, 192] on span "[GEOGRAPHIC_DATA]" at bounding box center [149, 190] width 48 height 6
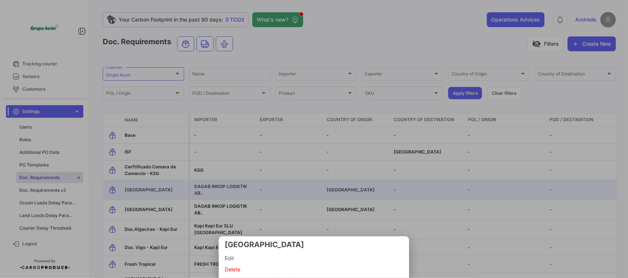
click at [234, 259] on span "Edit" at bounding box center [314, 258] width 179 height 9
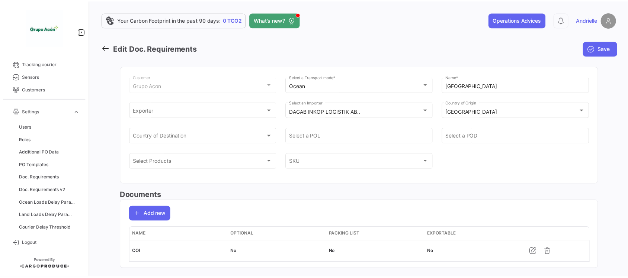
scroll to position [16, 0]
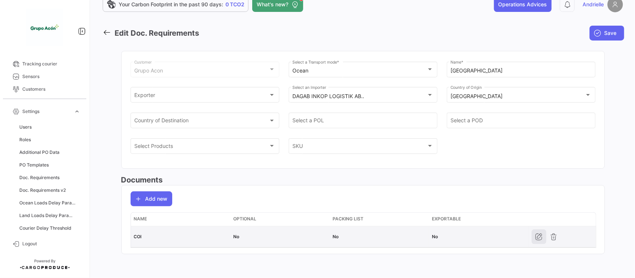
click at [532, 237] on button "button" at bounding box center [539, 237] width 15 height 15
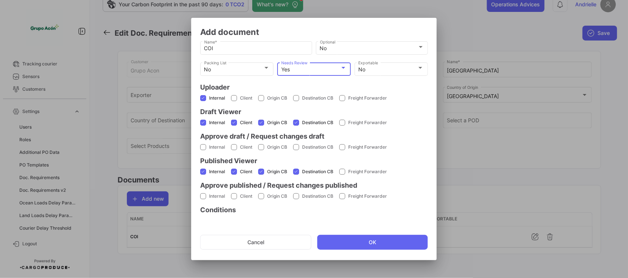
click at [301, 71] on div "Yes" at bounding box center [310, 70] width 59 height 6
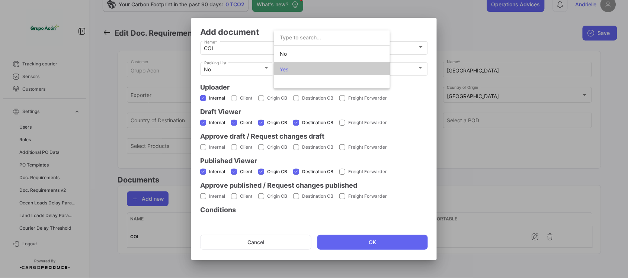
scroll to position [2, 0]
click at [293, 52] on span "No" at bounding box center [332, 52] width 104 height 16
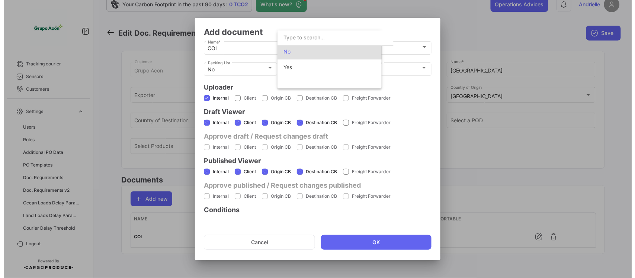
scroll to position [0, 0]
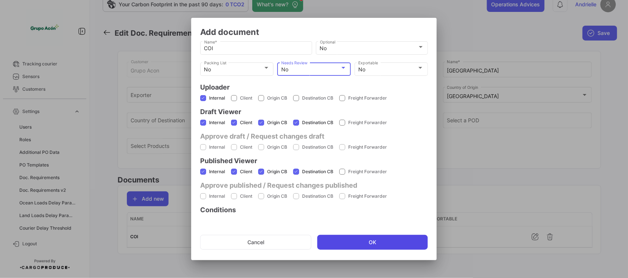
click at [358, 239] on button "OK" at bounding box center [372, 242] width 111 height 15
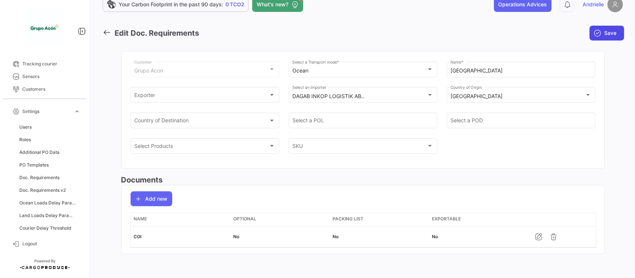
click at [605, 32] on span "Save" at bounding box center [611, 32] width 12 height 7
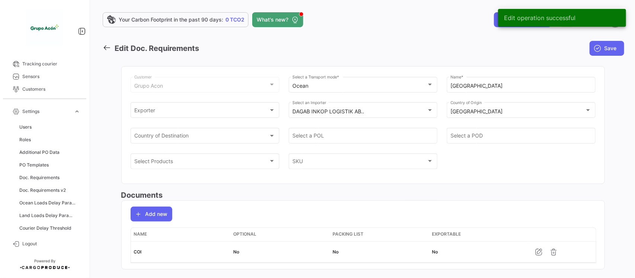
click at [108, 47] on icon at bounding box center [107, 48] width 8 height 8
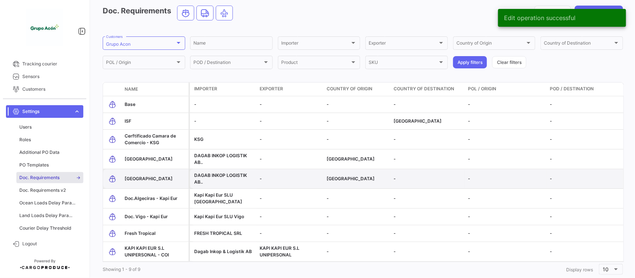
scroll to position [52, 0]
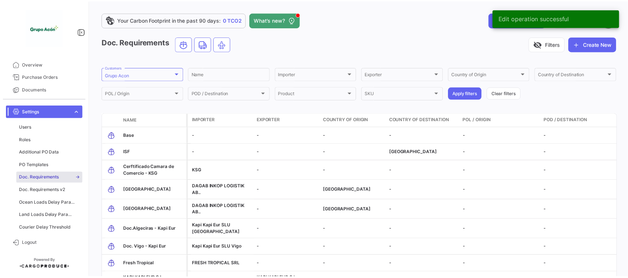
scroll to position [52, 0]
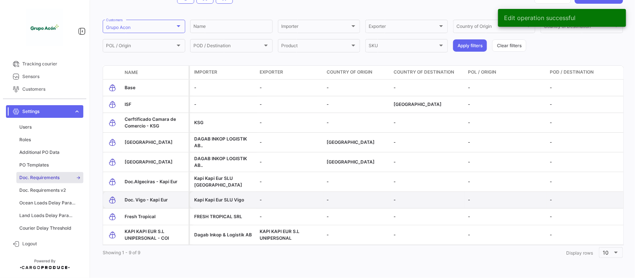
drag, startPoint x: 0, startPoint y: 0, endPoint x: 138, endPoint y: 191, distance: 235.5
click at [138, 197] on span "Doc. Vigo - Kapi Eur" at bounding box center [146, 200] width 43 height 6
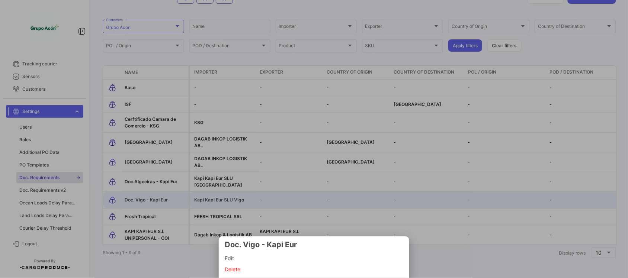
click at [246, 257] on span "Edit" at bounding box center [314, 258] width 179 height 9
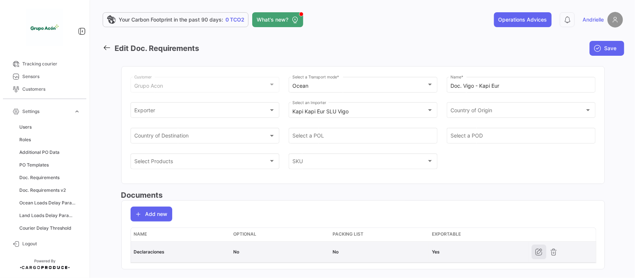
click at [539, 253] on icon "button" at bounding box center [538, 252] width 7 height 7
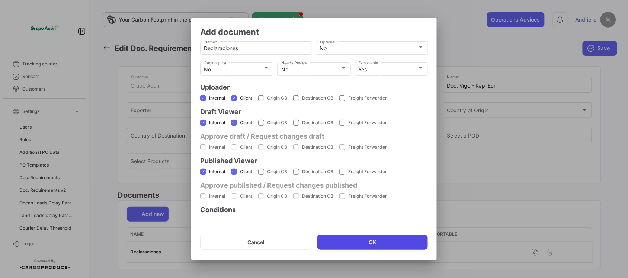
click at [389, 240] on button "OK" at bounding box center [372, 242] width 111 height 15
checkbox input "false"
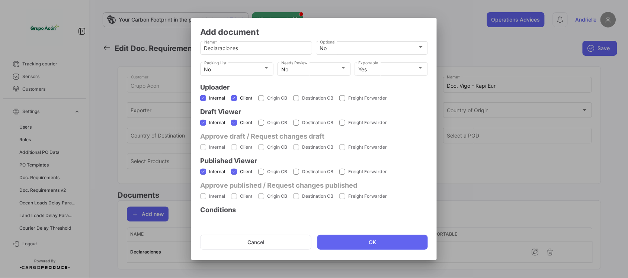
checkbox input "false"
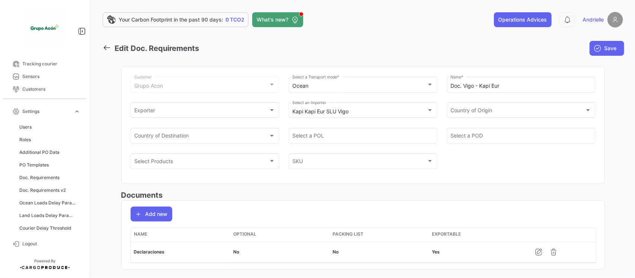
click at [104, 44] on icon at bounding box center [107, 48] width 8 height 8
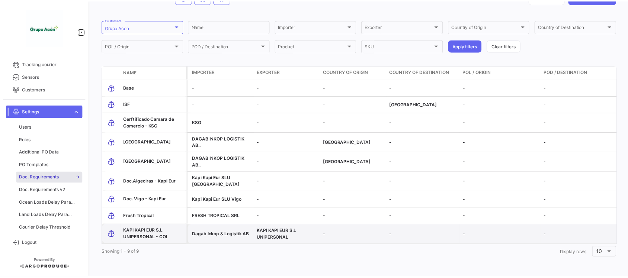
scroll to position [52, 0]
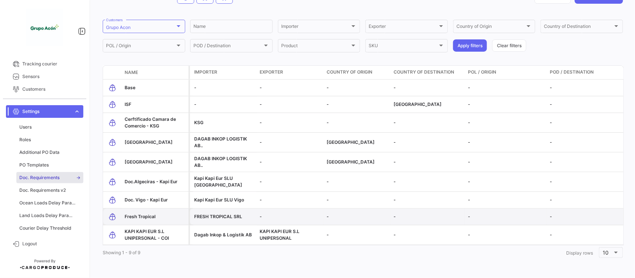
click at [138, 214] on span "Fresh Tropical" at bounding box center [140, 217] width 31 height 6
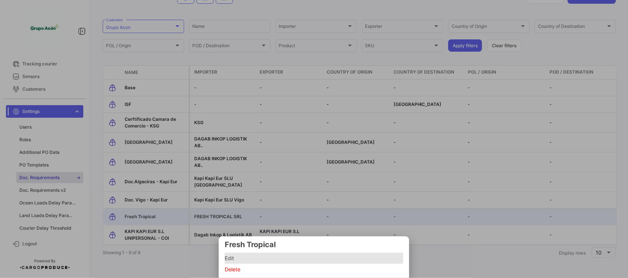
click at [230, 258] on span "Edit" at bounding box center [314, 258] width 179 height 9
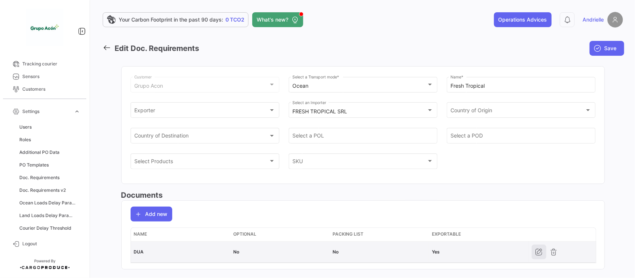
click at [536, 250] on icon "button" at bounding box center [538, 252] width 7 height 7
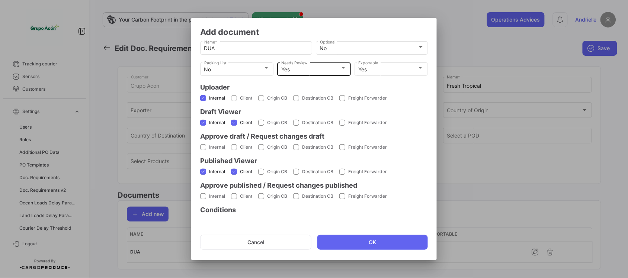
click at [310, 70] on div "Yes" at bounding box center [310, 70] width 59 height 6
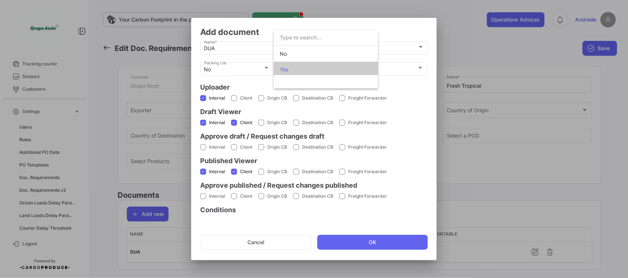
scroll to position [2, 0]
click at [303, 53] on span "No" at bounding box center [332, 52] width 104 height 16
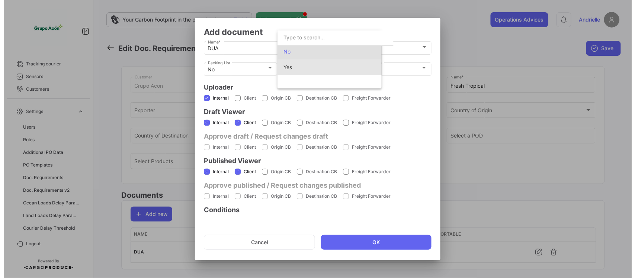
scroll to position [0, 0]
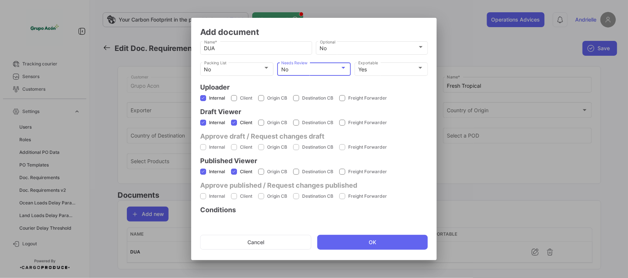
drag, startPoint x: 386, startPoint y: 242, endPoint x: 466, endPoint y: 176, distance: 103.9
click at [386, 242] on button "OK" at bounding box center [372, 242] width 111 height 15
checkbox input "false"
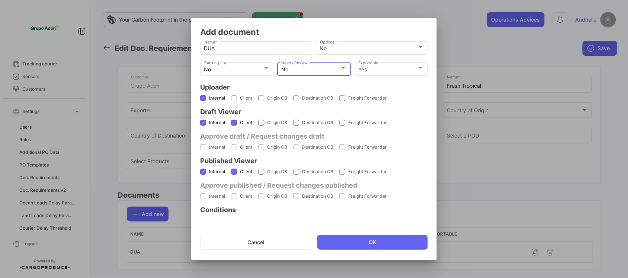
checkbox input "false"
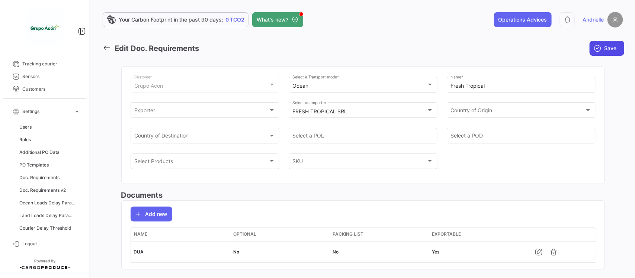
click at [606, 44] on button "Save" at bounding box center [607, 48] width 35 height 15
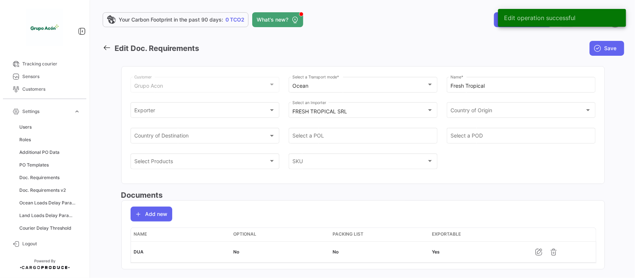
click at [104, 45] on icon at bounding box center [107, 48] width 8 height 8
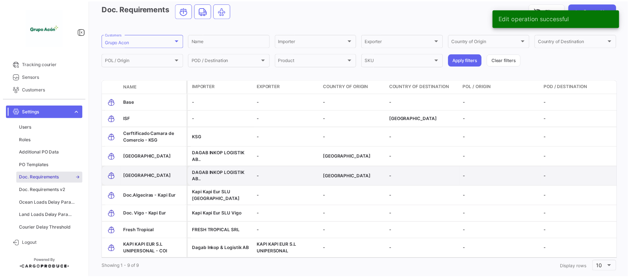
scroll to position [52, 0]
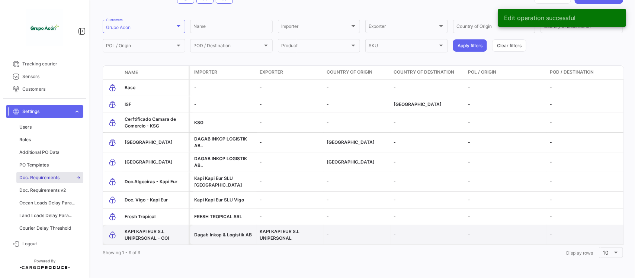
click at [144, 228] on div "KAPI KAPI EUR S.L UNIPERSONAL - COI" at bounding box center [155, 234] width 61 height 13
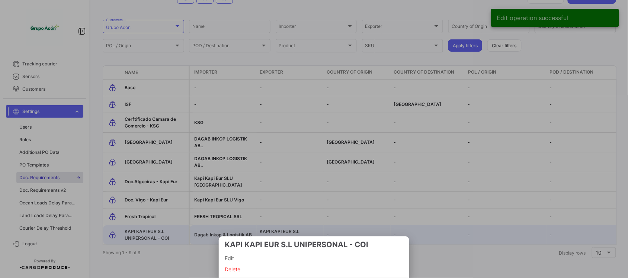
click at [251, 259] on span "Edit" at bounding box center [314, 258] width 179 height 9
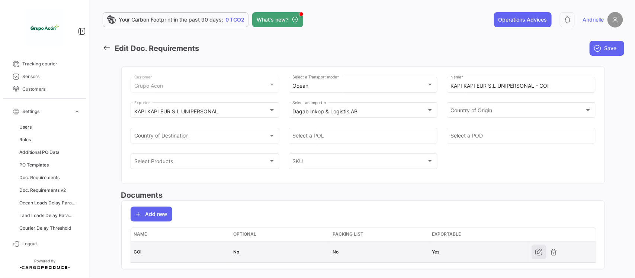
click at [535, 252] on icon "button" at bounding box center [538, 252] width 7 height 7
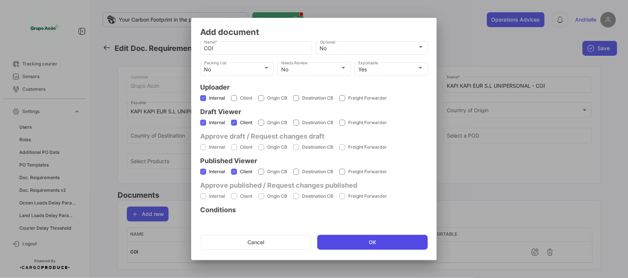
click at [383, 247] on button "OK" at bounding box center [372, 242] width 111 height 15
checkbox input "false"
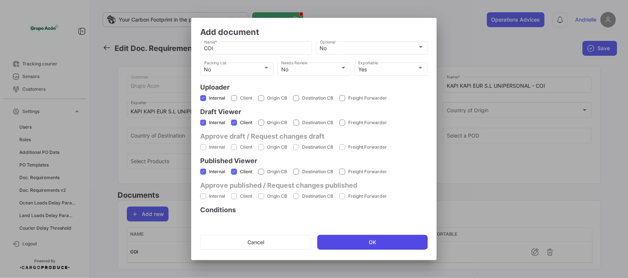
checkbox input "false"
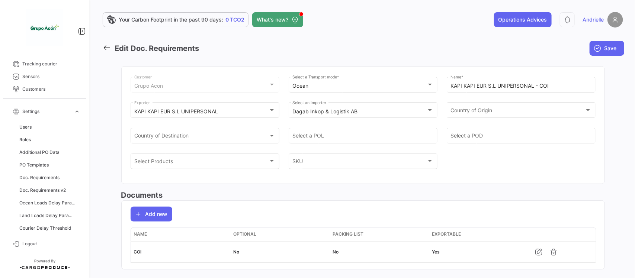
click at [105, 49] on icon at bounding box center [107, 48] width 8 height 8
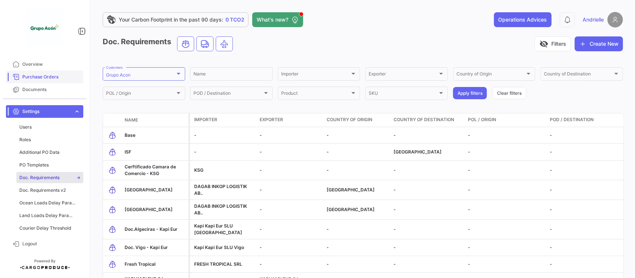
click at [55, 76] on span "Purchase Orders" at bounding box center [51, 77] width 58 height 7
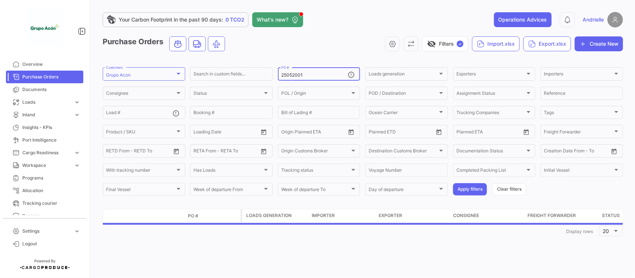
click at [321, 77] on input "25052001" at bounding box center [314, 75] width 67 height 5
paste input "64285"
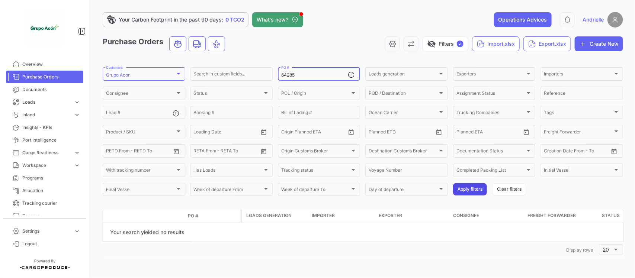
type input "64285"
click at [474, 195] on button "Apply filters" at bounding box center [470, 189] width 34 height 12
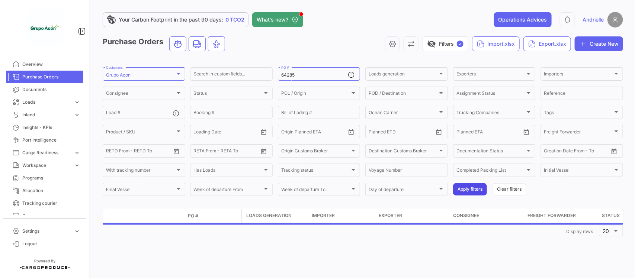
click at [473, 190] on button "Apply filters" at bounding box center [470, 189] width 34 height 12
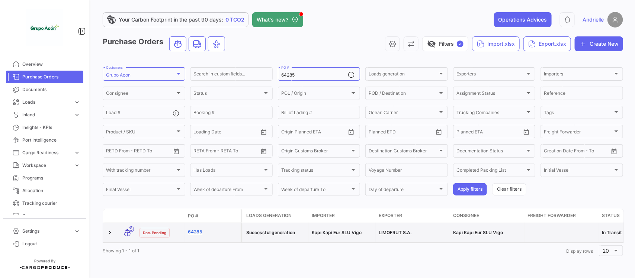
click at [192, 230] on link "64285" at bounding box center [213, 232] width 50 height 7
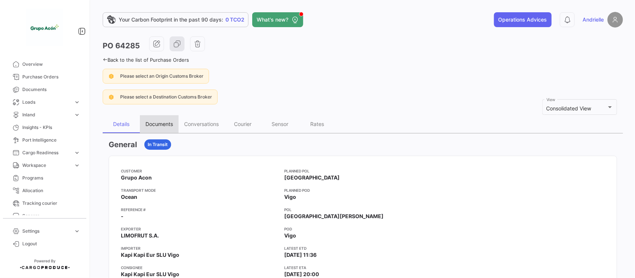
click at [160, 124] on div "Documents" at bounding box center [159, 124] width 28 height 6
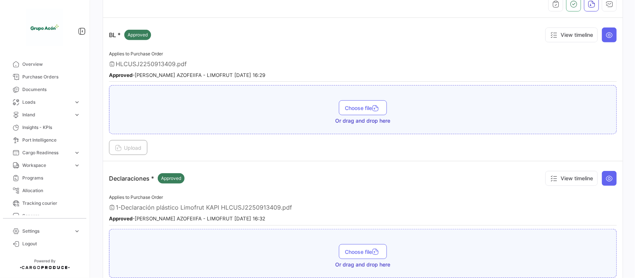
scroll to position [33, 0]
